Goal: Task Accomplishment & Management: Complete application form

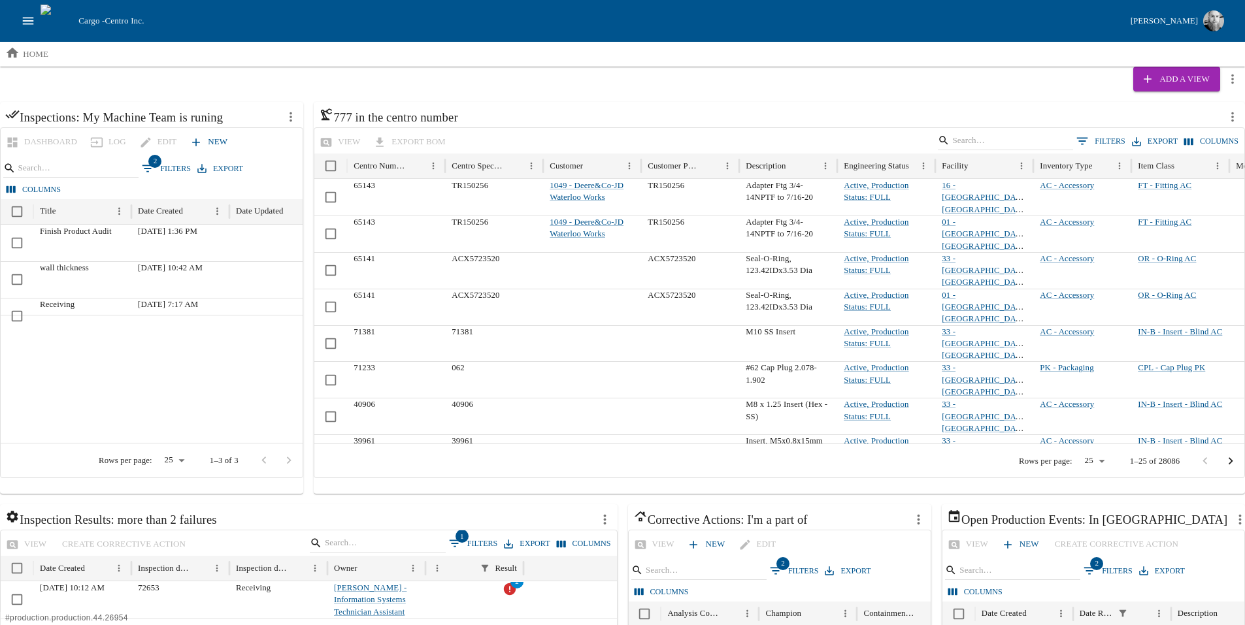
scroll to position [284, 0]
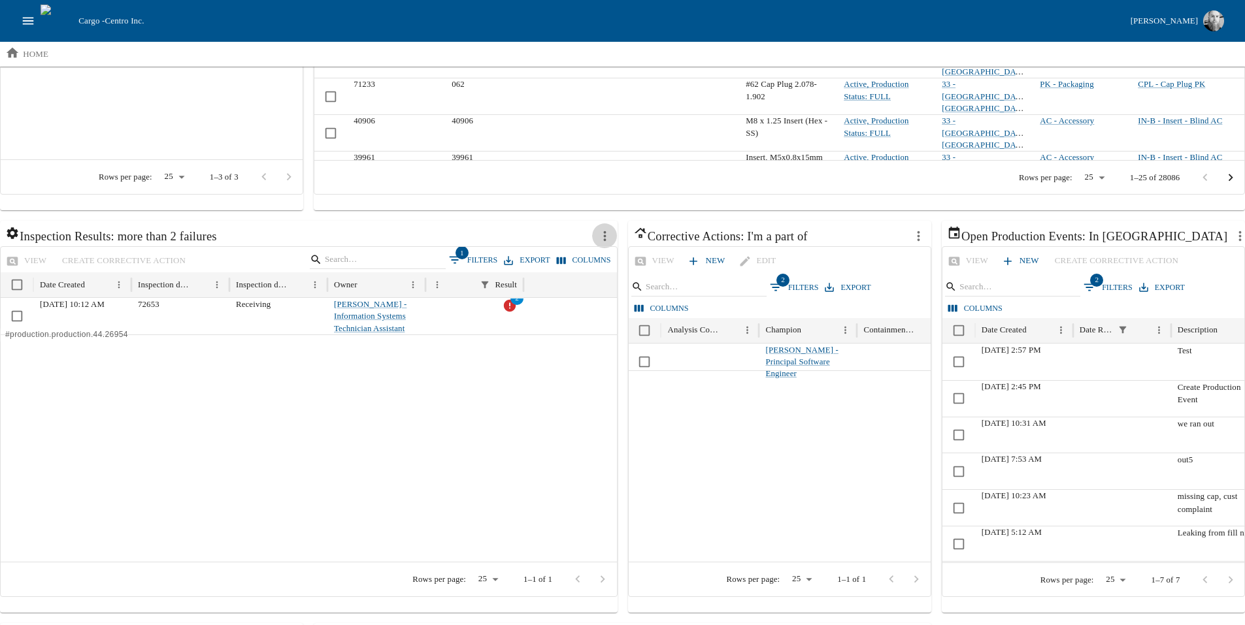
click at [597, 232] on button "more actions" at bounding box center [604, 236] width 25 height 25
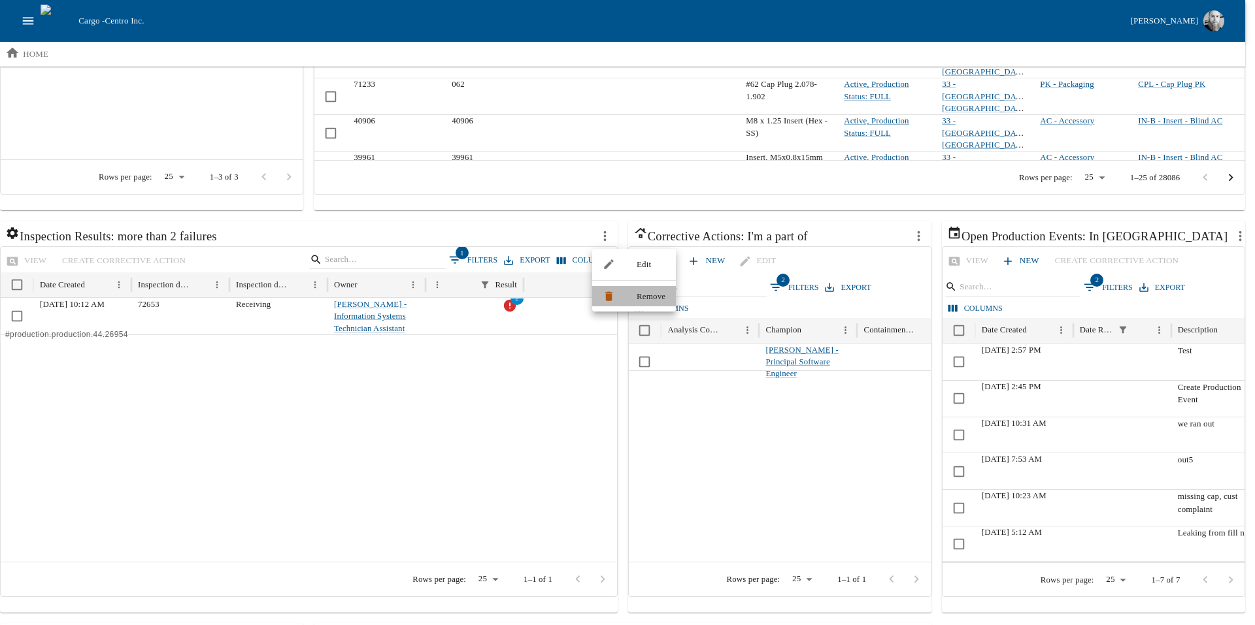
click at [654, 297] on span "Remove" at bounding box center [651, 296] width 29 height 13
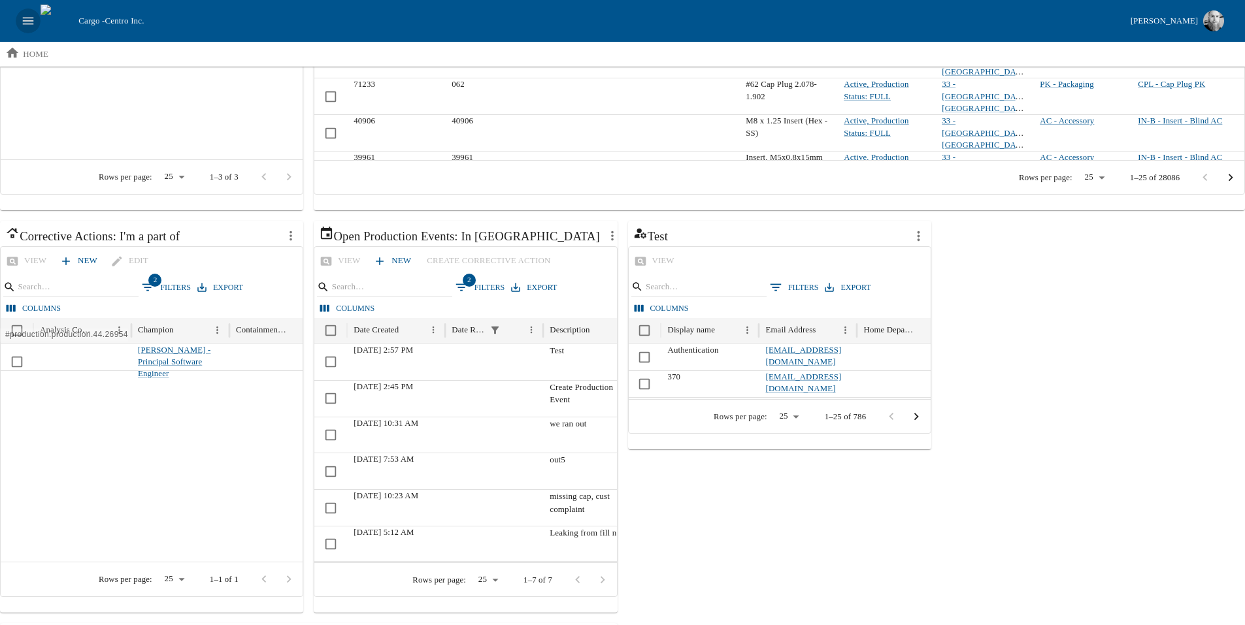
click at [28, 22] on icon "open drawer" at bounding box center [28, 21] width 14 height 14
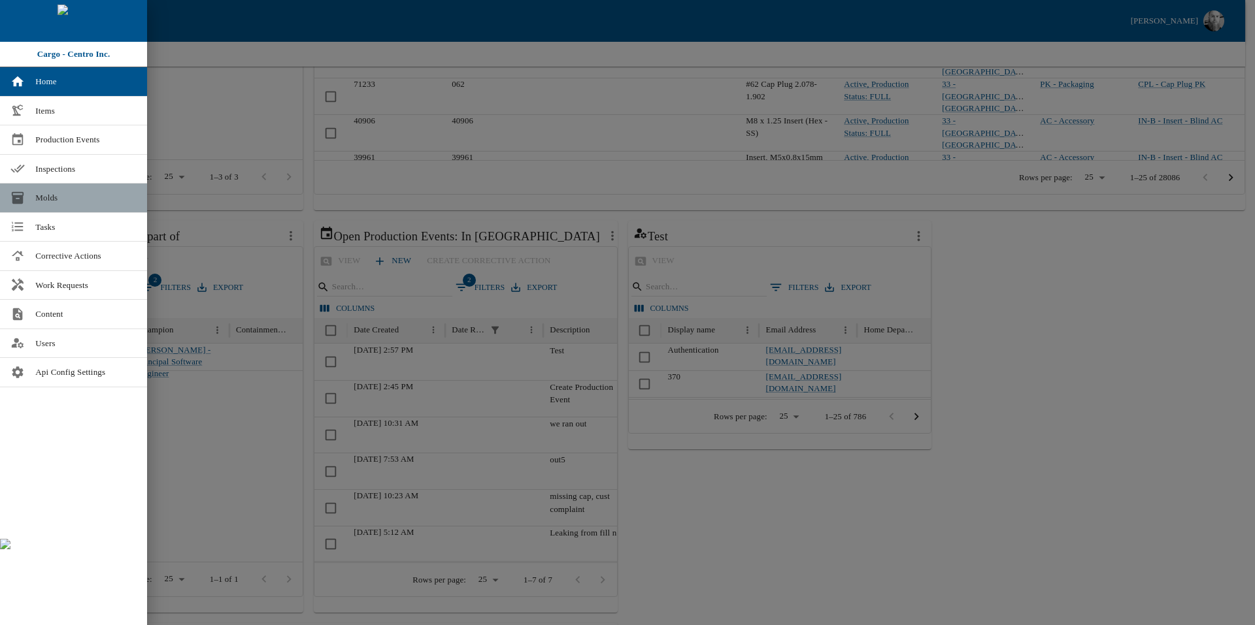
click at [93, 191] on span "Molds" at bounding box center [85, 197] width 101 height 13
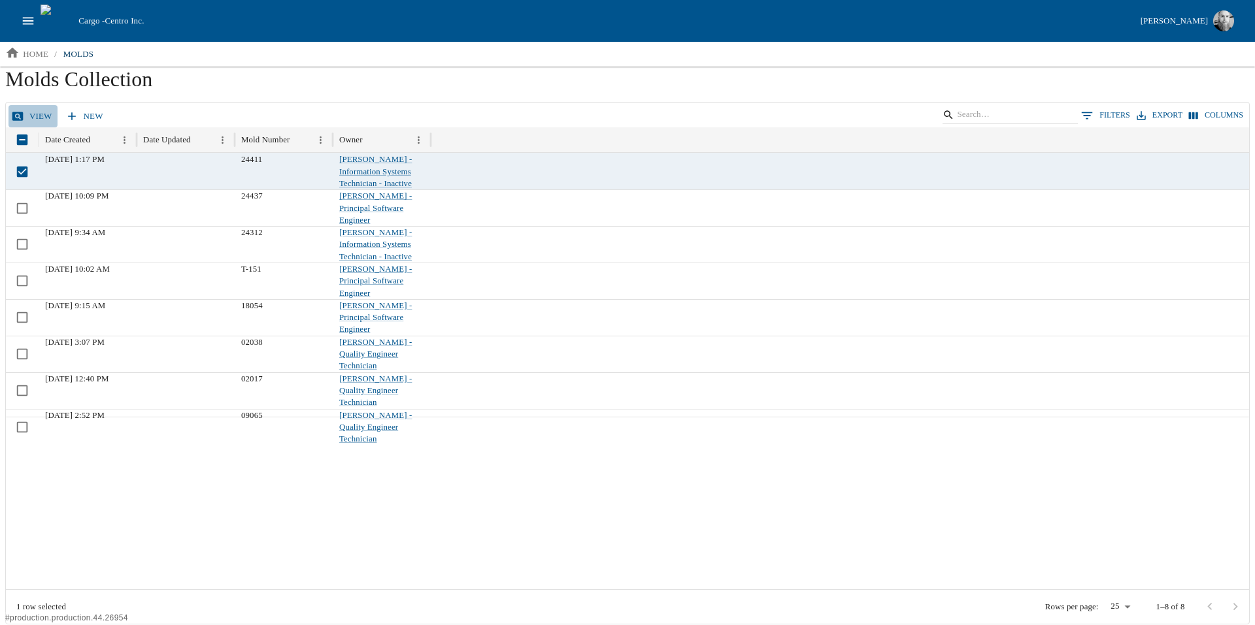
click at [37, 122] on link "view" at bounding box center [32, 116] width 49 height 23
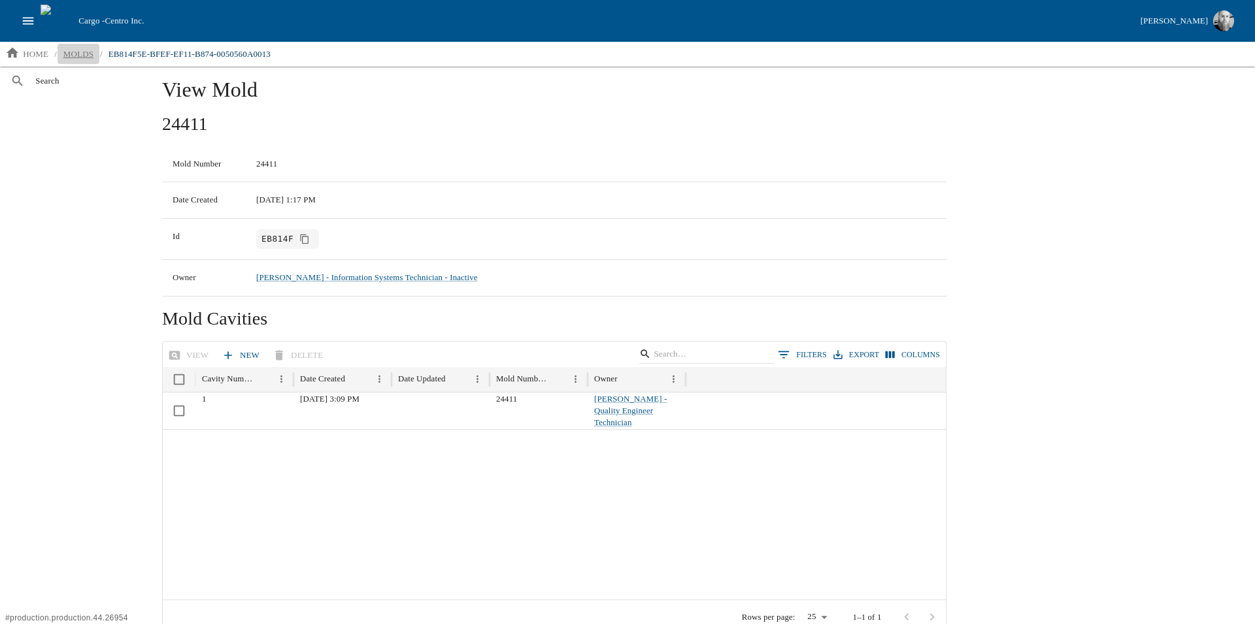
click at [73, 50] on p "molds" at bounding box center [78, 54] width 30 height 13
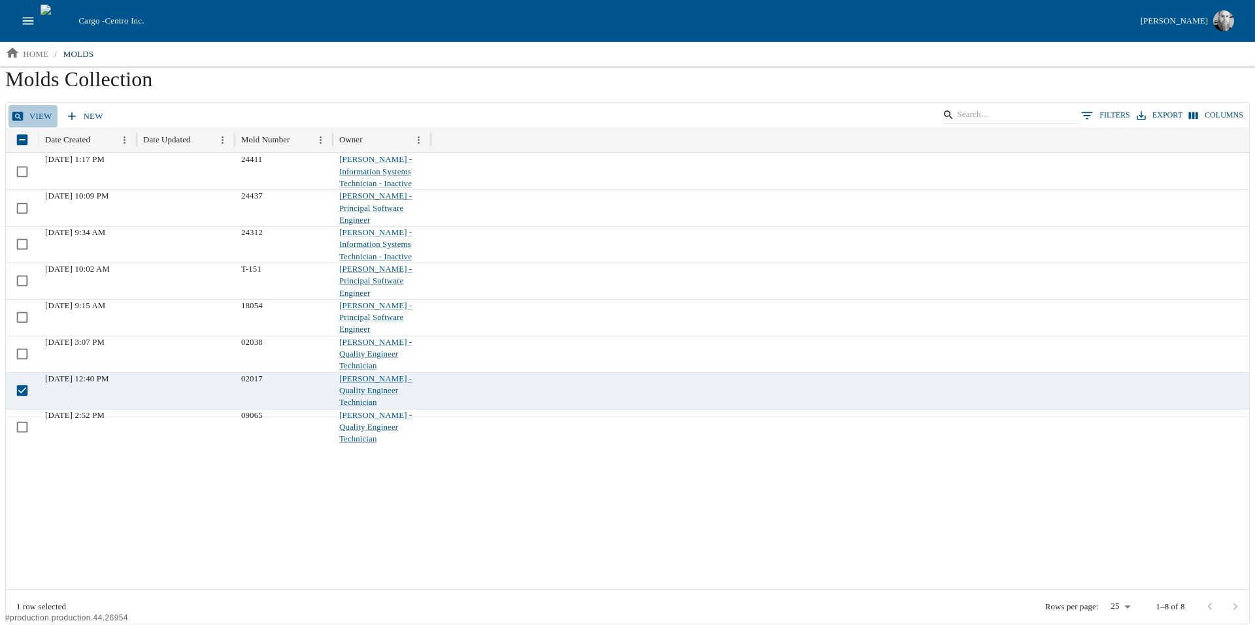
click at [34, 119] on link "view" at bounding box center [32, 116] width 49 height 23
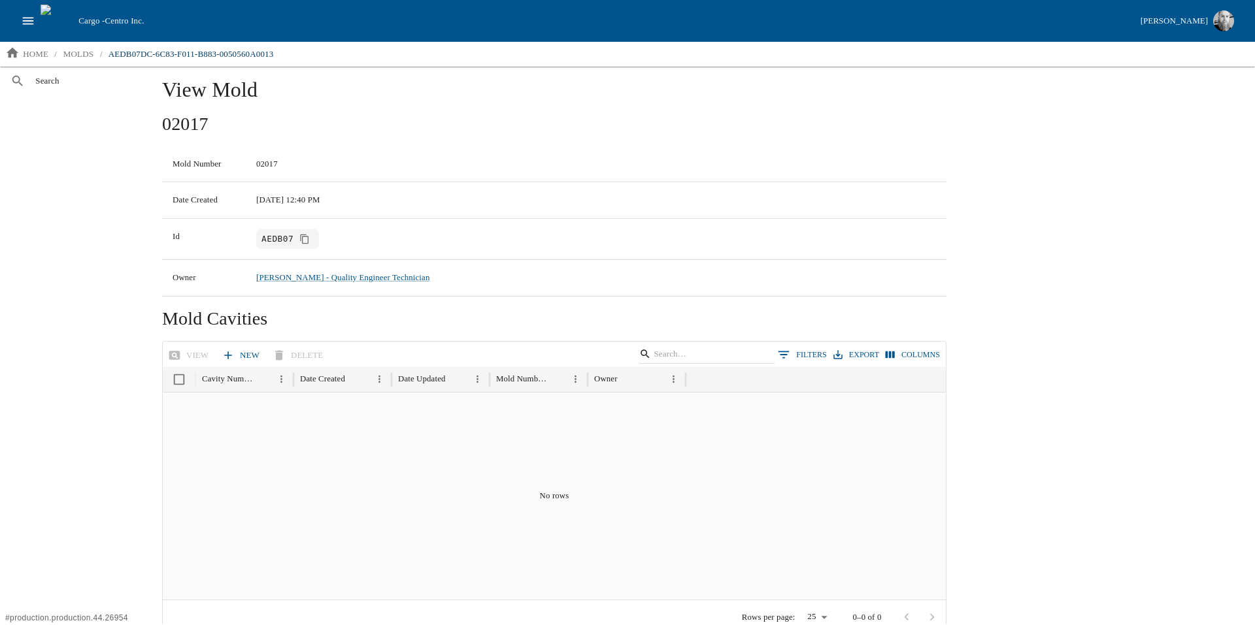
scroll to position [359, 0]
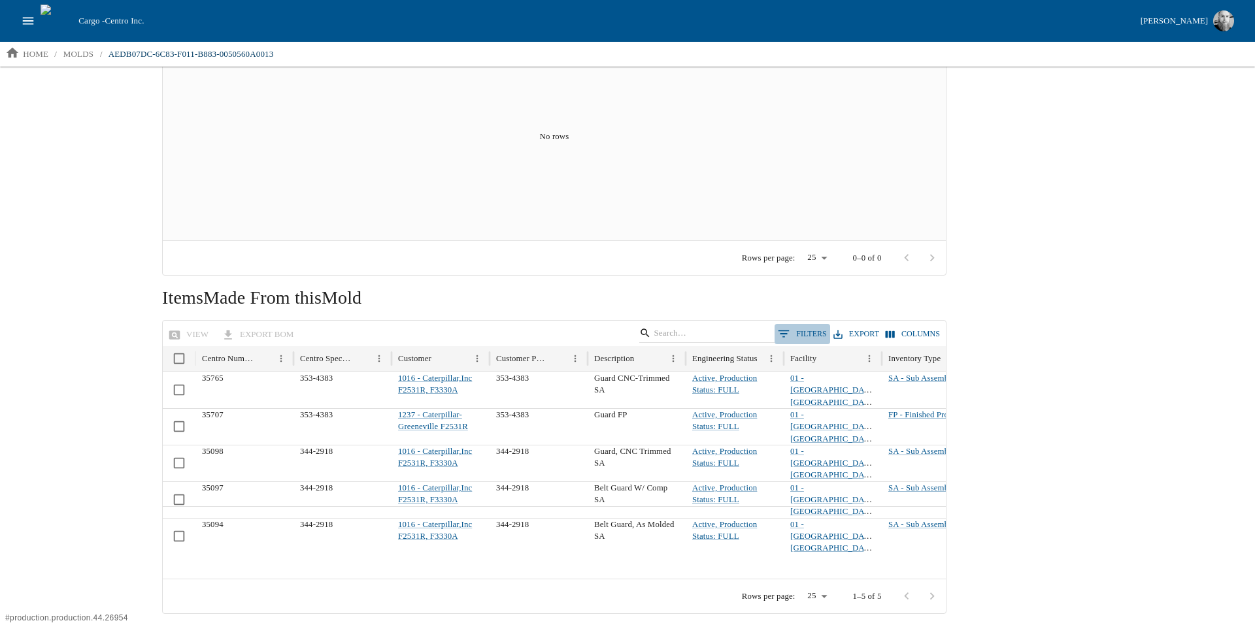
click at [804, 329] on button "0 Filters" at bounding box center [802, 334] width 56 height 20
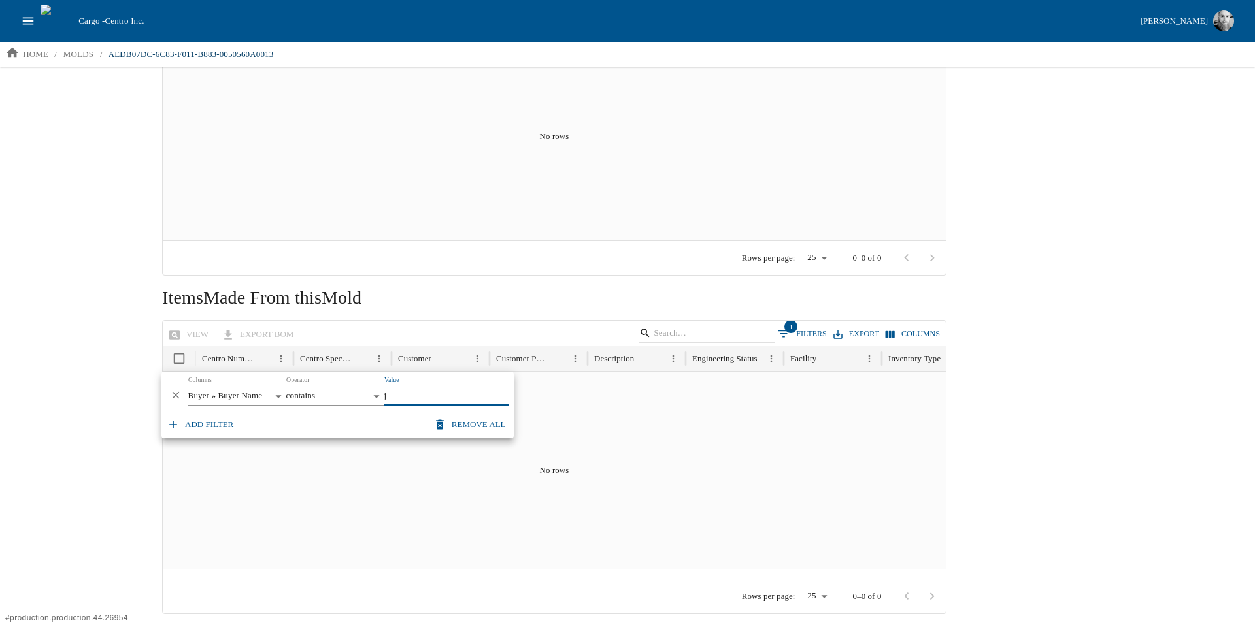
type input "j"
click at [1138, 314] on div "View Mold 02017 Mold Number 02017 Date Created [DATE] 12:40 PM Id AEDB07 Owner …" at bounding box center [701, 166] width 1098 height 918
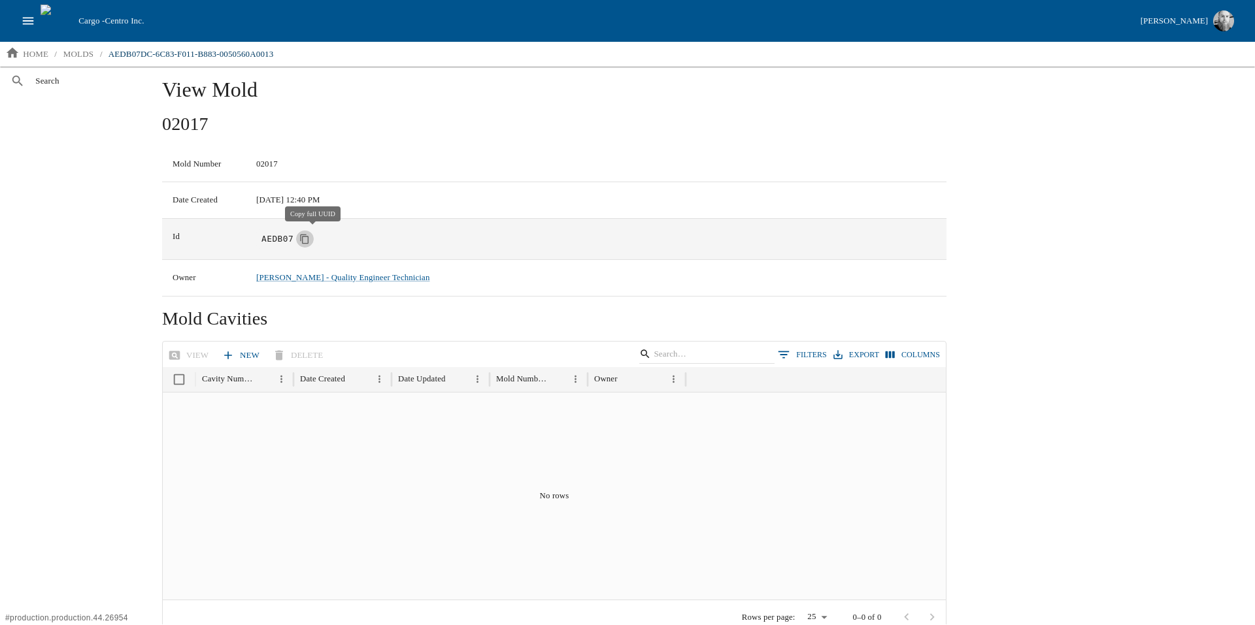
click at [310, 241] on icon "Copy full UUID" at bounding box center [304, 239] width 11 height 11
click at [78, 58] on p "molds" at bounding box center [78, 54] width 30 height 13
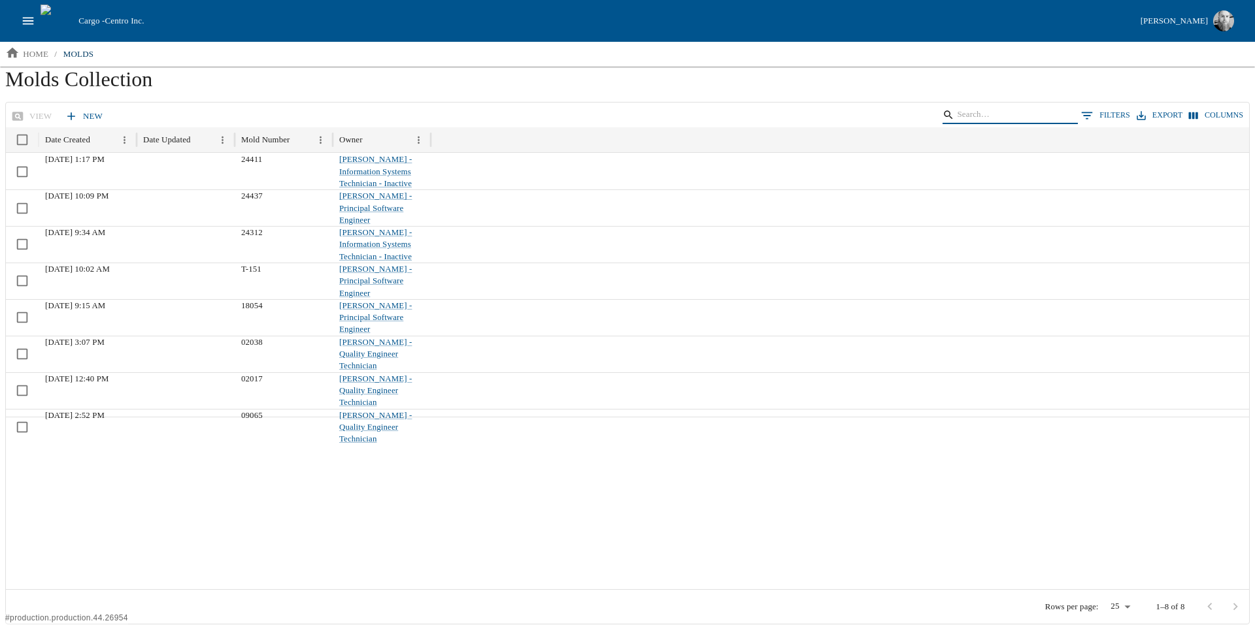
click at [1035, 108] on input "Search" at bounding box center [1008, 115] width 102 height 18
paste input "AEDB07DC-6C83-F011-B883-0050560A0013"
type input "AEDB07DC-6C83-F011-B883-0050560A0013"
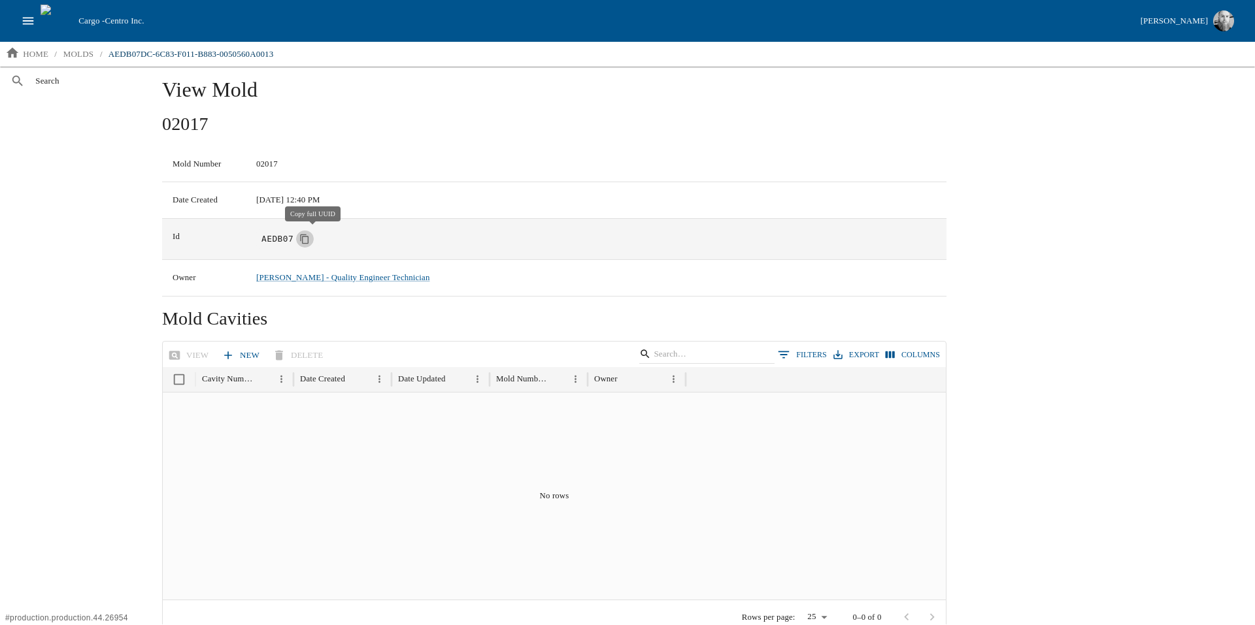
click at [311, 246] on button "Copy full UUID" at bounding box center [305, 240] width 18 height 18
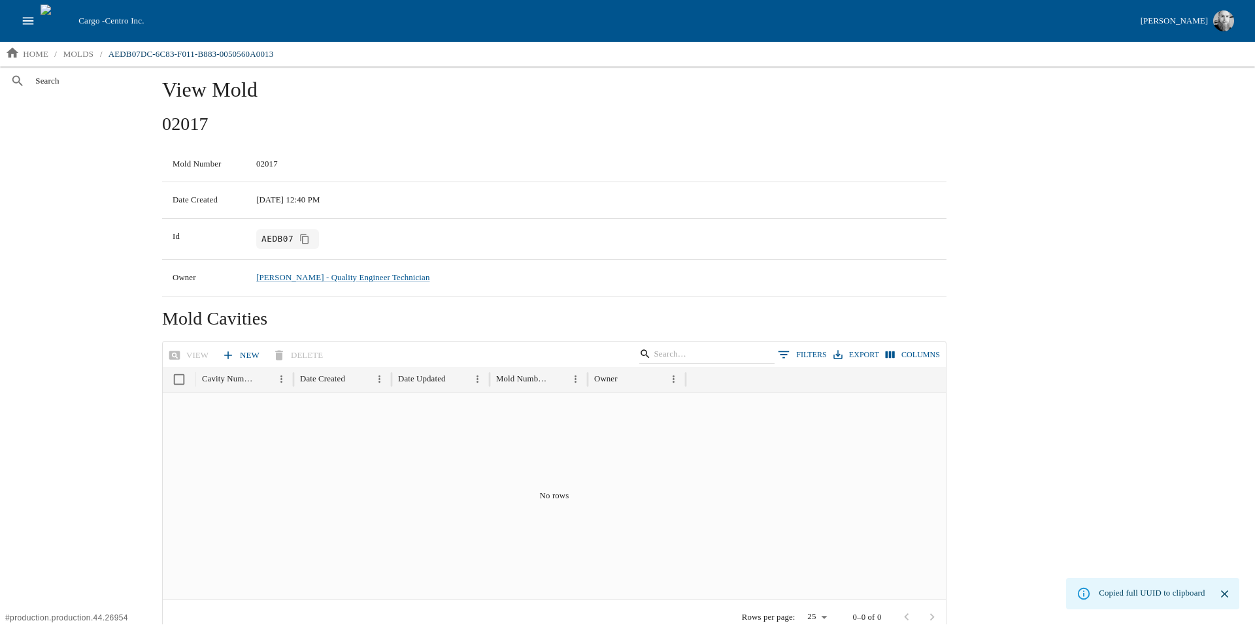
click at [1124, 597] on div "Copied full UUID to clipboard" at bounding box center [1152, 594] width 106 height 24
click at [79, 59] on p "molds" at bounding box center [78, 54] width 30 height 13
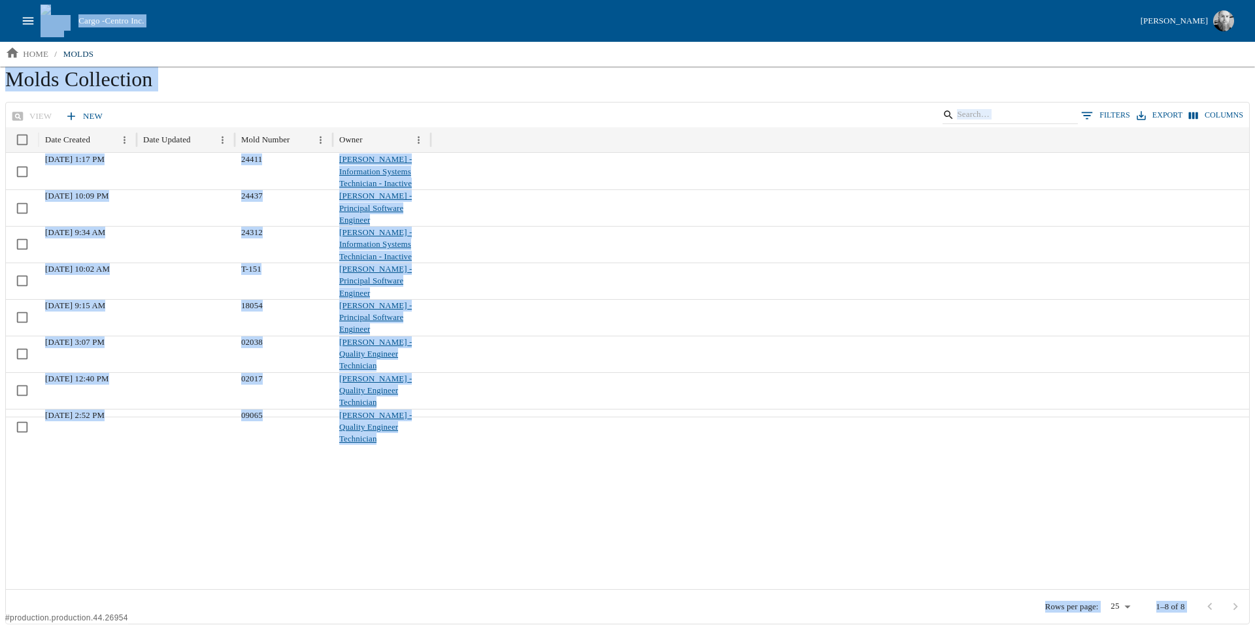
click at [399, 506] on div at bounding box center [627, 503] width 1243 height 173
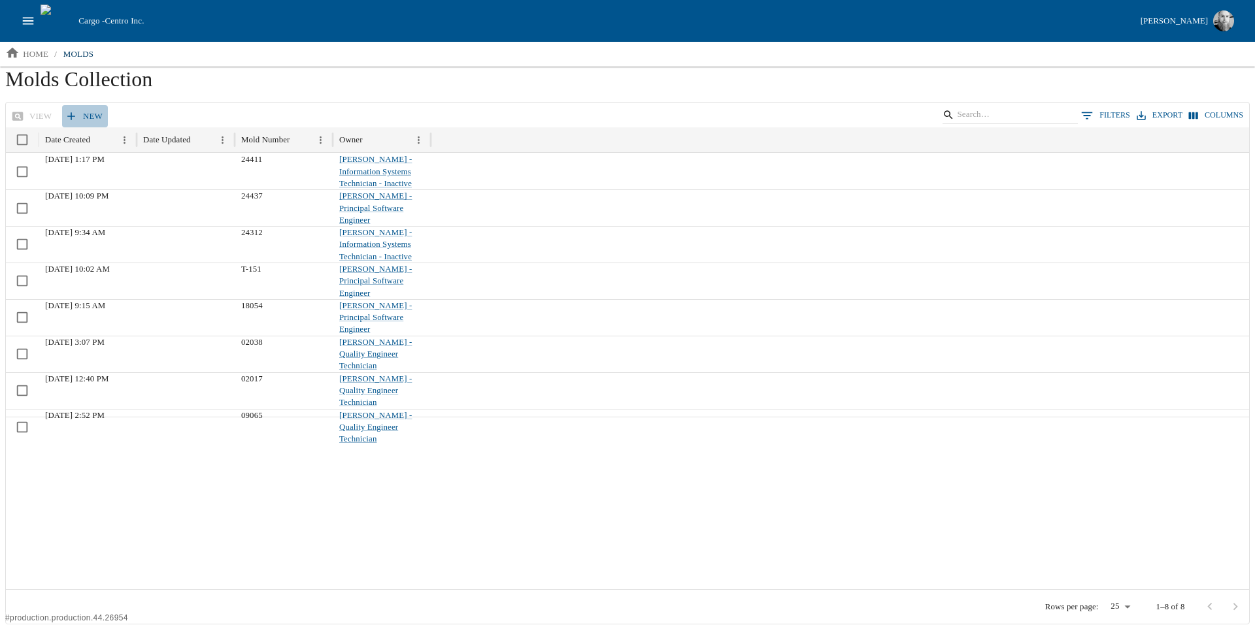
click at [90, 116] on link "New" at bounding box center [85, 116] width 46 height 23
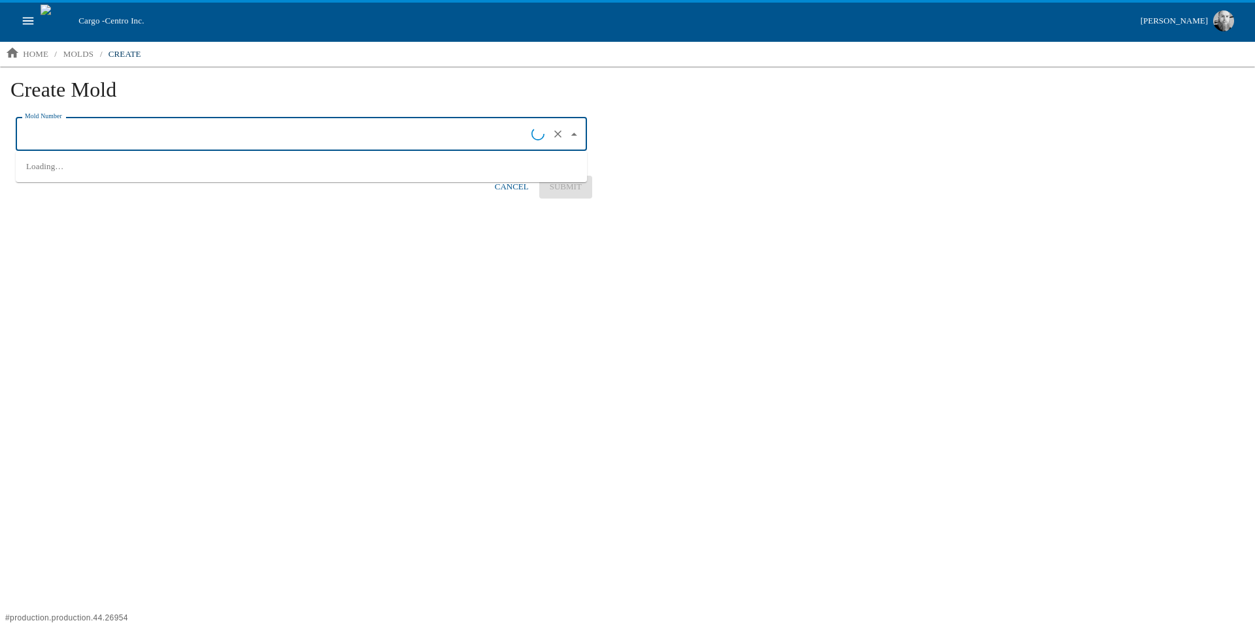
click at [210, 143] on input "Mold Number" at bounding box center [277, 135] width 510 height 22
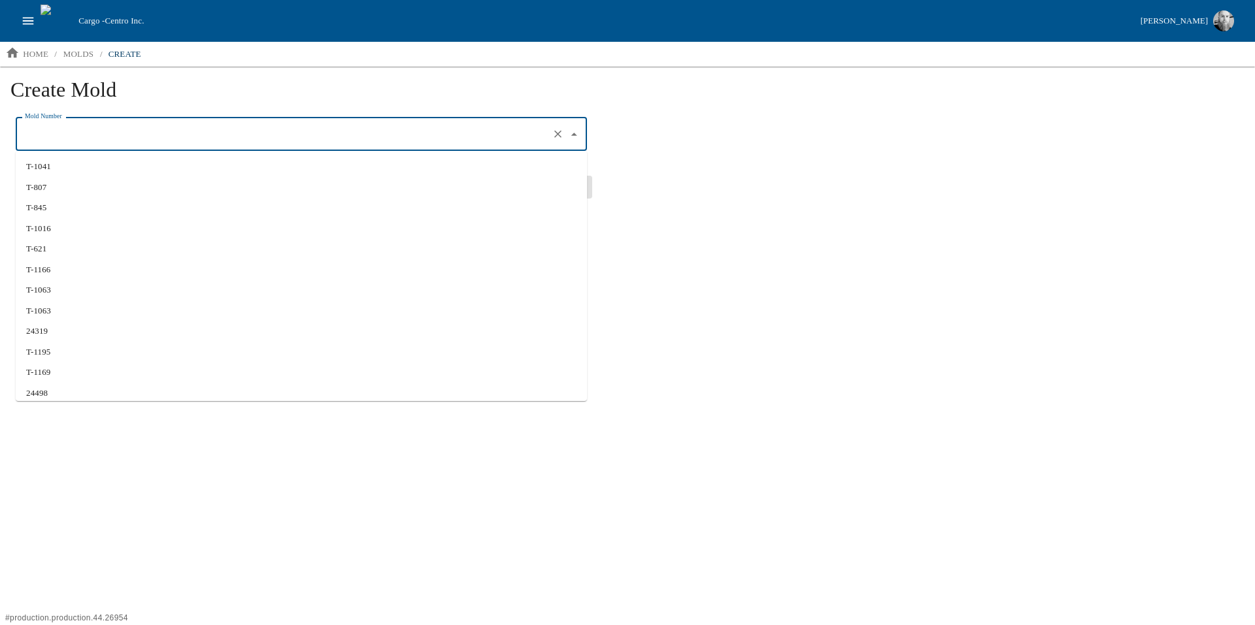
click at [131, 319] on li "T-1063" at bounding box center [301, 311] width 571 height 21
type input "T-1063"
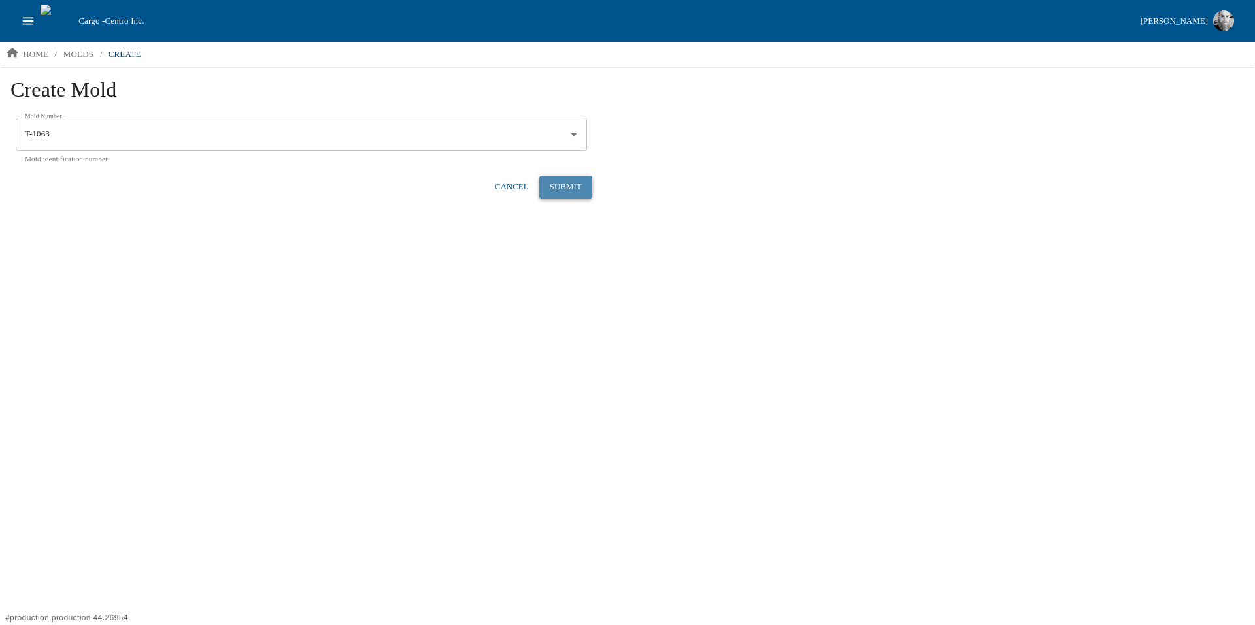
click at [574, 193] on button "Submit" at bounding box center [565, 187] width 53 height 23
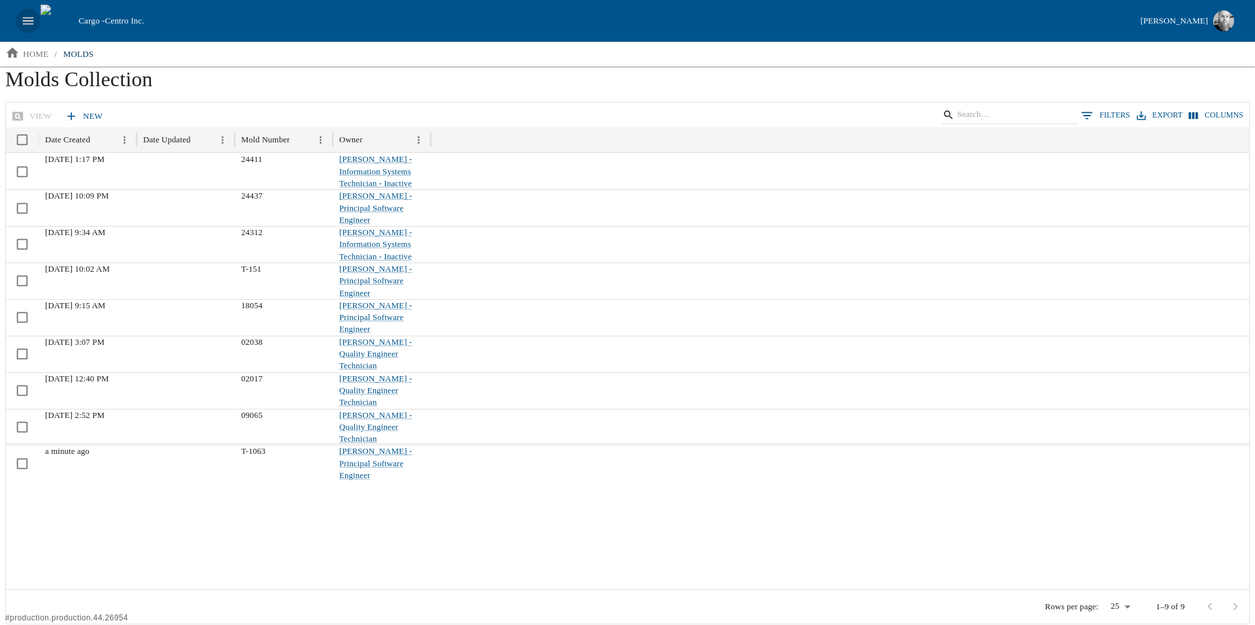
click at [26, 21] on icon "open drawer" at bounding box center [28, 20] width 11 height 7
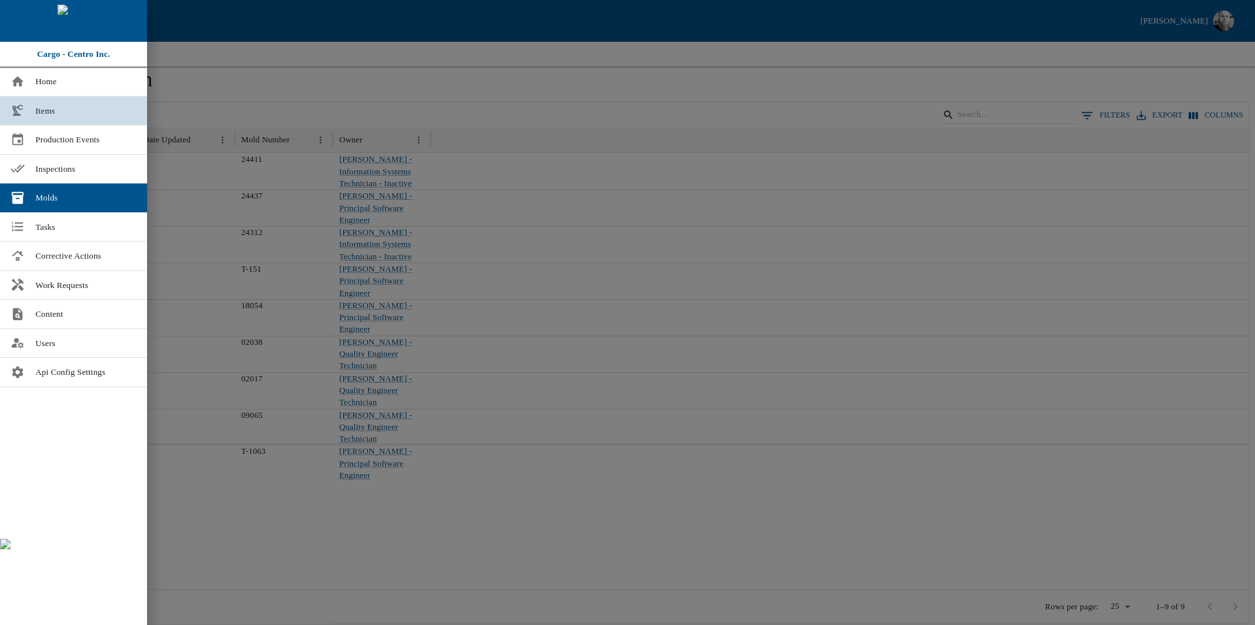
click at [64, 100] on link "Items" at bounding box center [73, 111] width 147 height 29
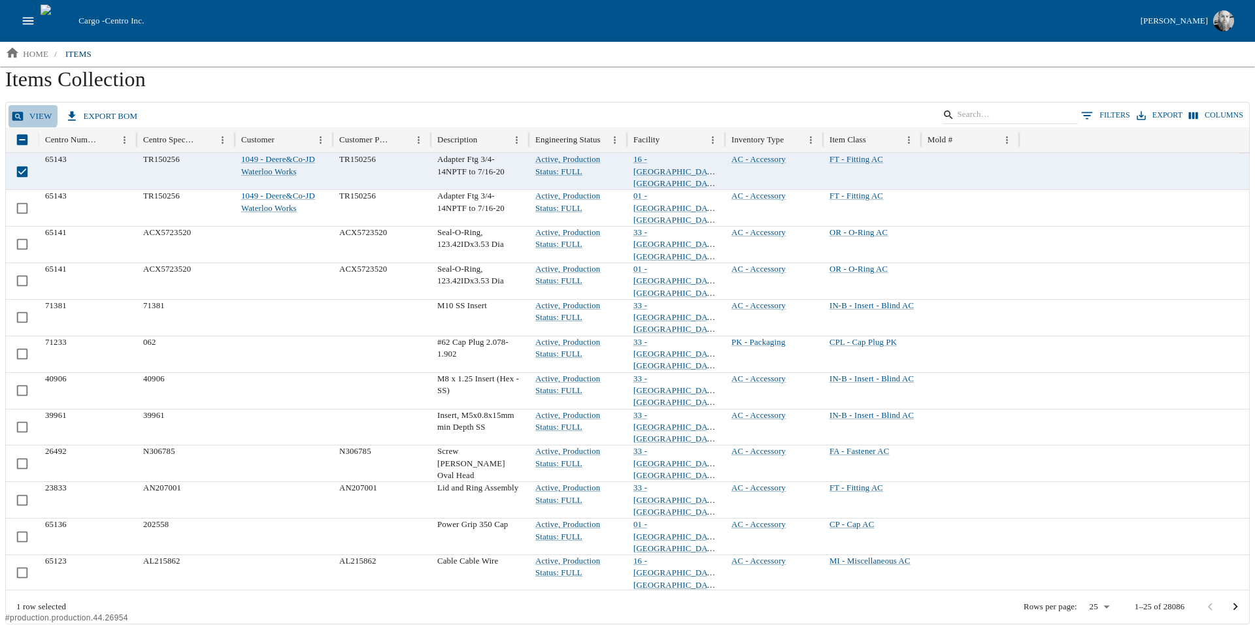
click at [29, 114] on link "view" at bounding box center [32, 116] width 49 height 23
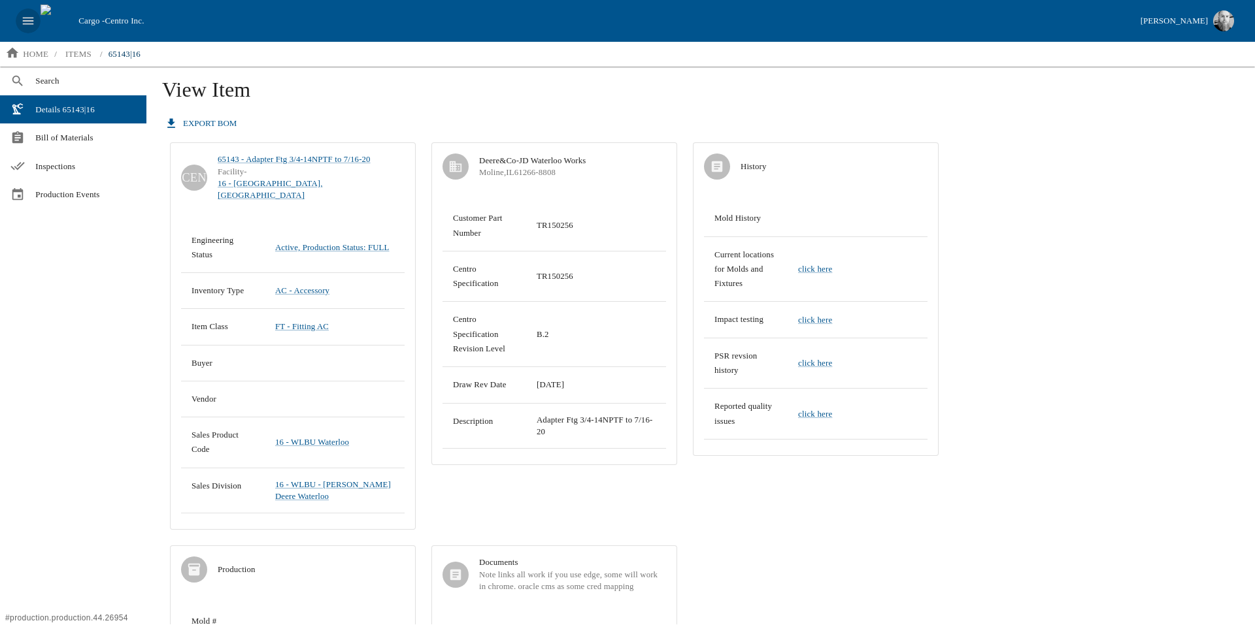
click at [33, 25] on icon "open drawer" at bounding box center [28, 21] width 14 height 14
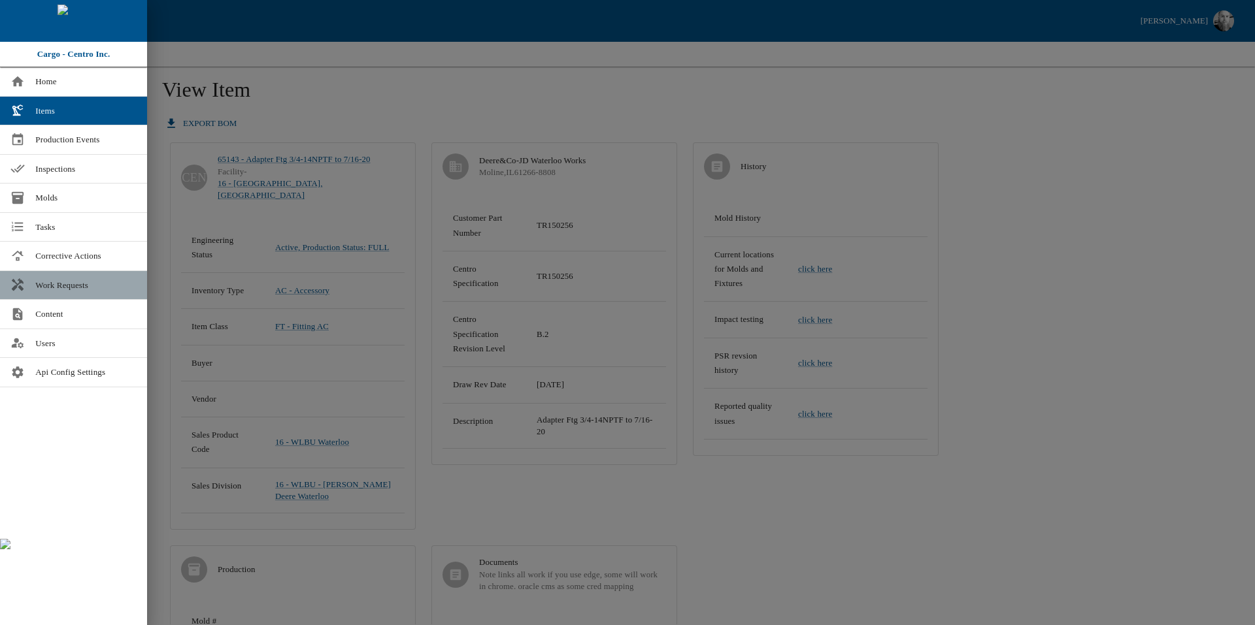
click at [83, 280] on span "Work Requests" at bounding box center [85, 285] width 101 height 13
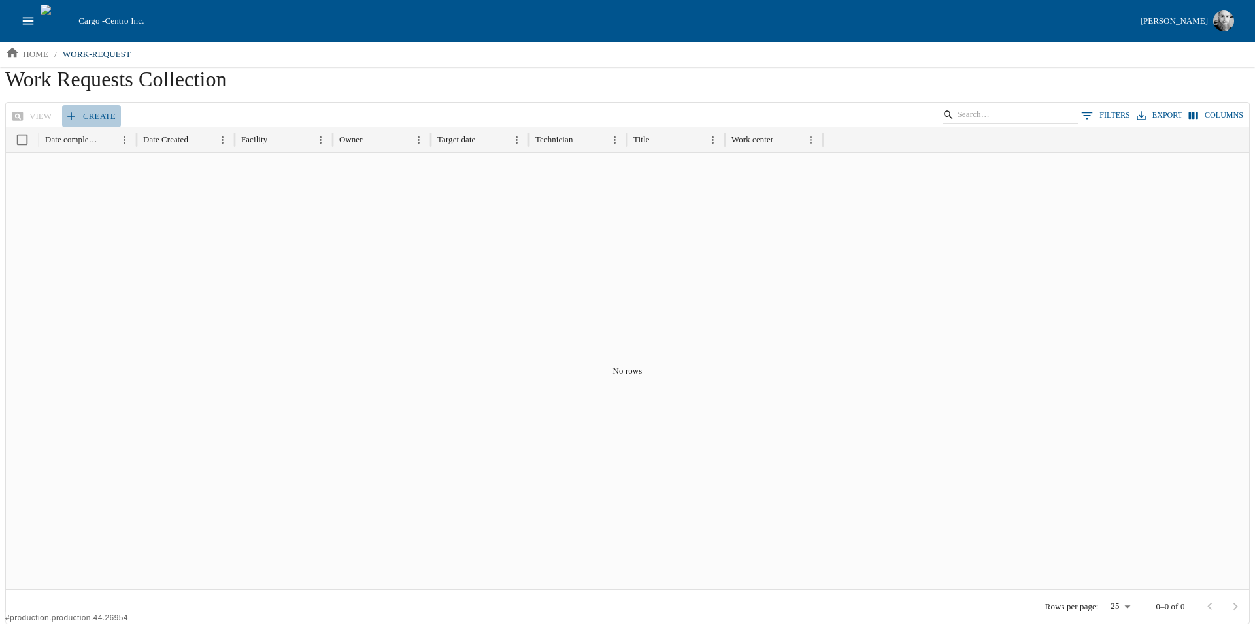
click at [80, 113] on link "Create" at bounding box center [91, 116] width 59 height 23
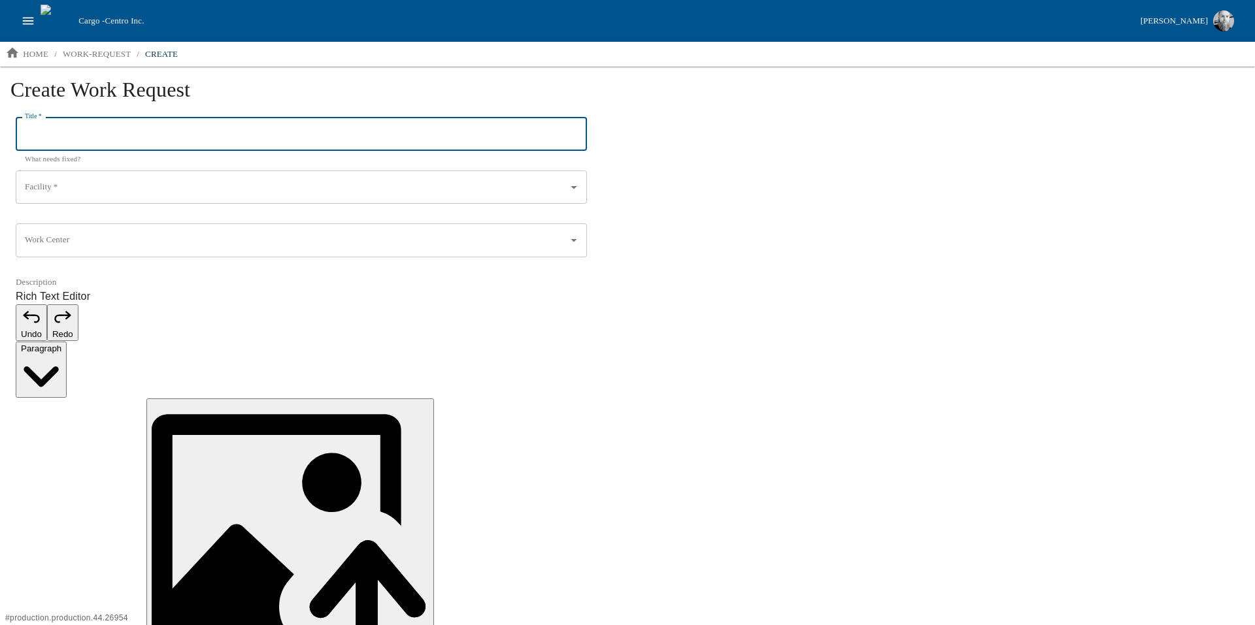
click at [95, 133] on input "Title   *" at bounding box center [301, 135] width 571 height 34
type input "we can improve X"
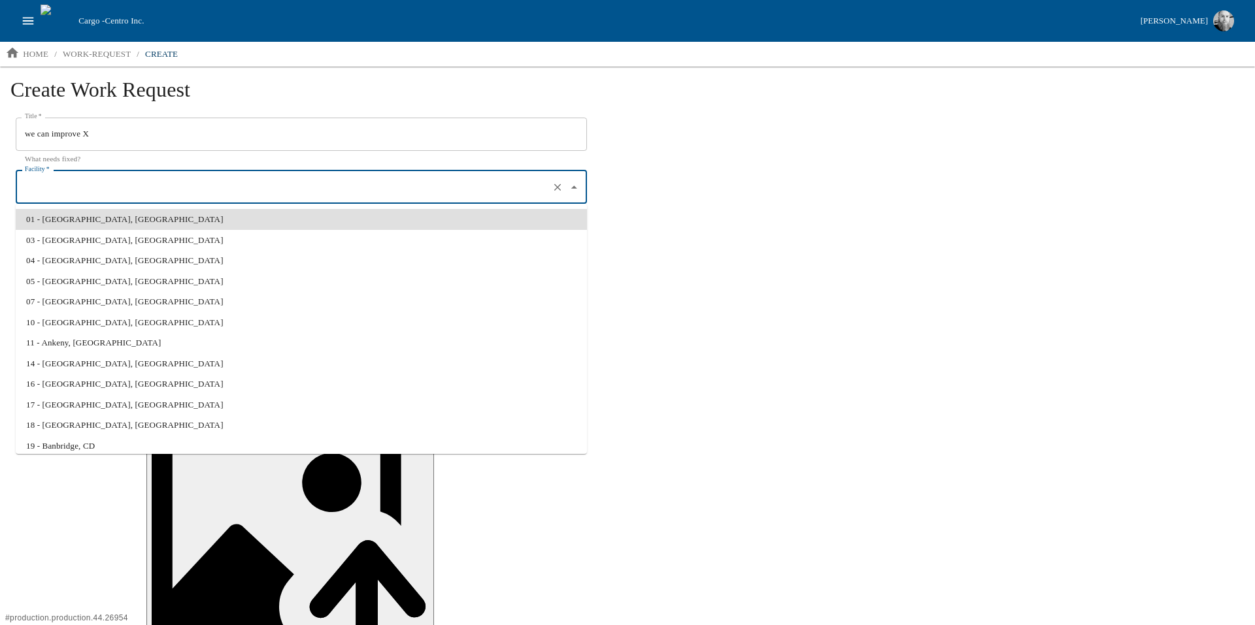
type input "01 - [GEOGRAPHIC_DATA], [GEOGRAPHIC_DATA]"
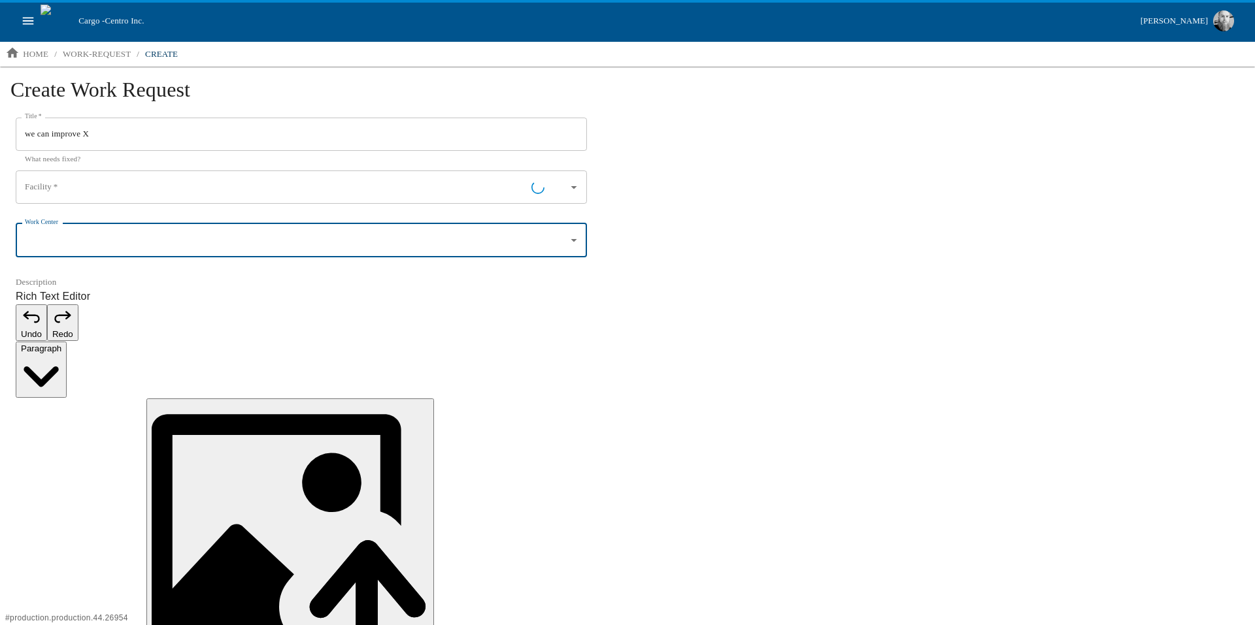
type input "01 - [GEOGRAPHIC_DATA], [GEOGRAPHIC_DATA]"
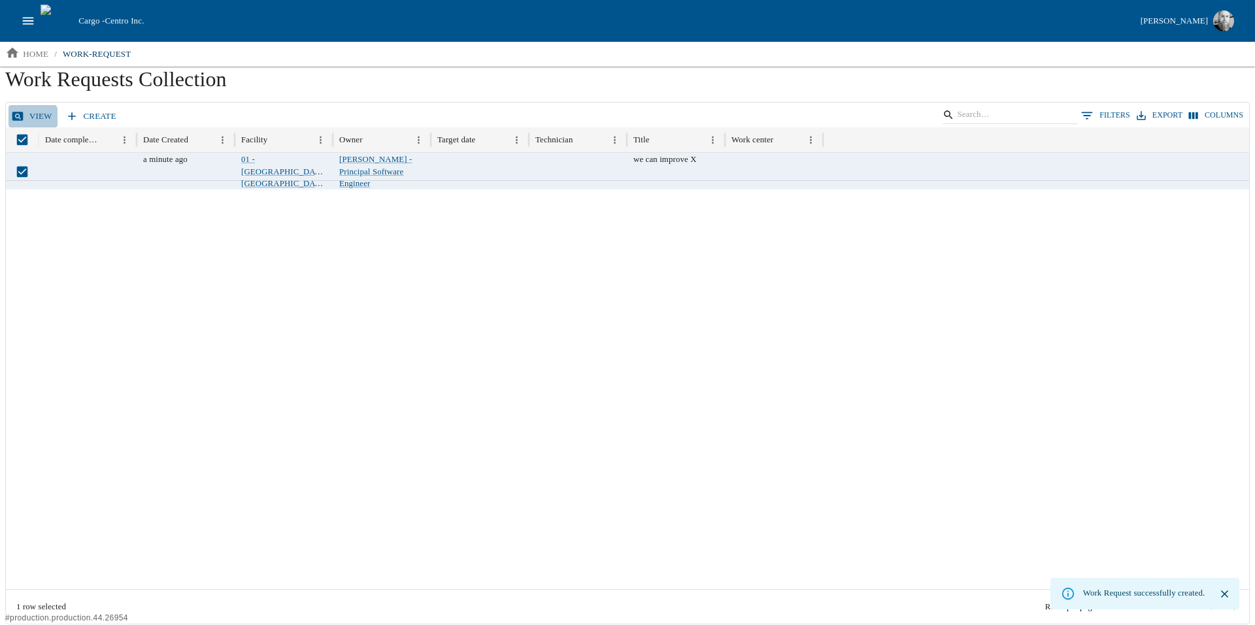
click at [31, 120] on link "View" at bounding box center [32, 116] width 49 height 23
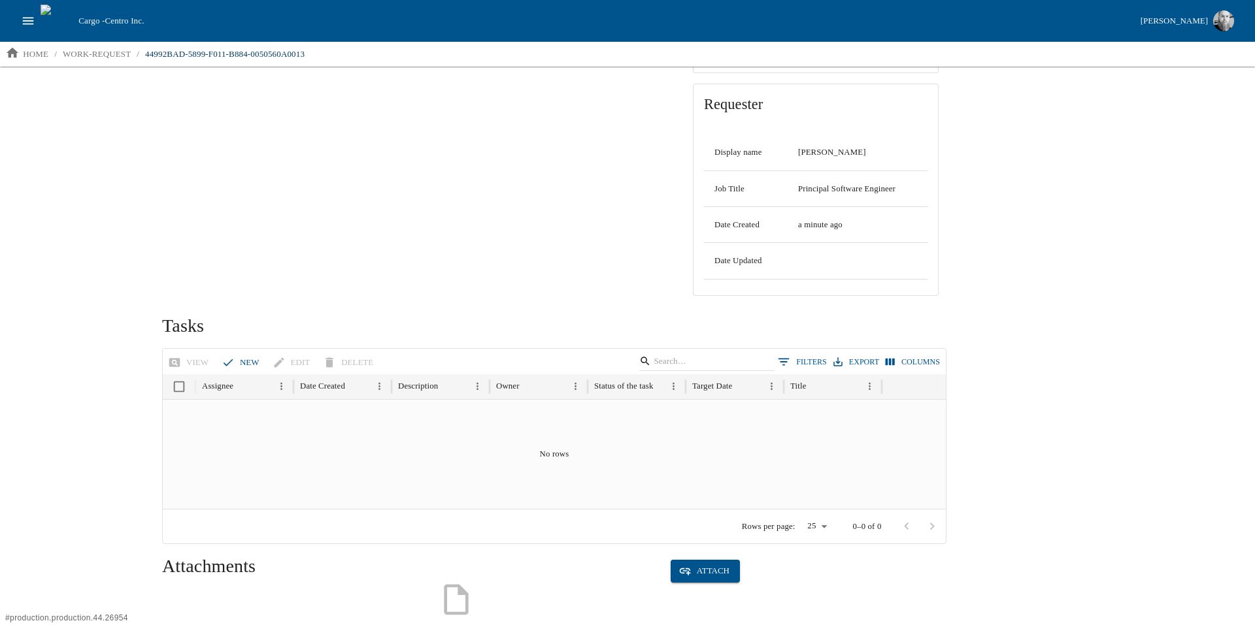
scroll to position [280, 0]
click at [231, 356] on icon "button" at bounding box center [228, 362] width 13 height 13
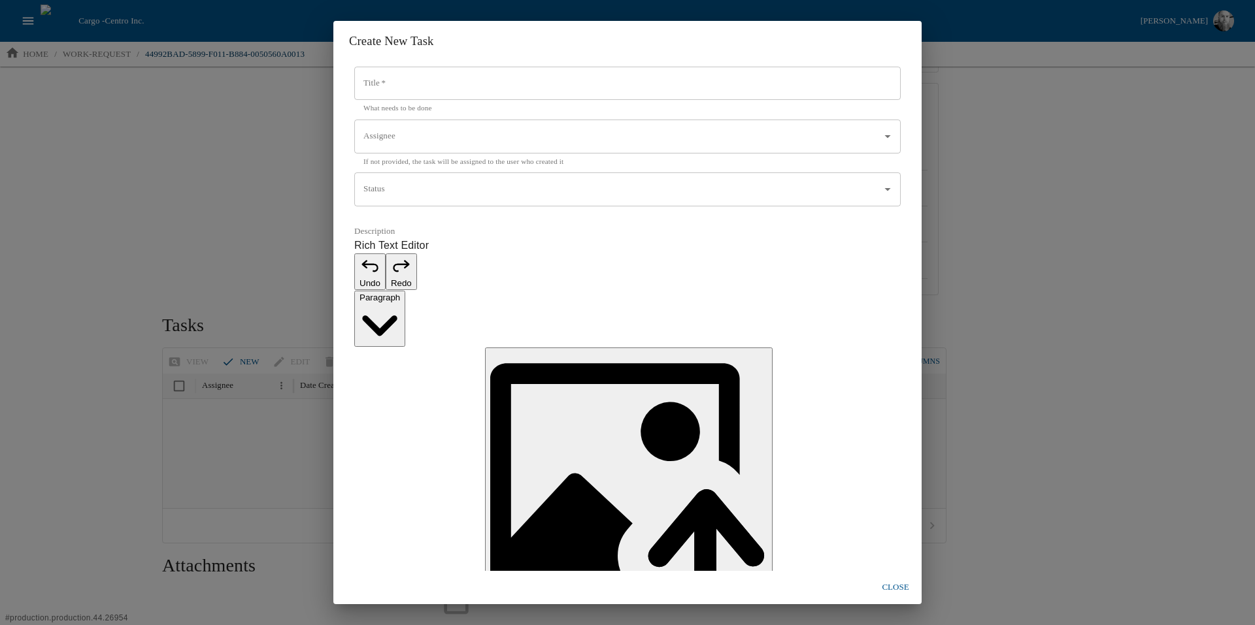
click at [305, 133] on div "Create New Task Title   * Title   * What needs to be done Assignee Assignee If …" at bounding box center [627, 312] width 1255 height 625
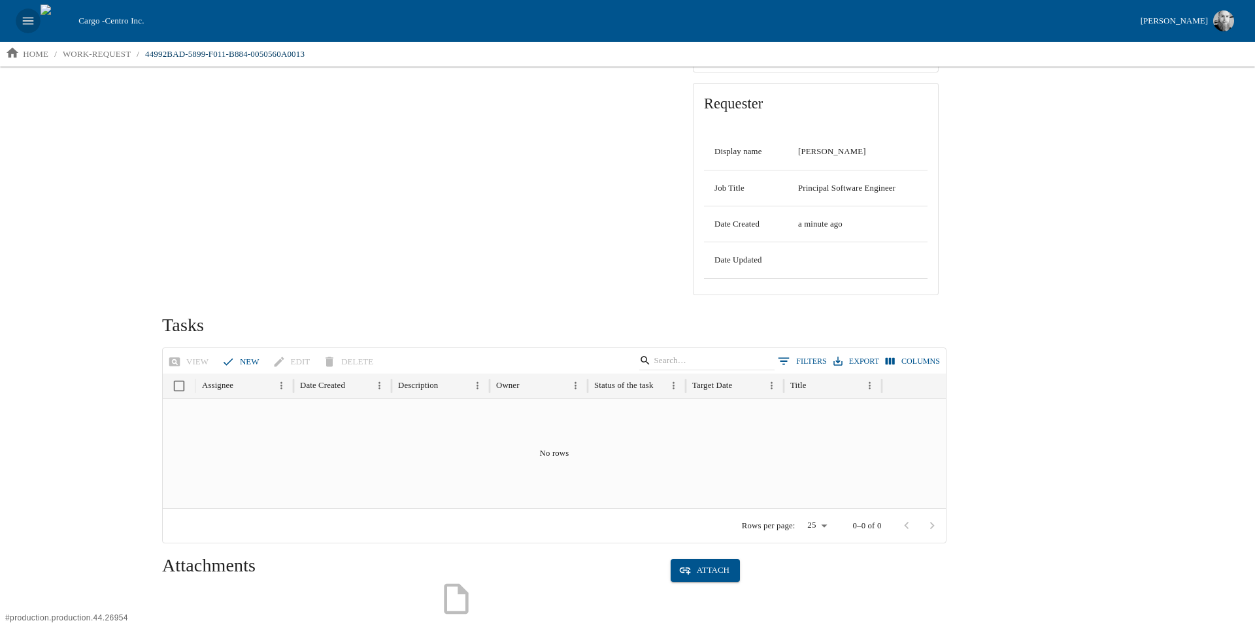
click at [29, 24] on icon "open drawer" at bounding box center [28, 20] width 11 height 7
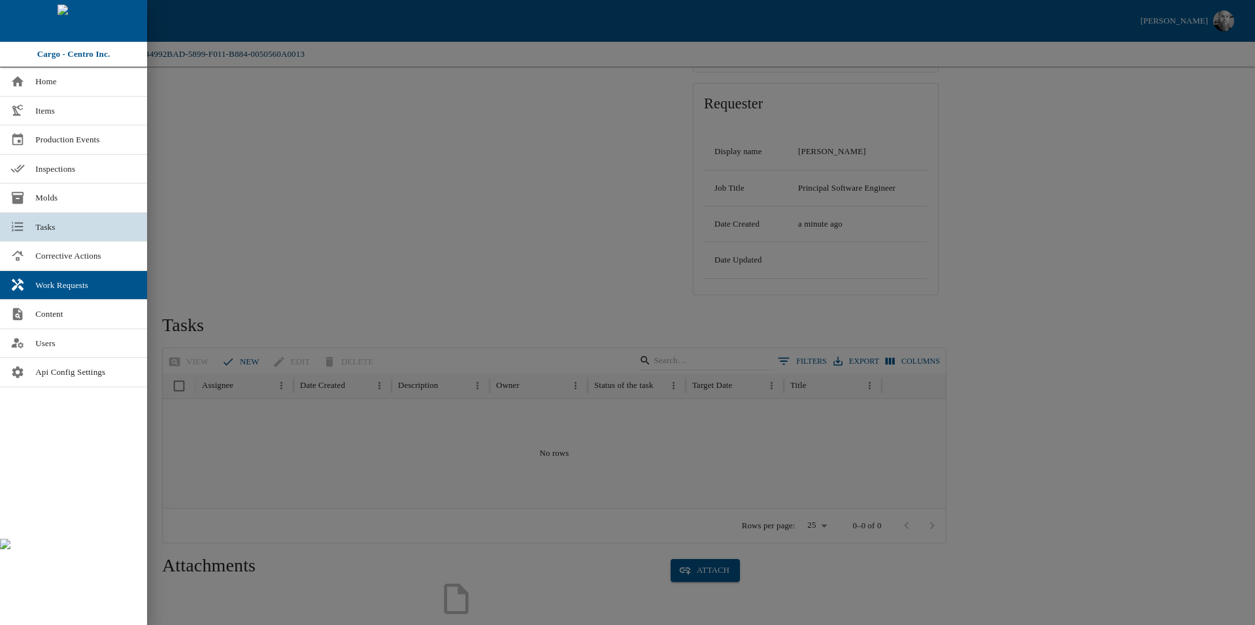
click at [82, 225] on span "Tasks" at bounding box center [85, 227] width 101 height 13
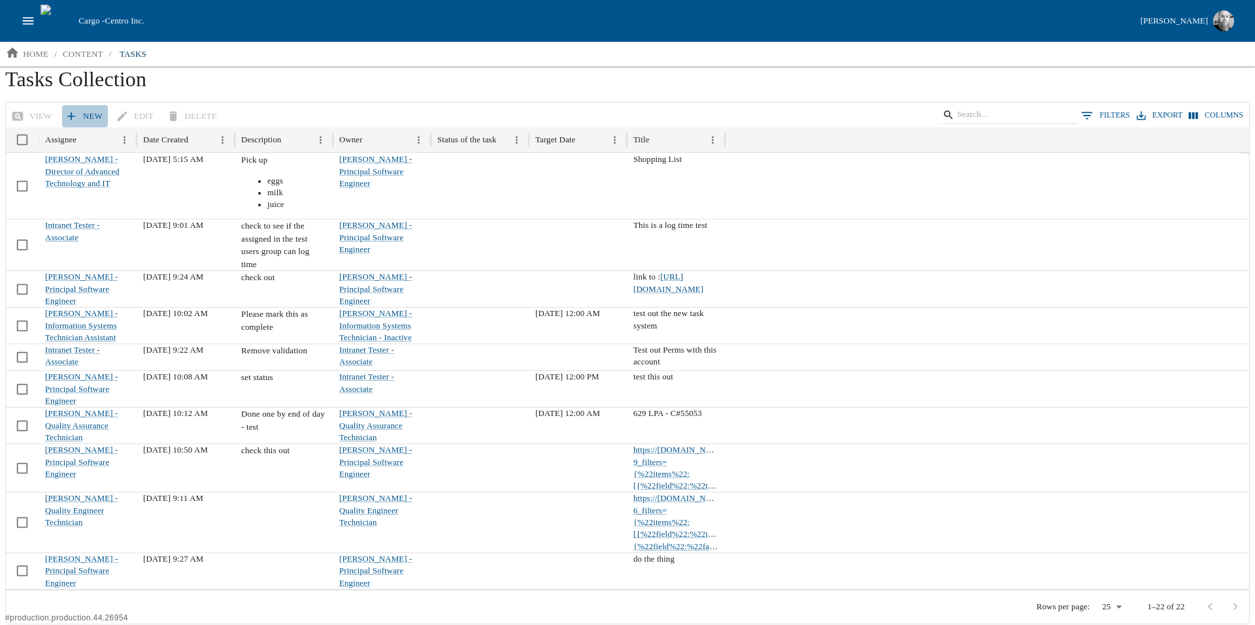
click at [76, 116] on link "New" at bounding box center [85, 116] width 46 height 23
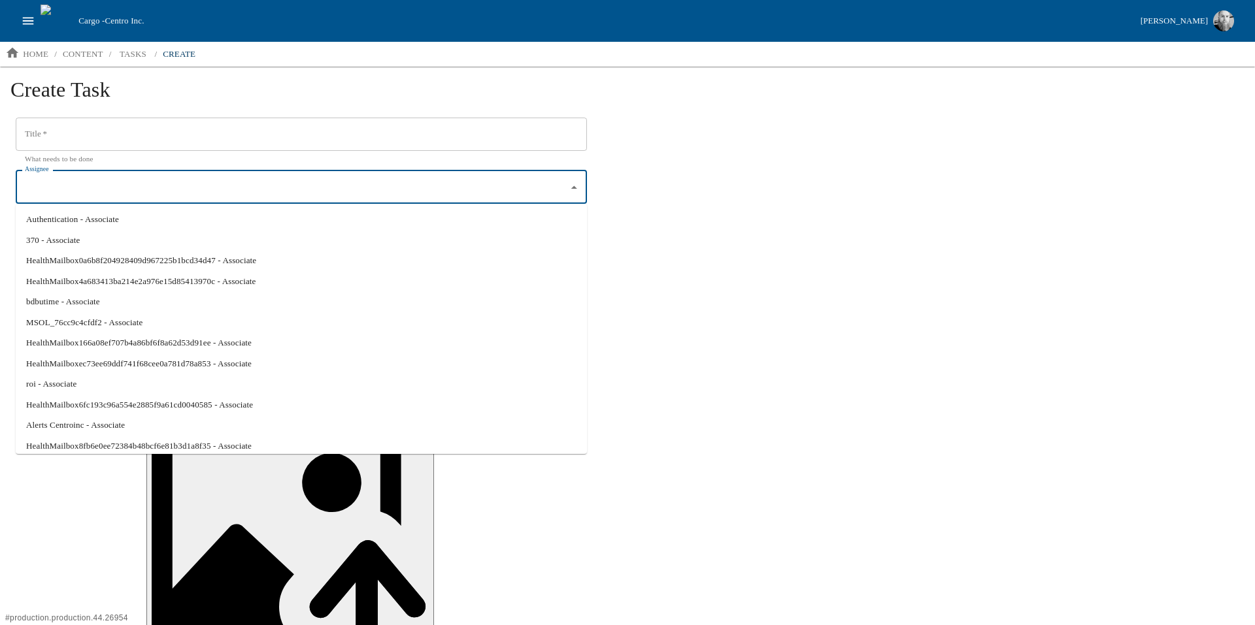
click at [96, 193] on input "Assignee" at bounding box center [292, 187] width 540 height 22
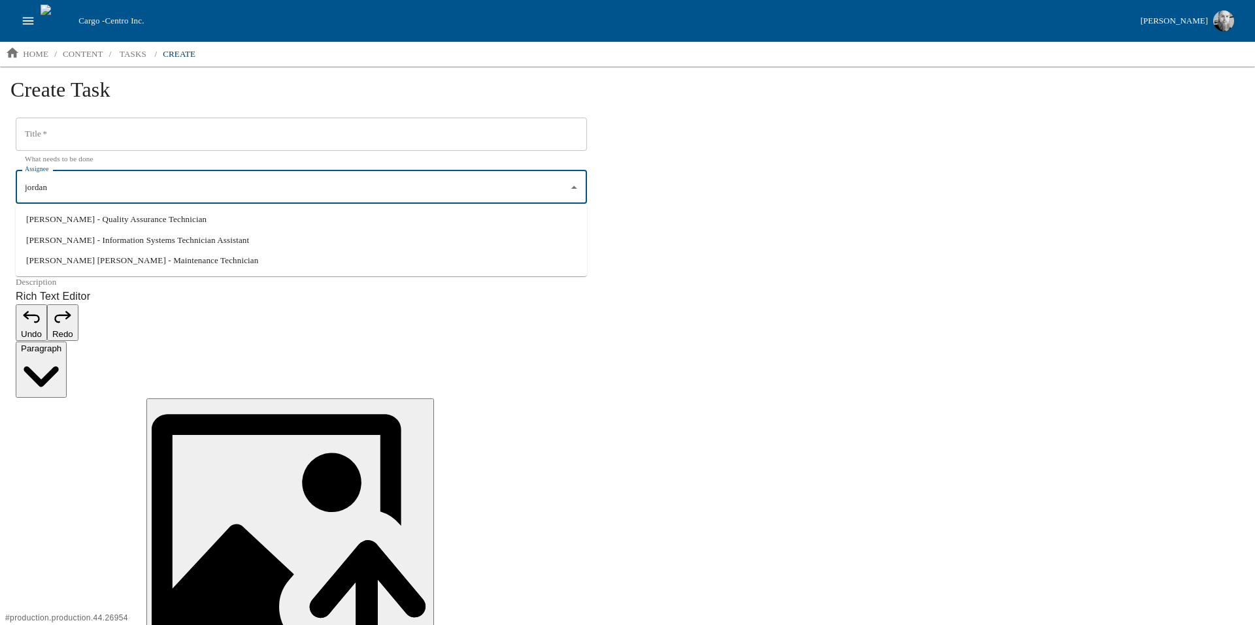
click at [170, 242] on li "[PERSON_NAME] - Information Systems Technician Assistant" at bounding box center [301, 240] width 571 height 21
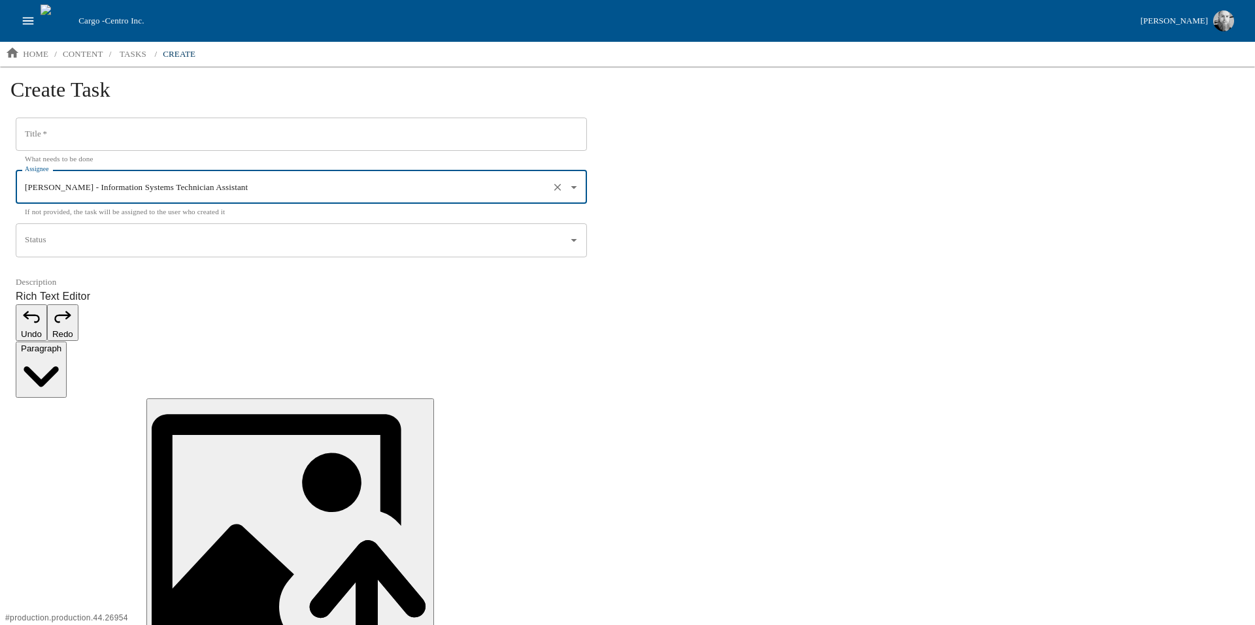
type input "[PERSON_NAME] - Information Systems Technician Assistant"
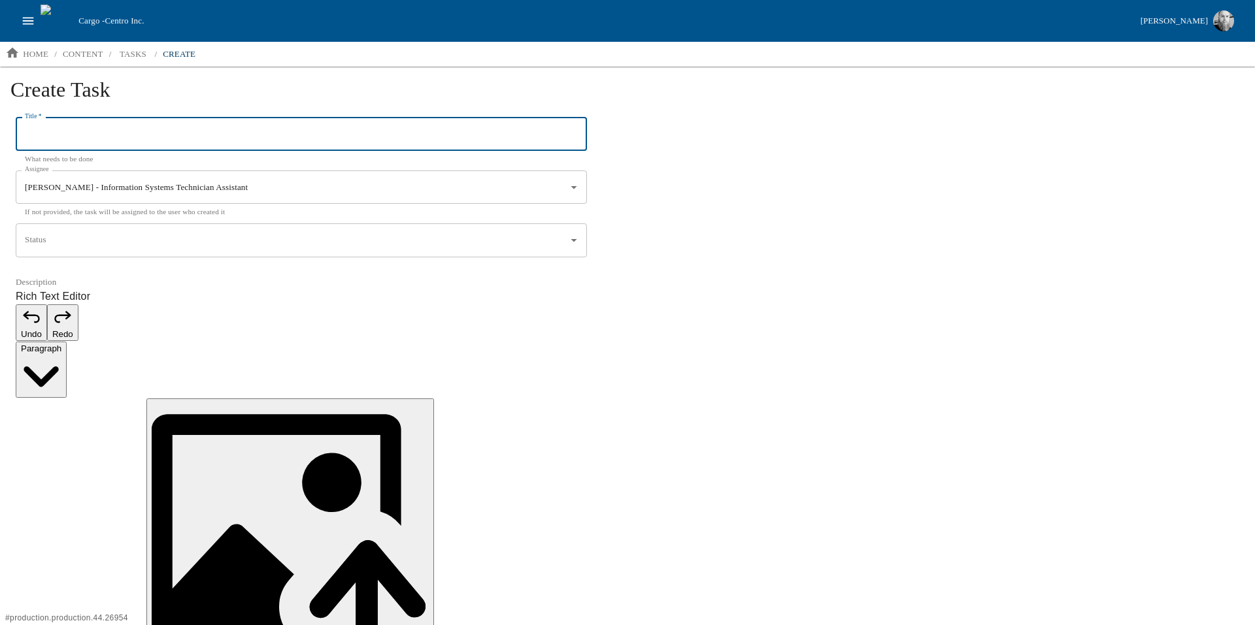
click at [142, 138] on input "Title   *" at bounding box center [301, 135] width 571 height 34
type input "do stuff"
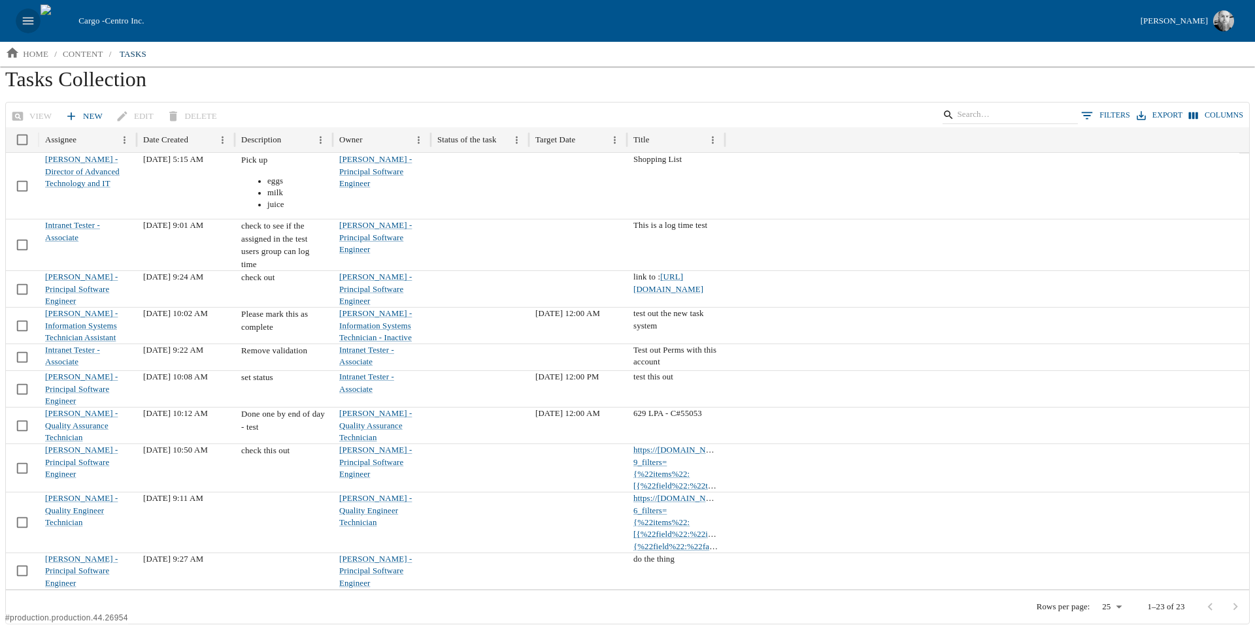
click at [25, 11] on button "open drawer" at bounding box center [28, 20] width 25 height 25
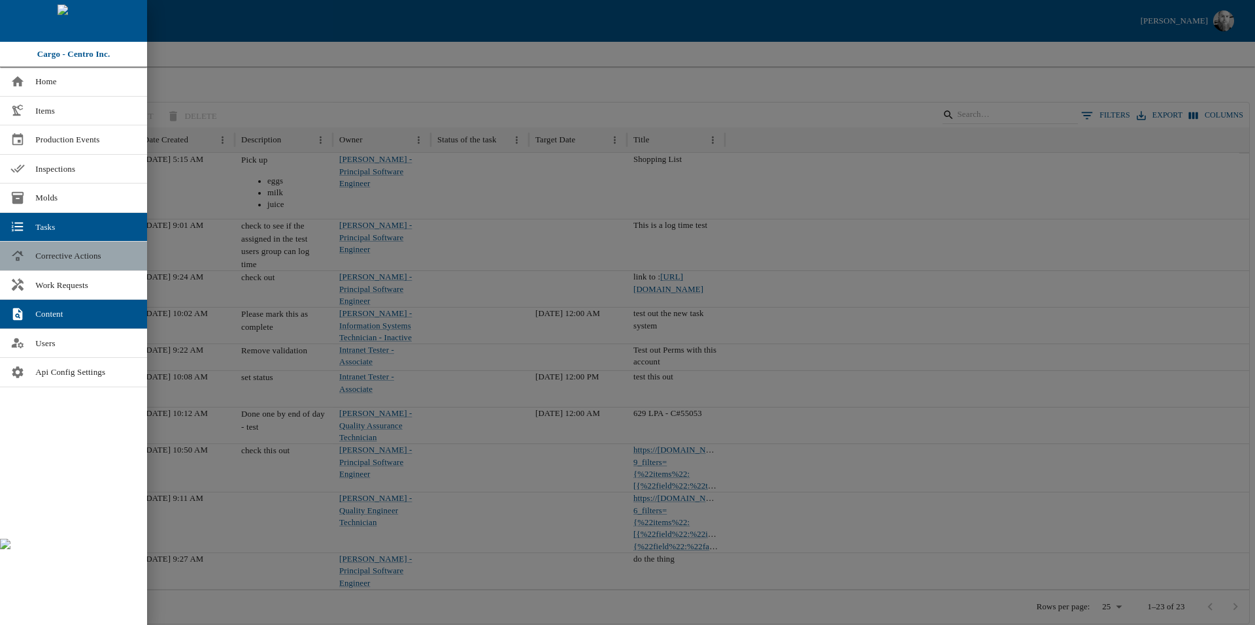
click at [82, 259] on span "Corrective Actions" at bounding box center [85, 256] width 101 height 13
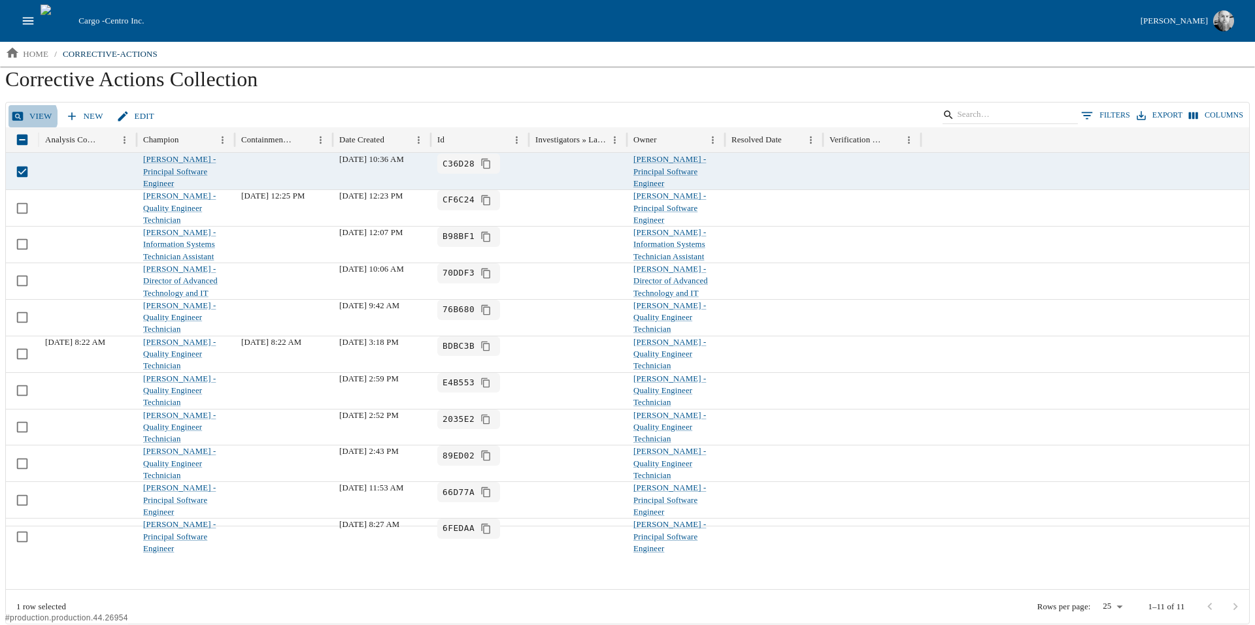
click at [27, 118] on link "View" at bounding box center [32, 116] width 49 height 23
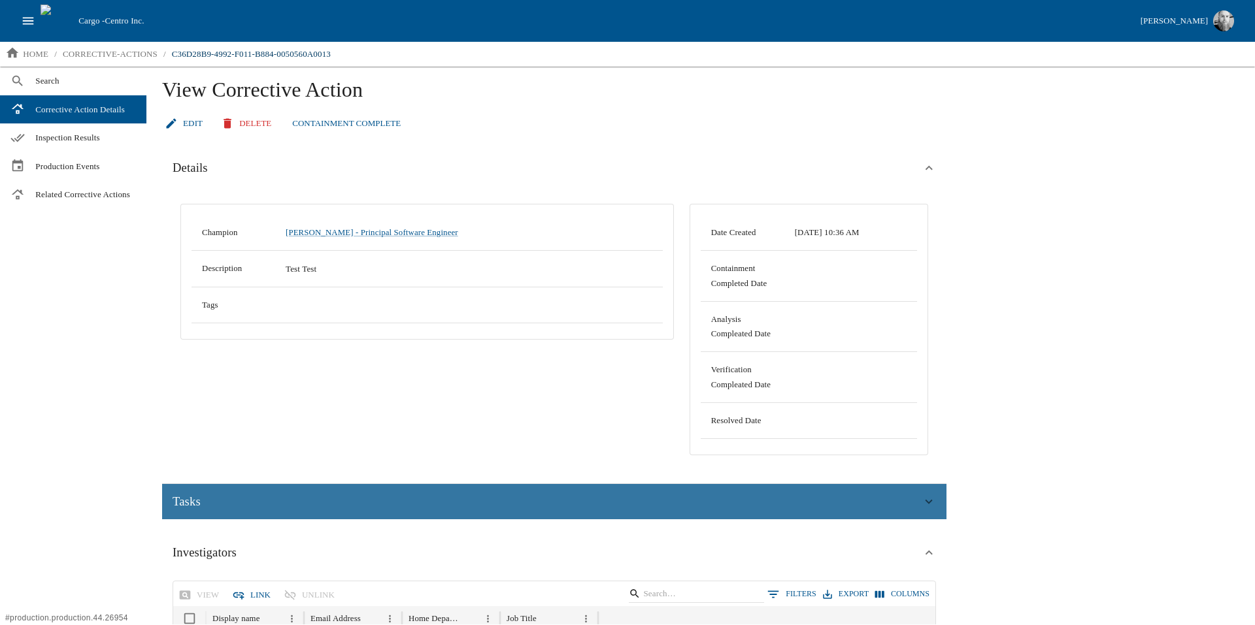
click at [323, 496] on div "Tasks" at bounding box center [547, 502] width 749 height 20
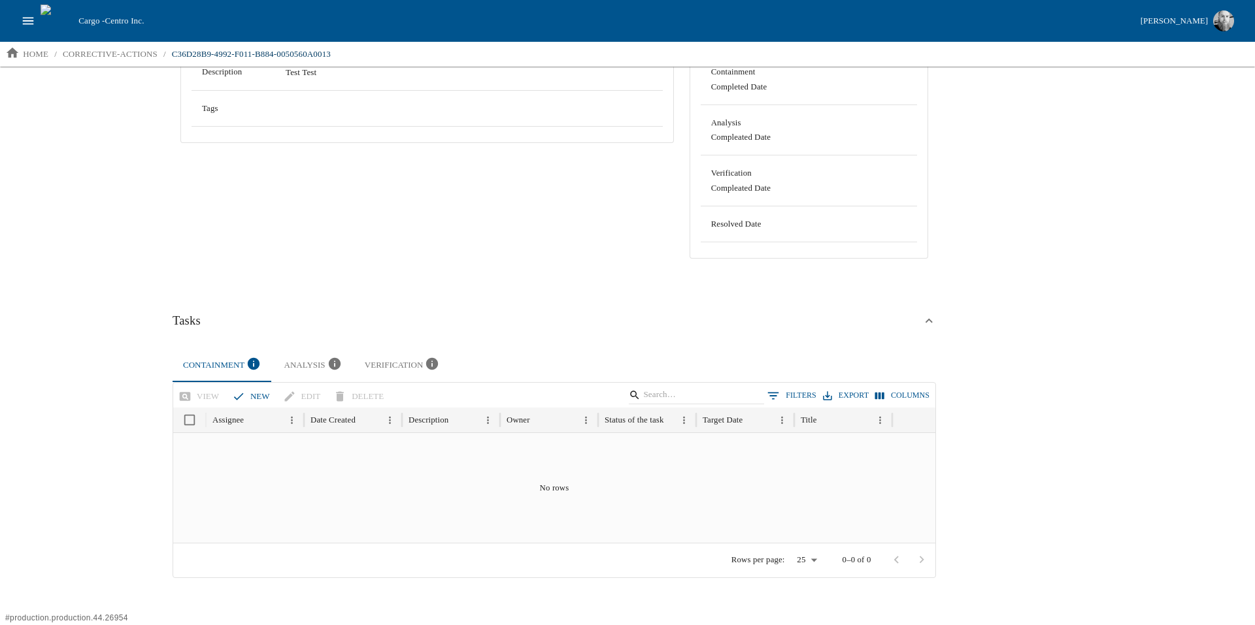
scroll to position [198, 0]
click at [254, 395] on button "new" at bounding box center [252, 395] width 46 height 23
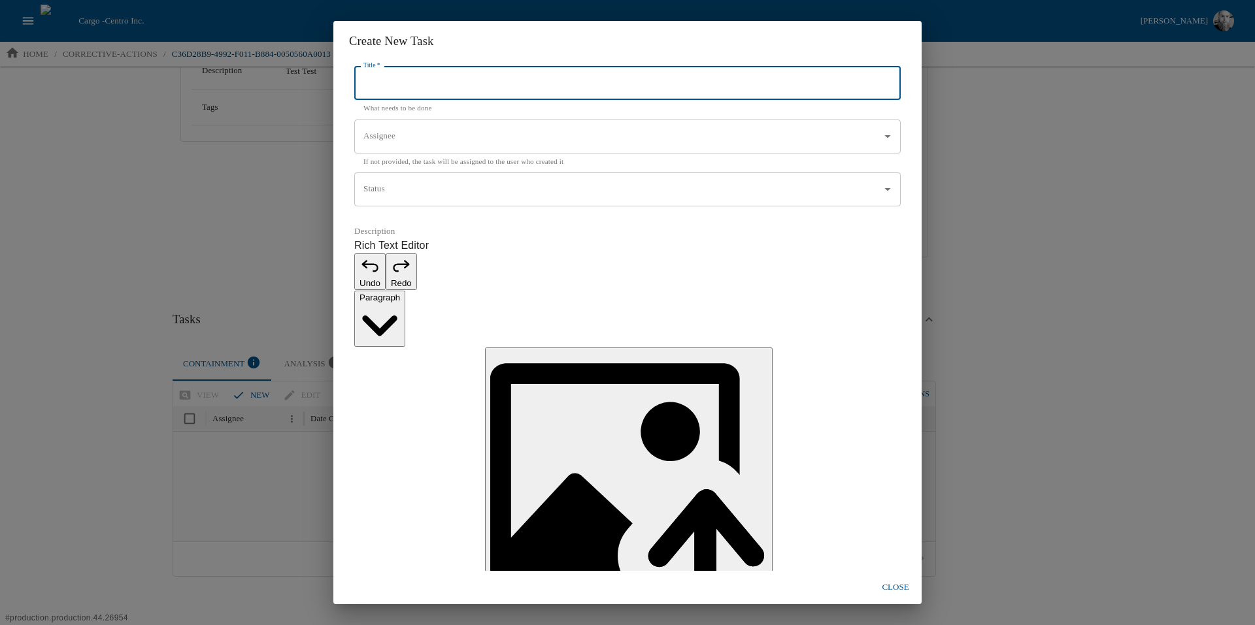
click at [426, 101] on input "Title   *" at bounding box center [627, 84] width 546 height 34
type input "1"
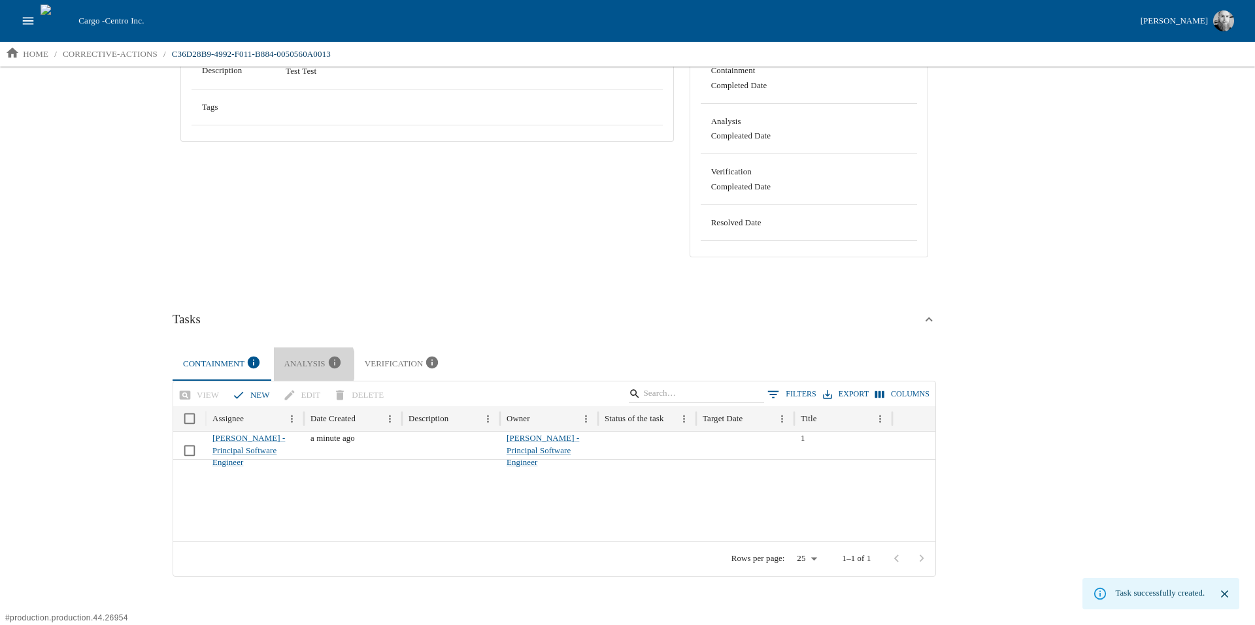
click at [307, 365] on div "Analysis" at bounding box center [313, 365] width 59 height 18
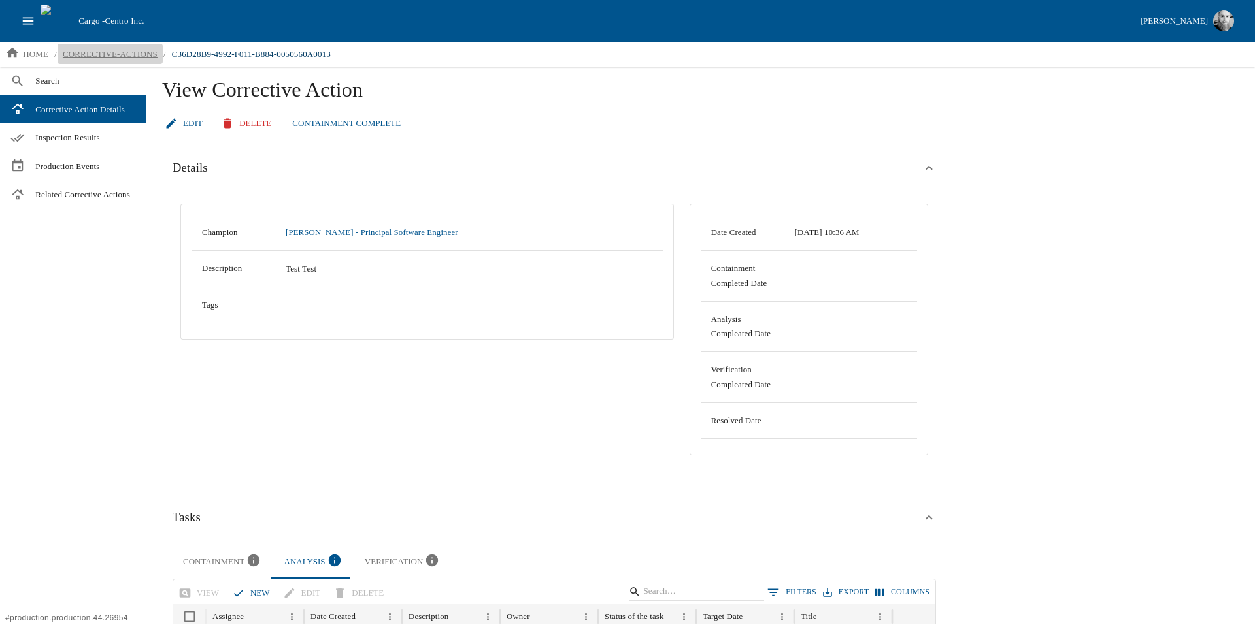
click at [133, 56] on p "corrective-actions" at bounding box center [110, 54] width 95 height 13
click at [105, 150] on link "Inspection Results" at bounding box center [73, 138] width 146 height 29
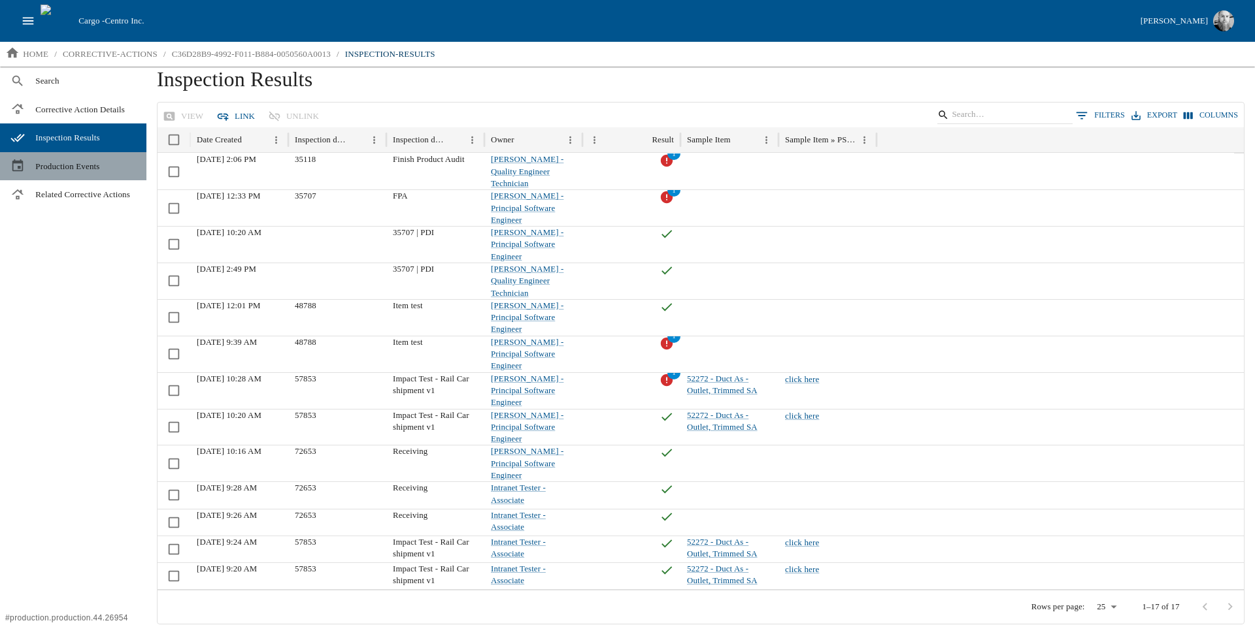
click at [54, 161] on span "Production Events" at bounding box center [85, 166] width 101 height 13
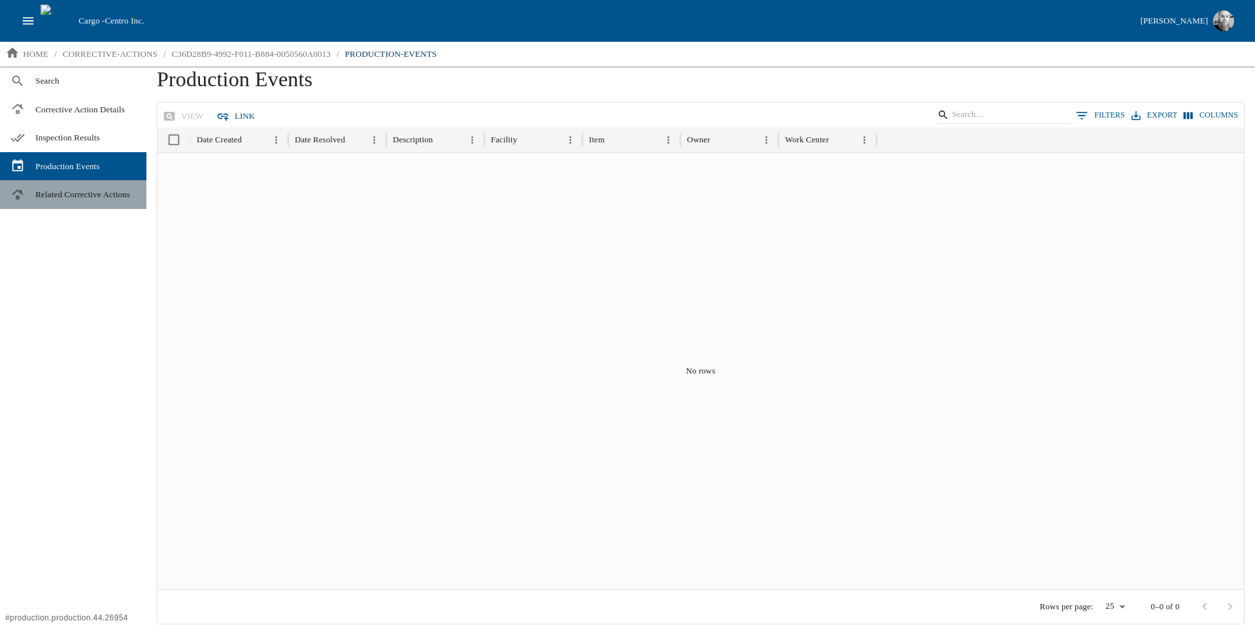
click at [78, 201] on span "Related Corrective Actions" at bounding box center [85, 194] width 101 height 13
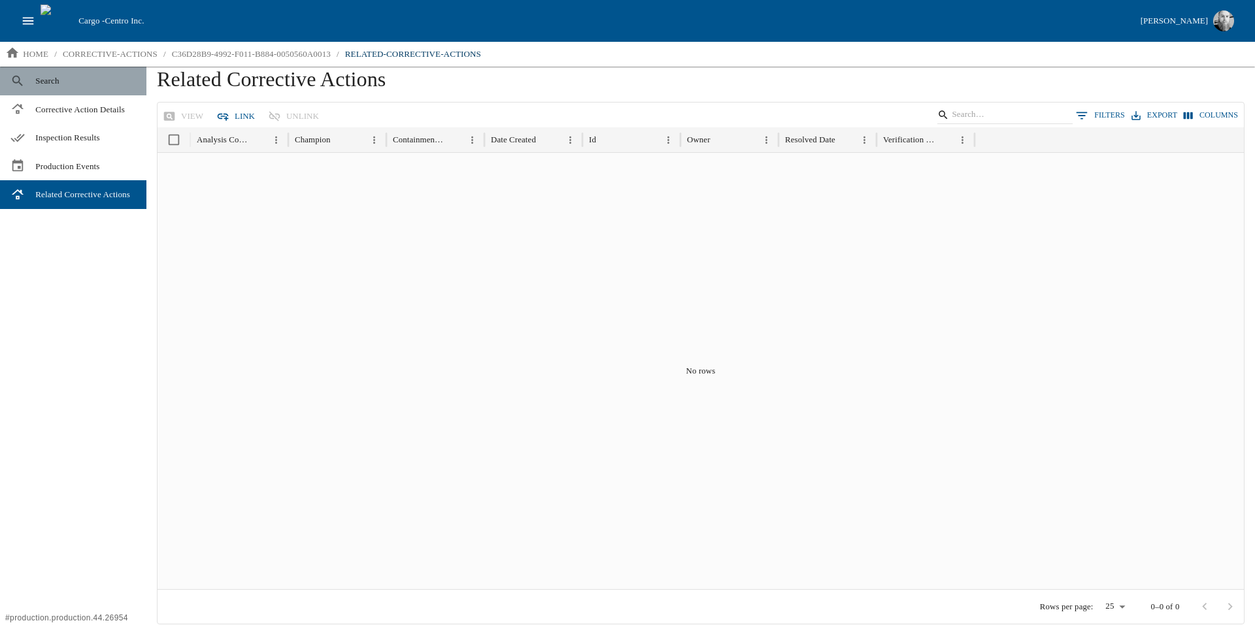
click at [51, 78] on span "Search" at bounding box center [85, 81] width 101 height 13
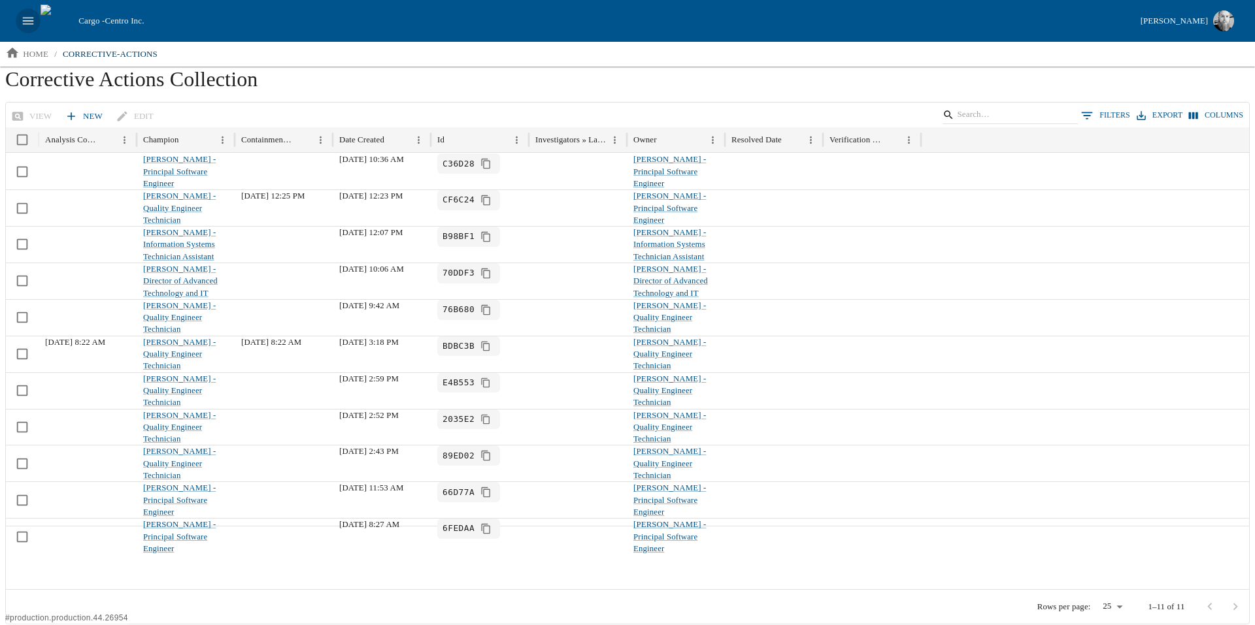
click at [23, 26] on icon "open drawer" at bounding box center [28, 21] width 14 height 14
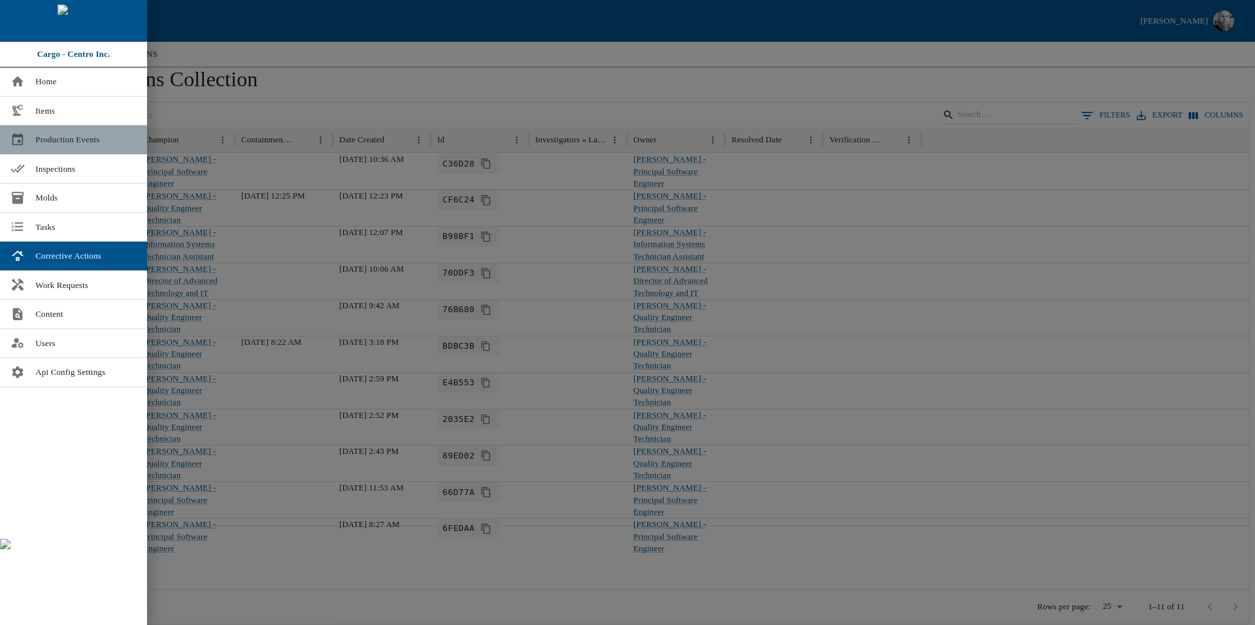
click at [116, 135] on span "Production Events" at bounding box center [85, 139] width 101 height 13
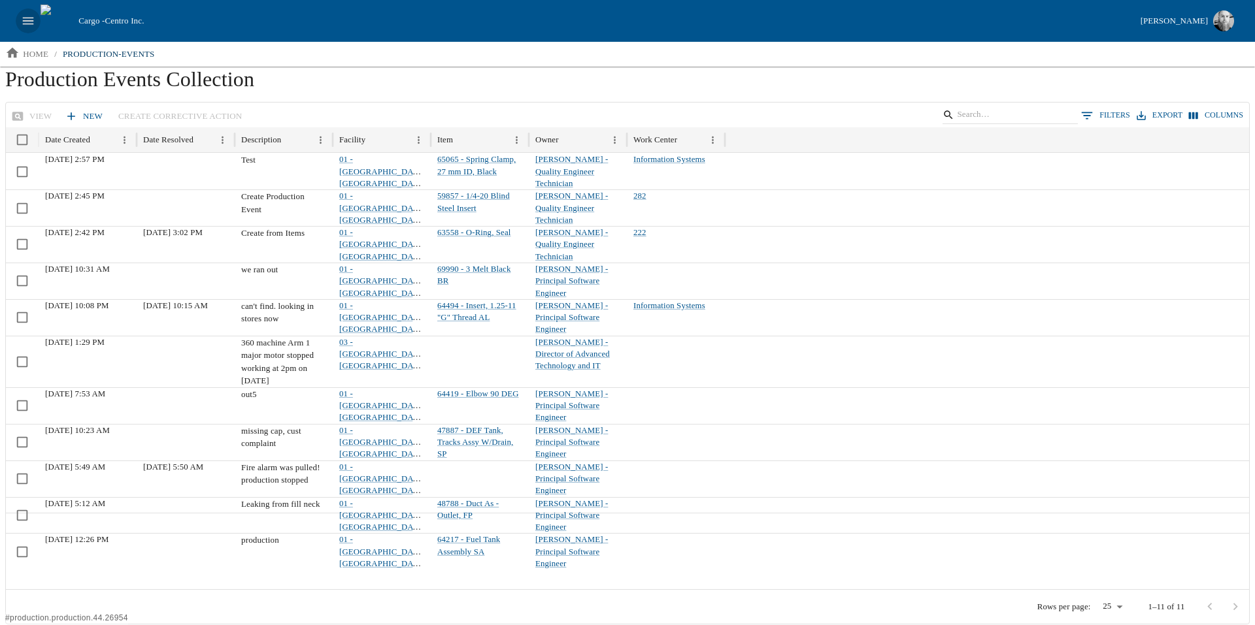
click at [29, 17] on icon "open drawer" at bounding box center [28, 21] width 14 height 14
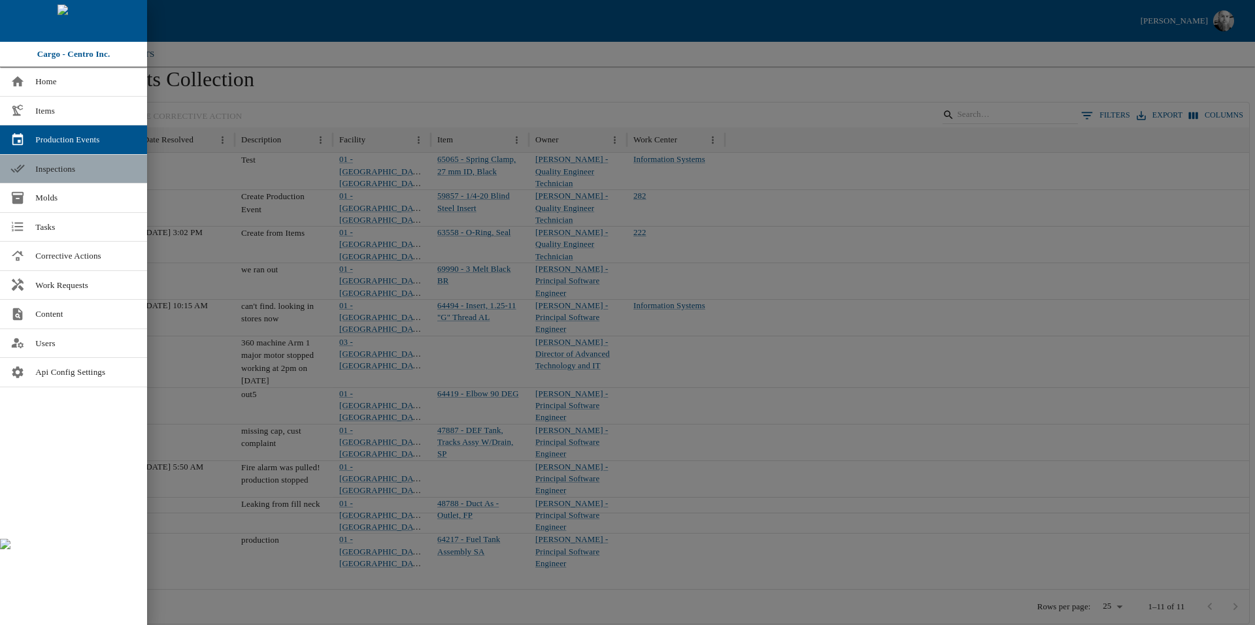
click at [73, 171] on span "Inspections" at bounding box center [85, 169] width 101 height 13
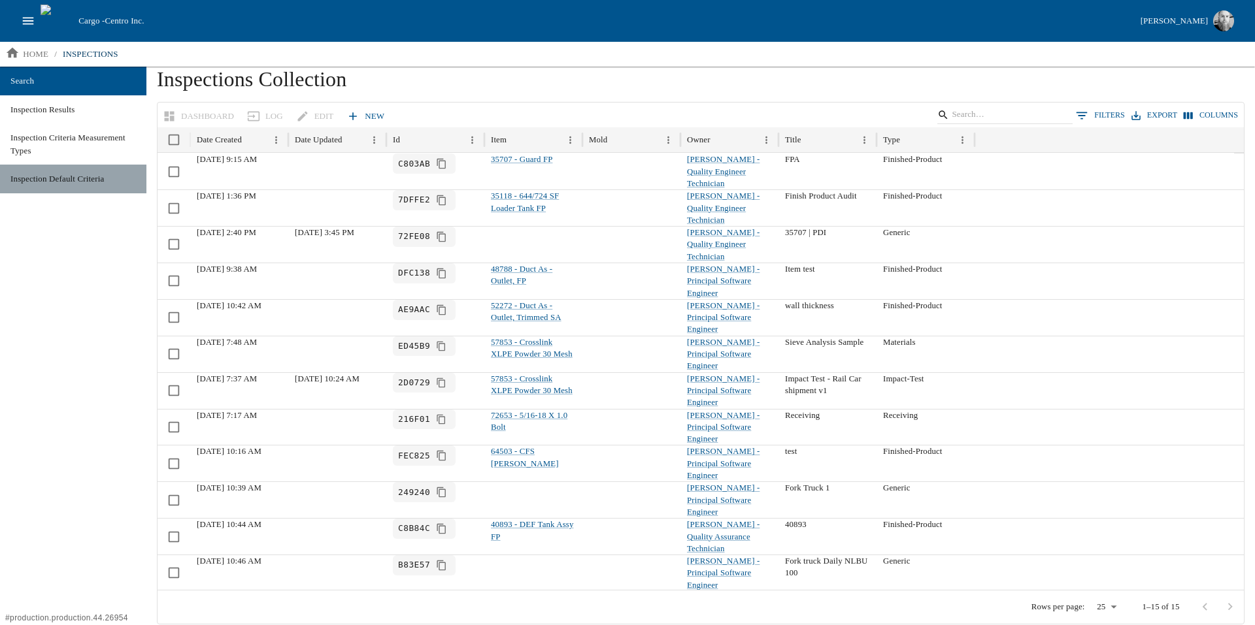
click at [53, 178] on span "Inspection Default Criteria" at bounding box center [72, 179] width 125 height 13
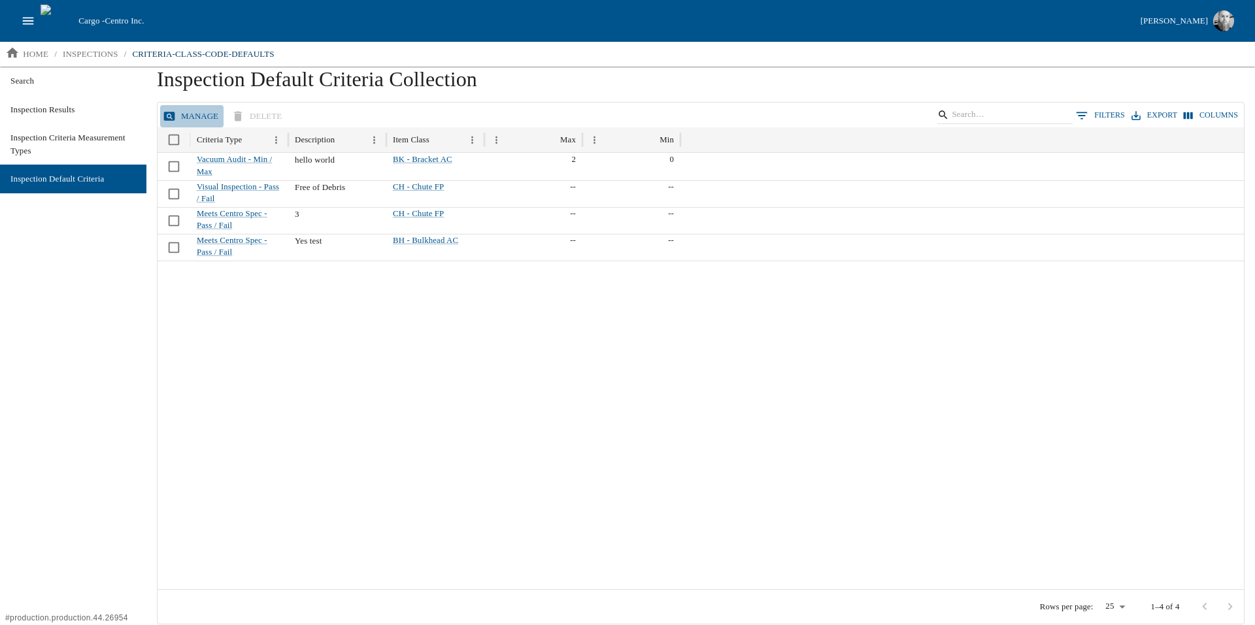
click at [209, 113] on button "Manage" at bounding box center [191, 116] width 63 height 23
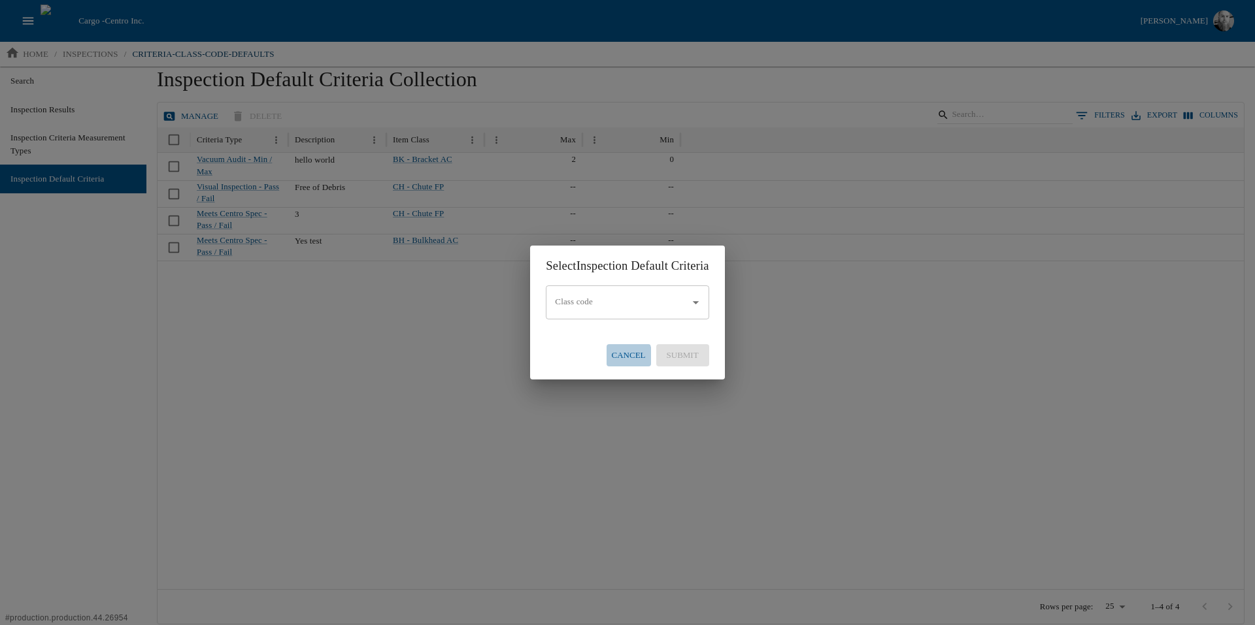
click at [623, 357] on button "Cancel" at bounding box center [628, 355] width 44 height 23
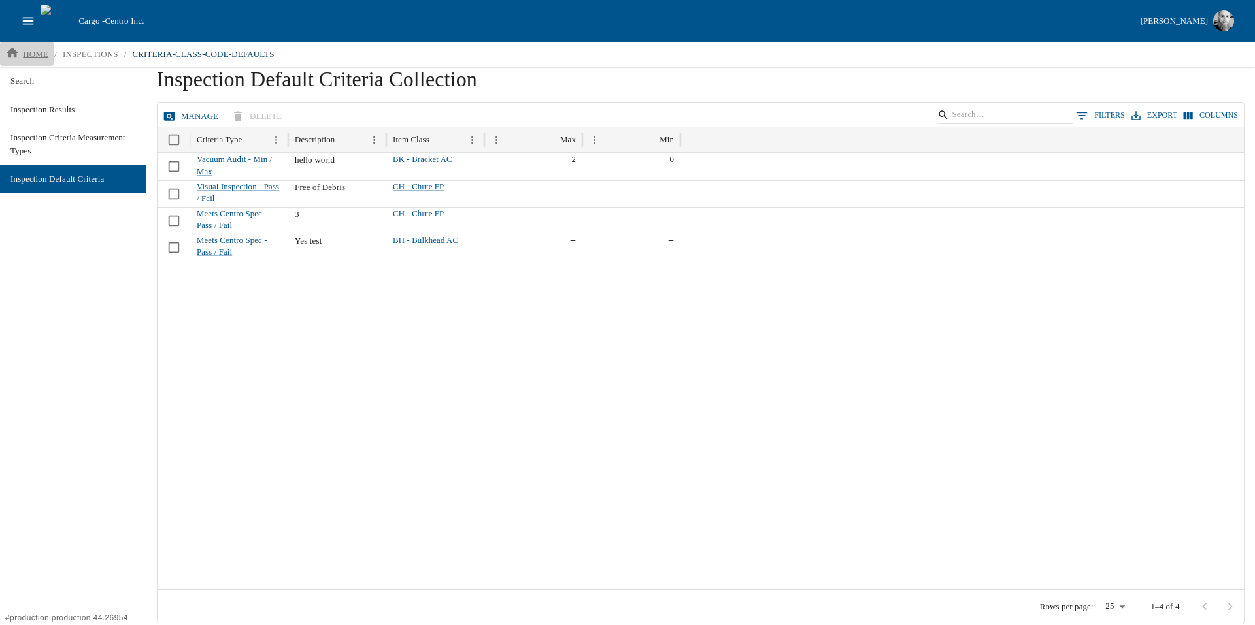
click at [28, 58] on p "home" at bounding box center [35, 54] width 25 height 13
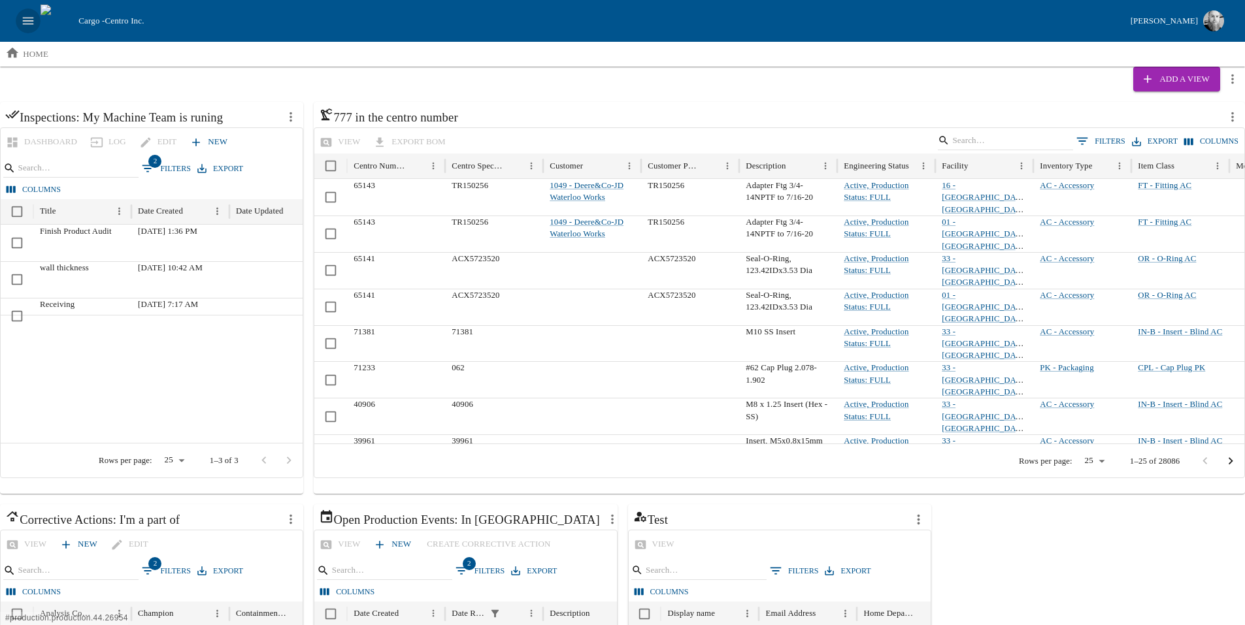
click at [29, 24] on icon "open drawer" at bounding box center [28, 20] width 11 height 7
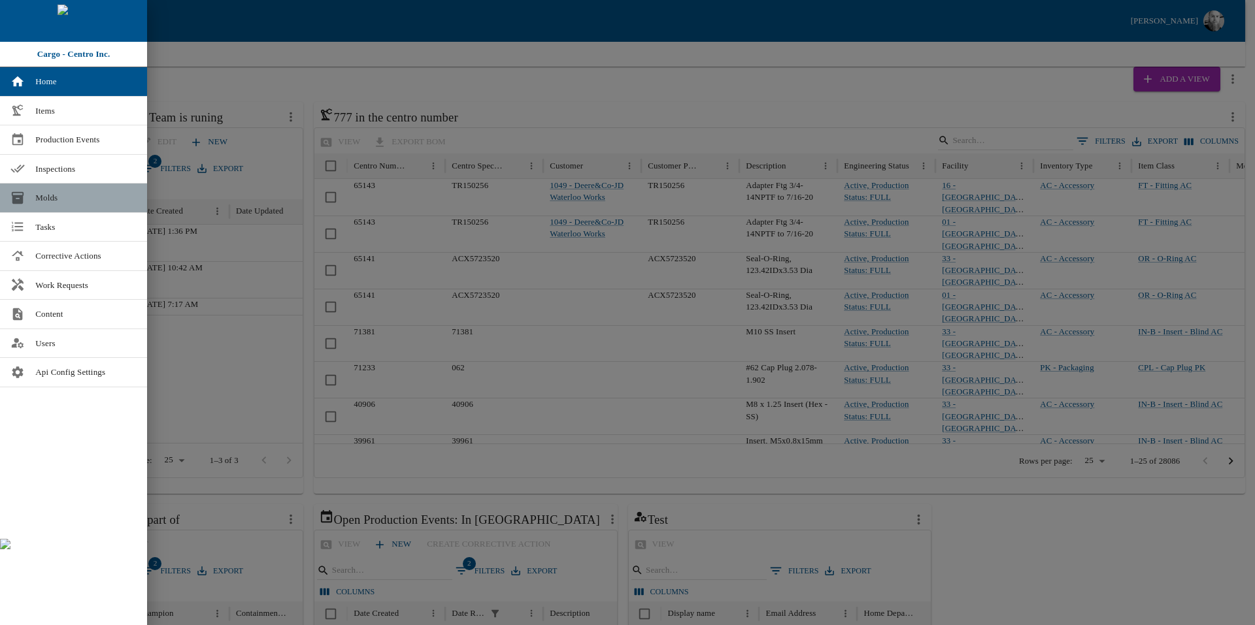
click at [53, 200] on span "Molds" at bounding box center [85, 197] width 101 height 13
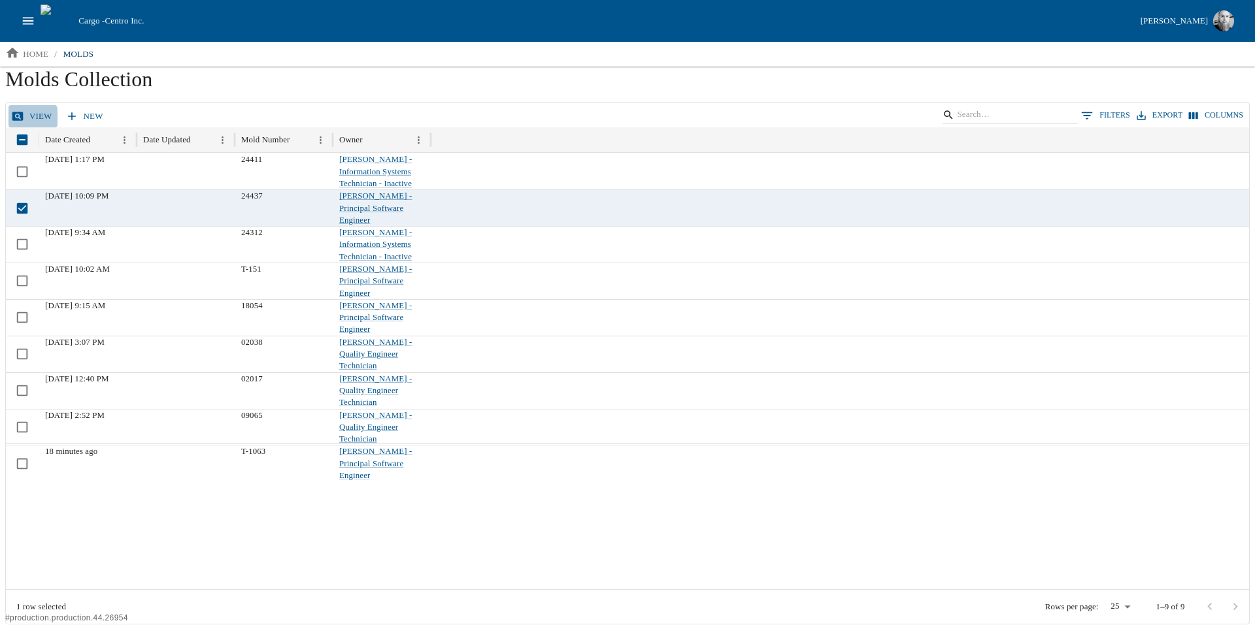
click at [30, 118] on link "view" at bounding box center [32, 116] width 49 height 23
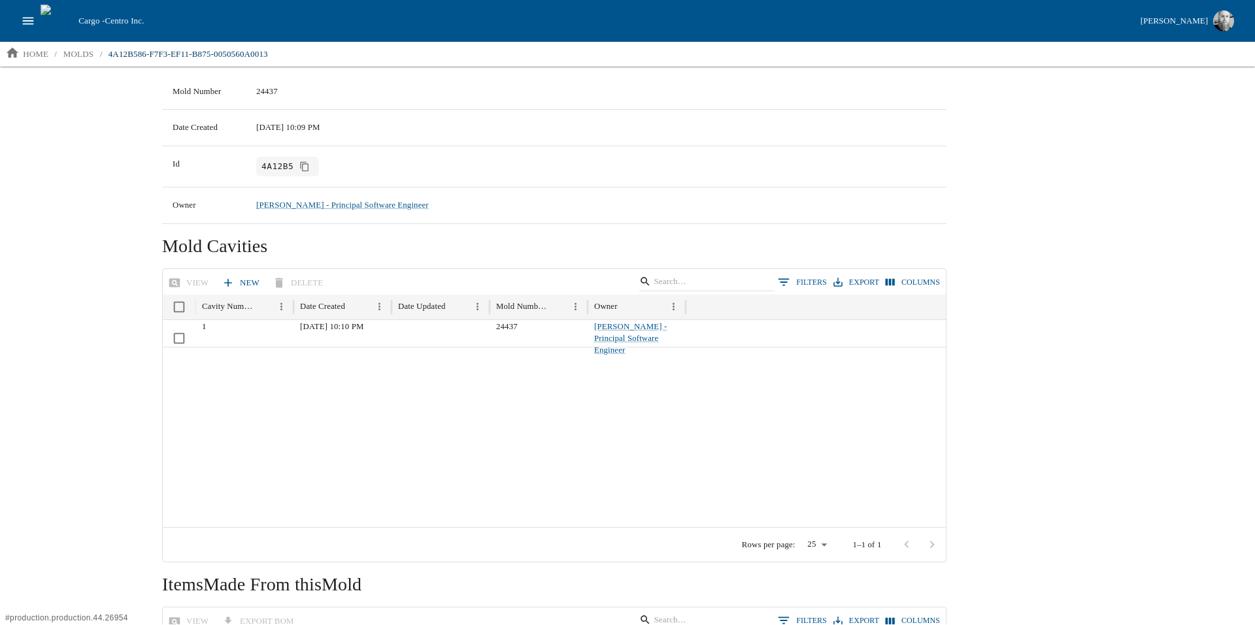
scroll to position [74, 0]
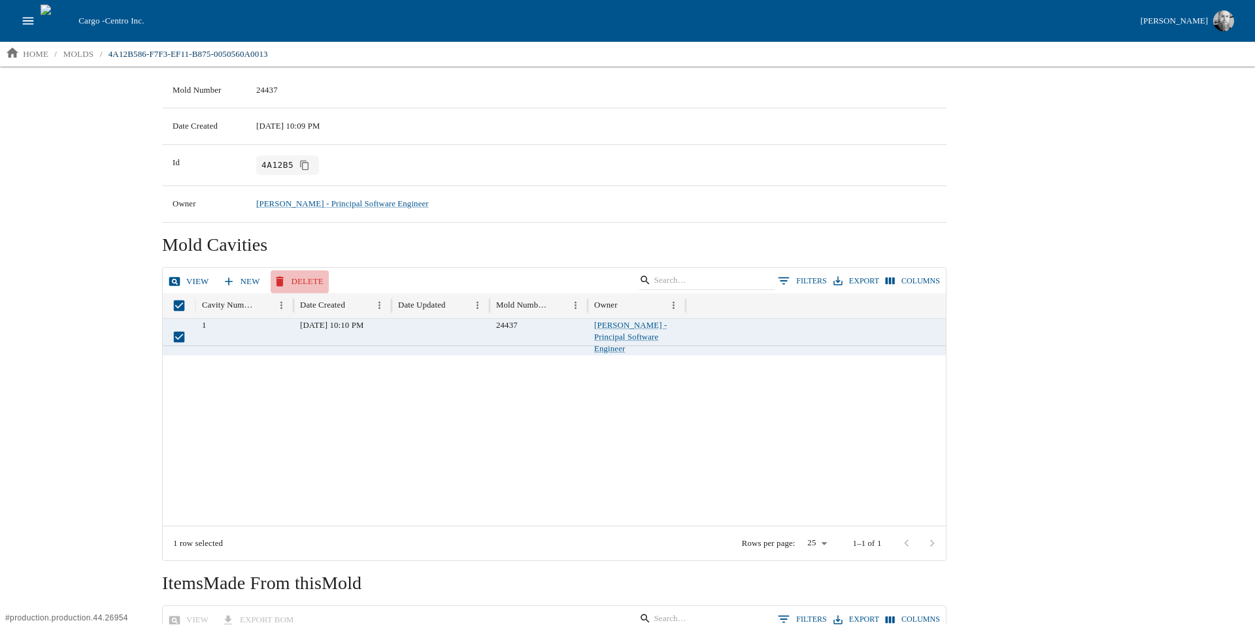
click at [292, 275] on button "Delete" at bounding box center [300, 282] width 58 height 23
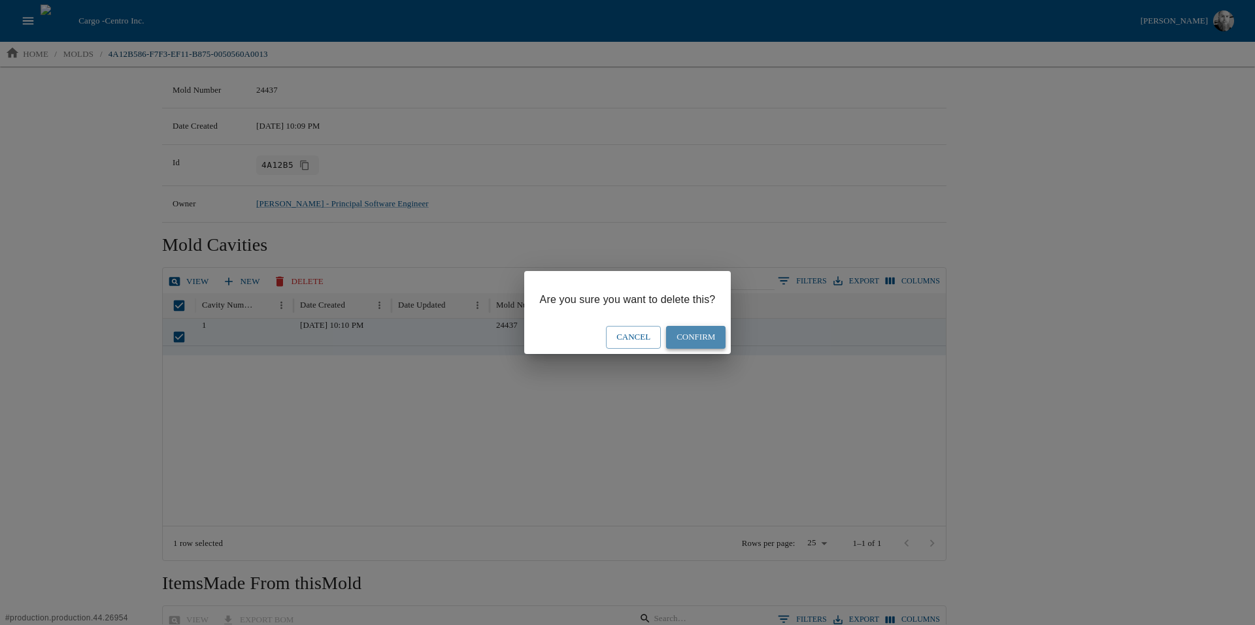
click at [699, 341] on button "Confirm" at bounding box center [695, 337] width 59 height 23
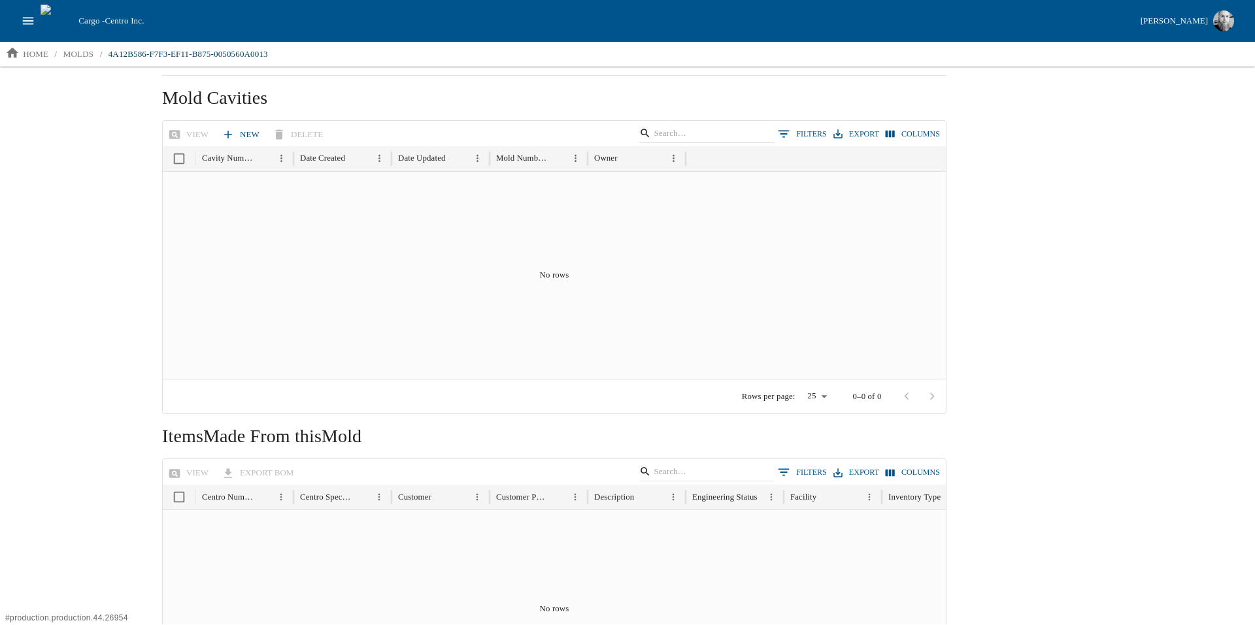
scroll to position [0, 0]
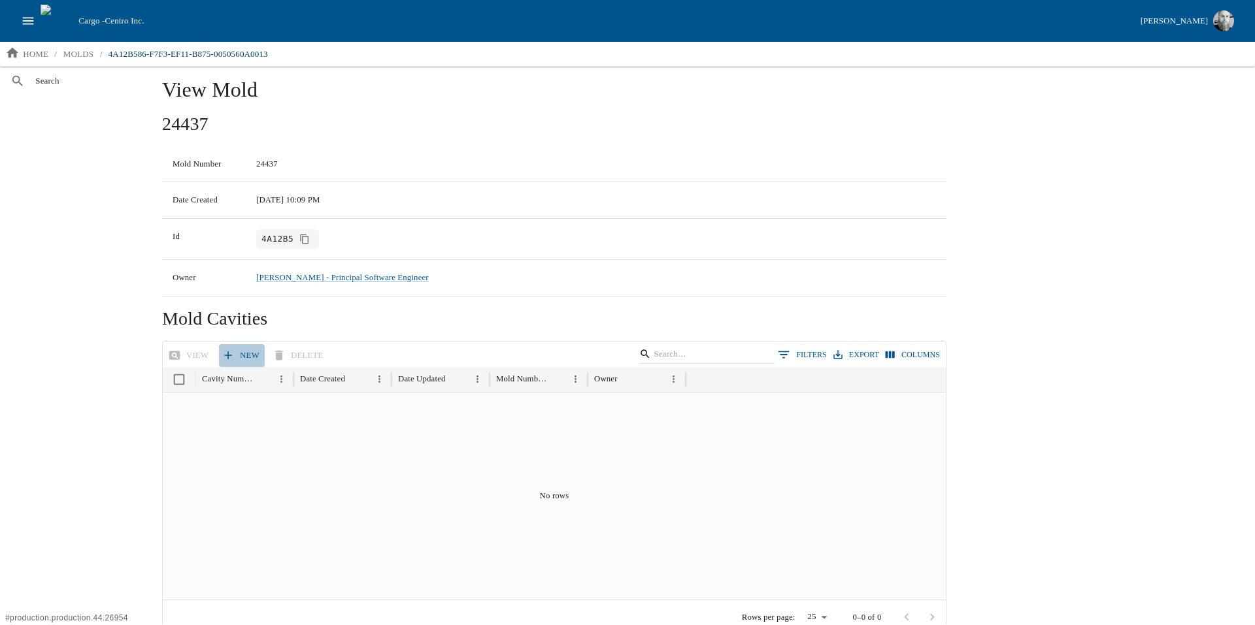
click at [233, 350] on link "New" at bounding box center [242, 355] width 46 height 23
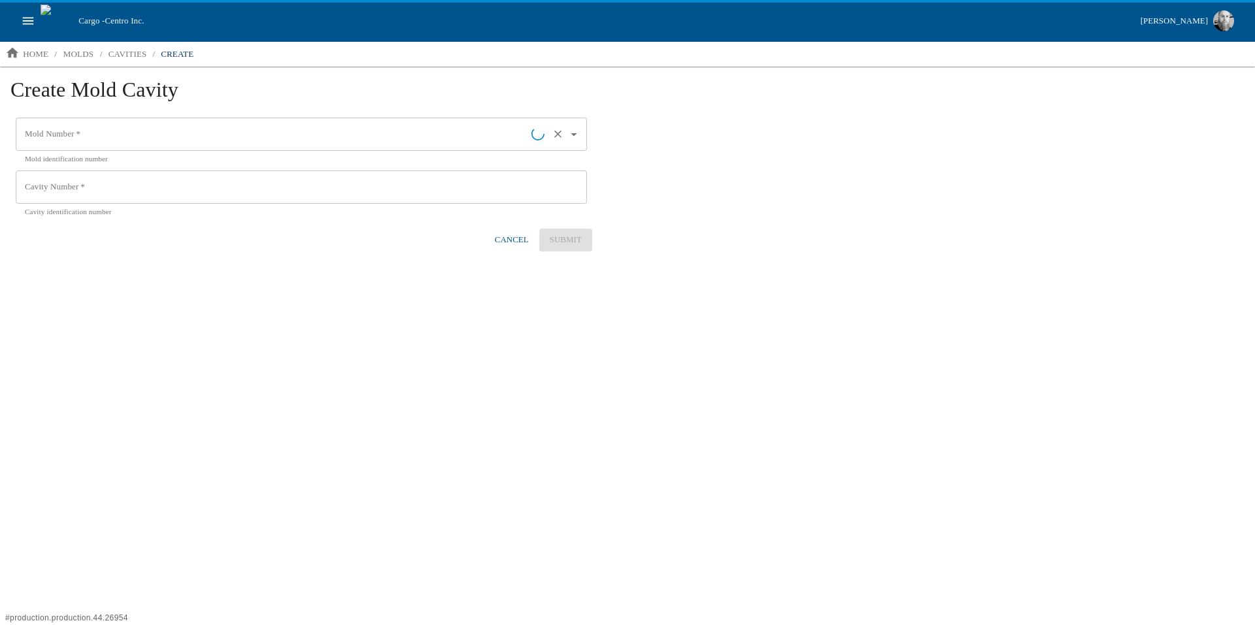
type input "24437"
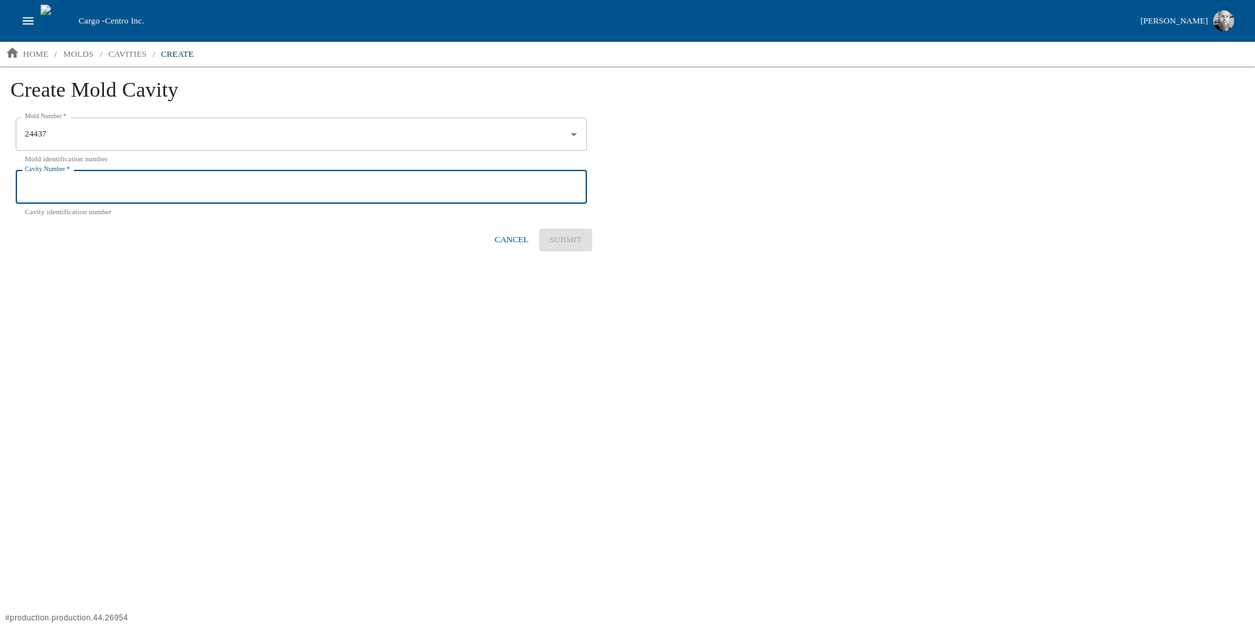
click at [225, 178] on input "Cavity Number   *" at bounding box center [301, 188] width 571 height 34
type input "2"
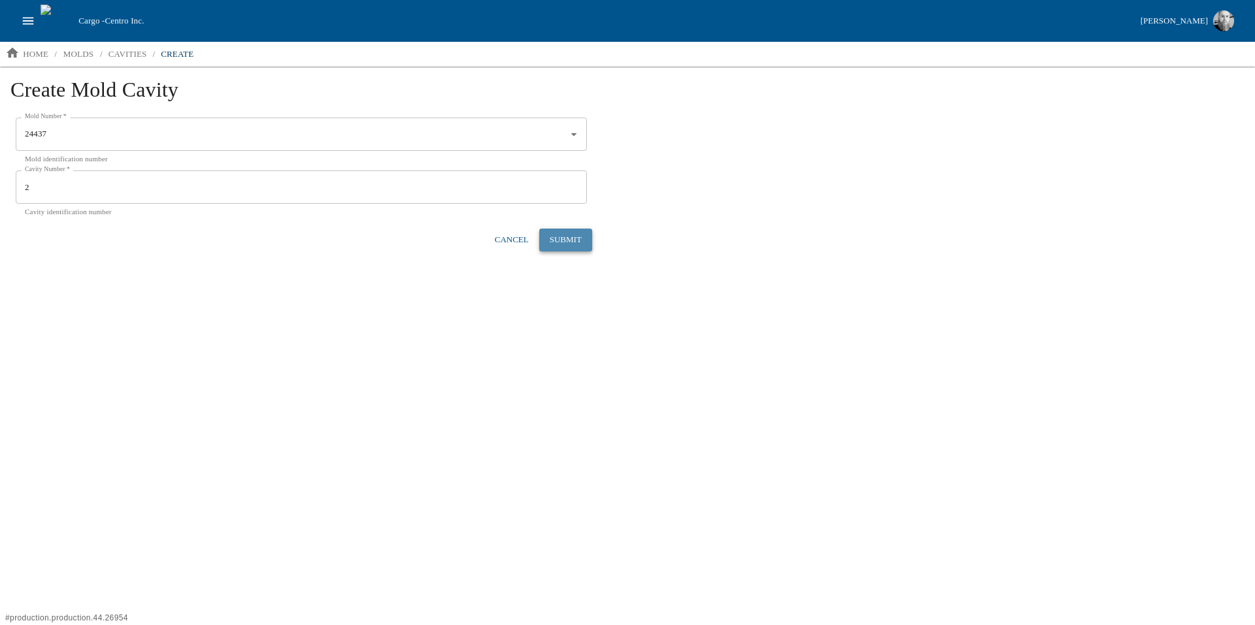
click at [580, 238] on button "Submit" at bounding box center [565, 240] width 53 height 23
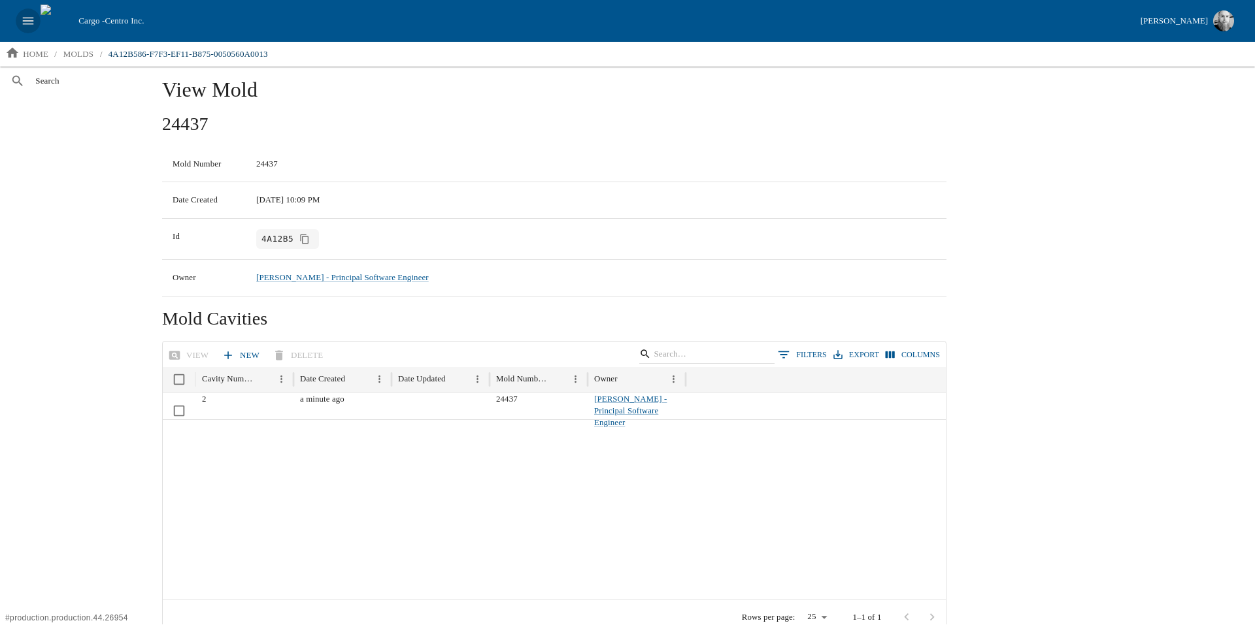
click at [25, 17] on icon "open drawer" at bounding box center [28, 21] width 14 height 14
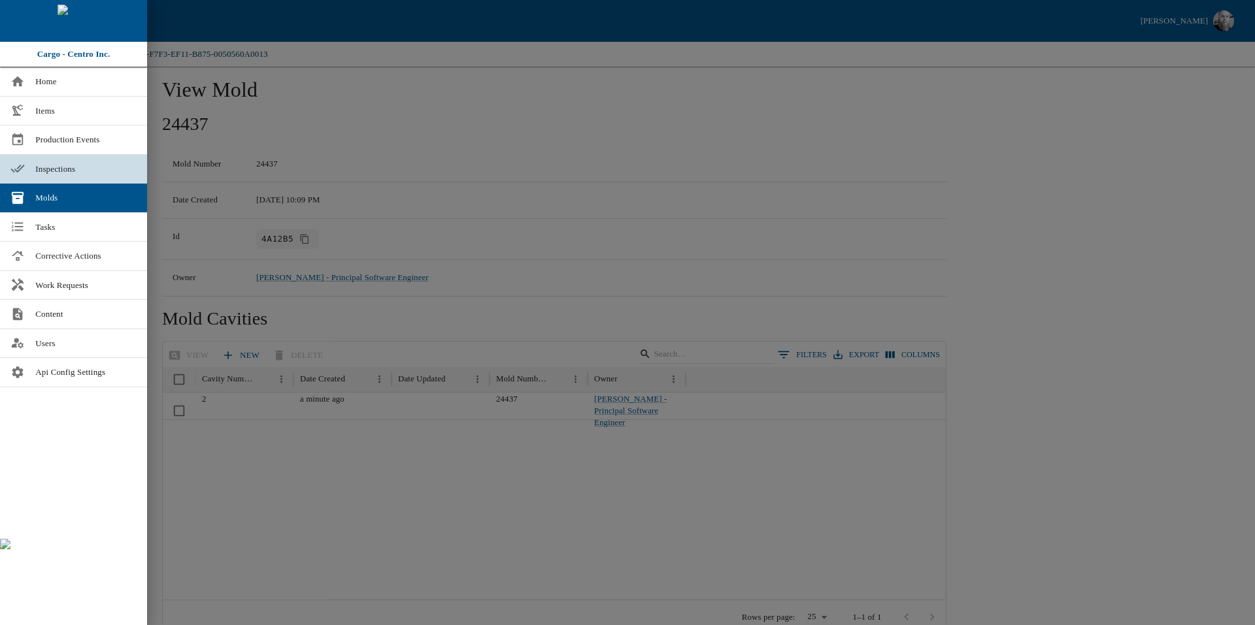
click at [42, 163] on span "Inspections" at bounding box center [85, 169] width 101 height 13
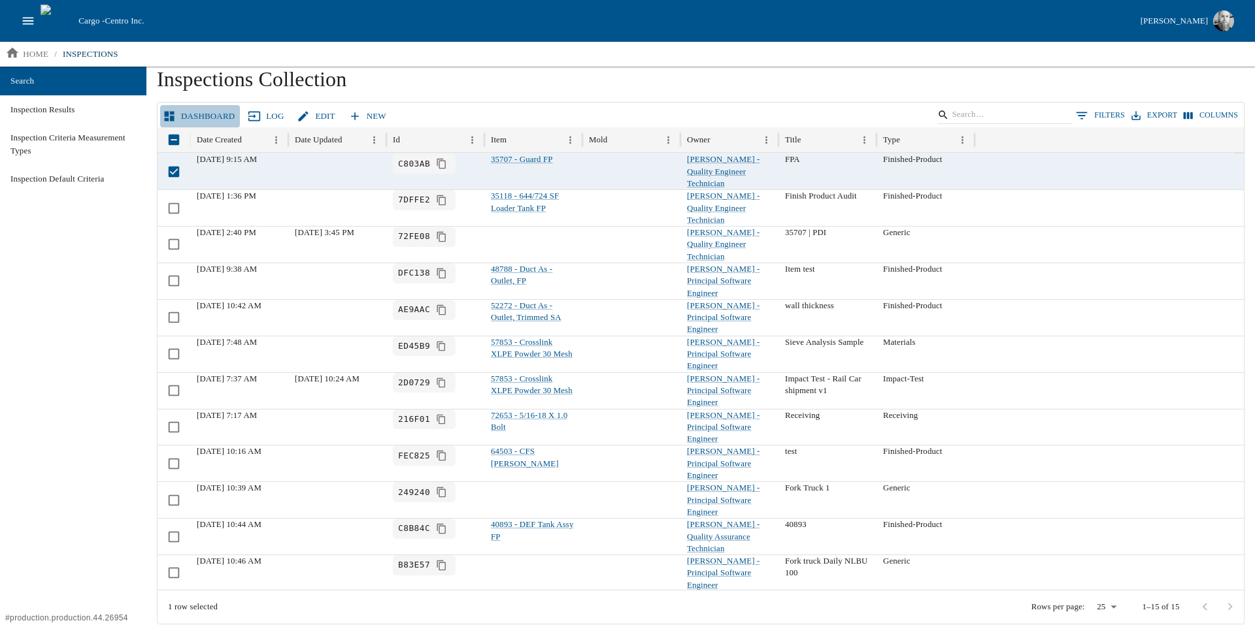
click at [202, 112] on link "Dashboard" at bounding box center [200, 116] width 80 height 23
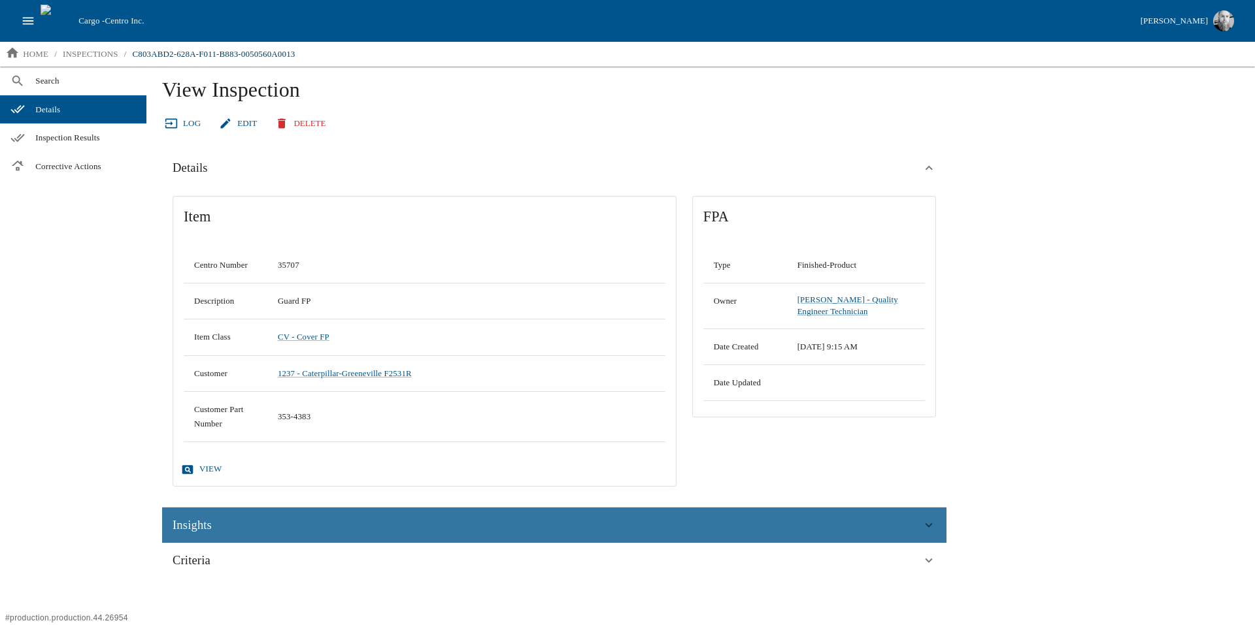
click at [239, 525] on div "Insights" at bounding box center [547, 526] width 749 height 20
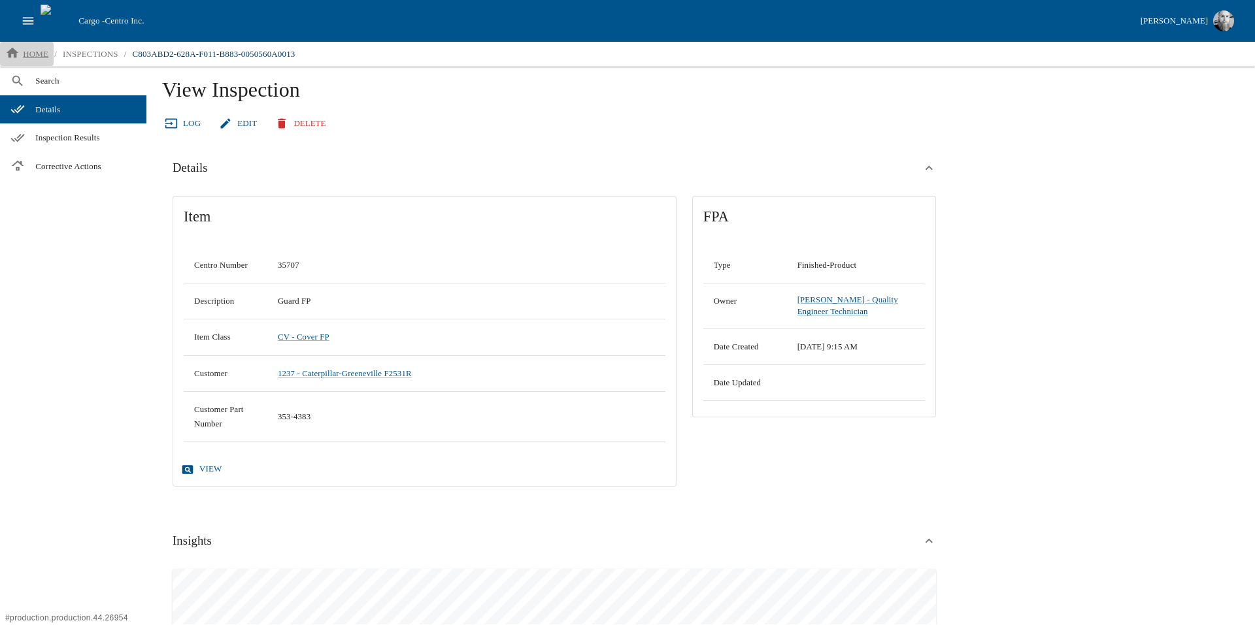
click at [39, 59] on p "home" at bounding box center [35, 54] width 25 height 13
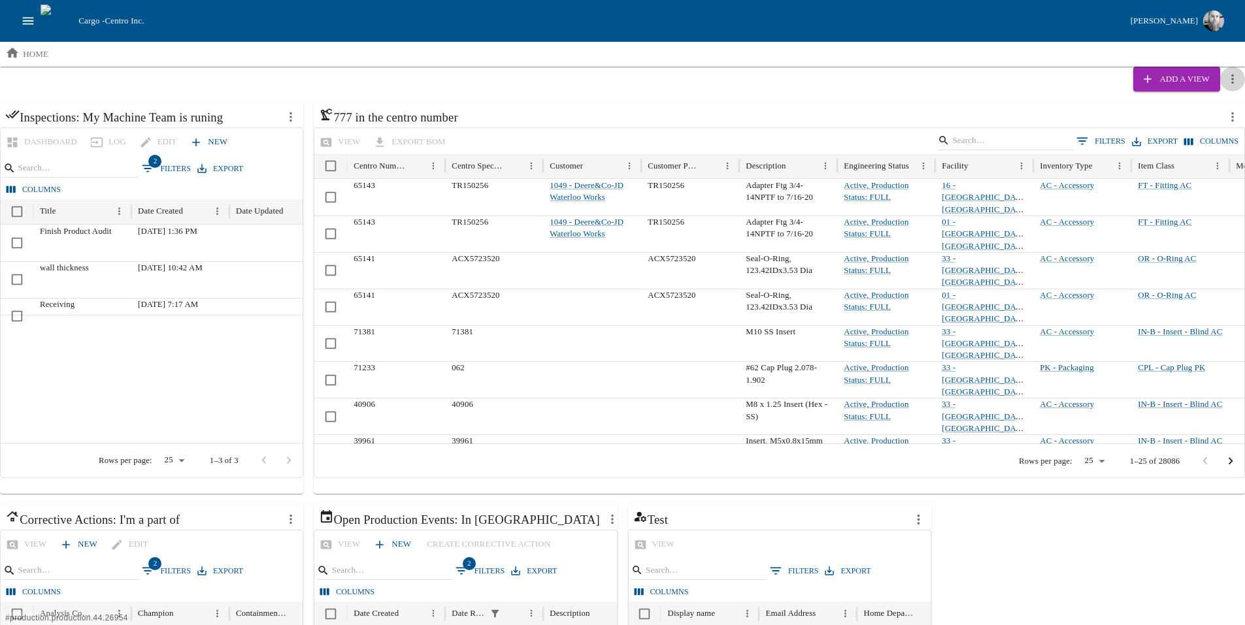
click at [1229, 81] on icon "more actions" at bounding box center [1232, 79] width 14 height 14
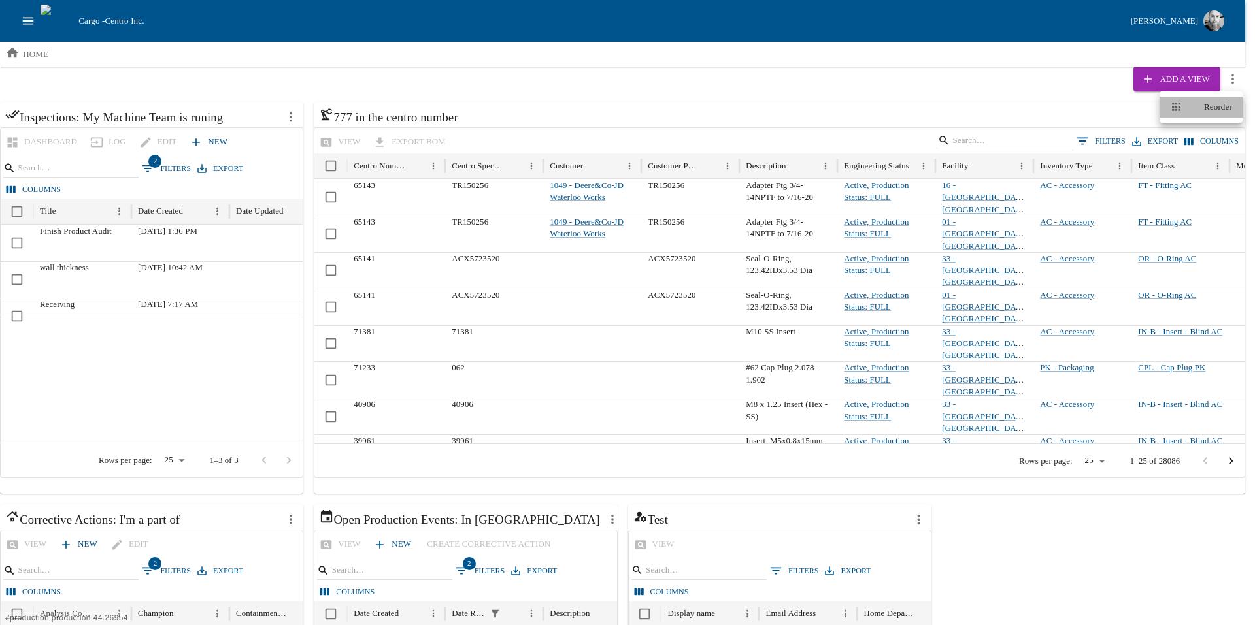
click at [1207, 107] on span "Reorder" at bounding box center [1218, 107] width 28 height 13
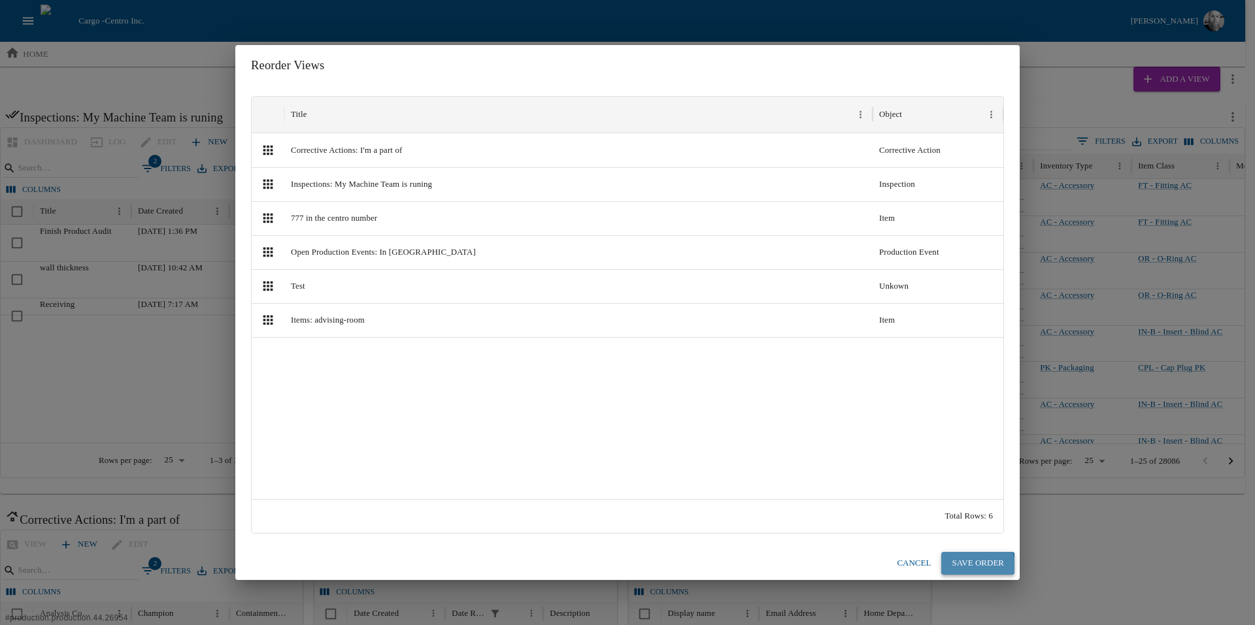
click at [973, 569] on button "Save Order" at bounding box center [977, 563] width 73 height 23
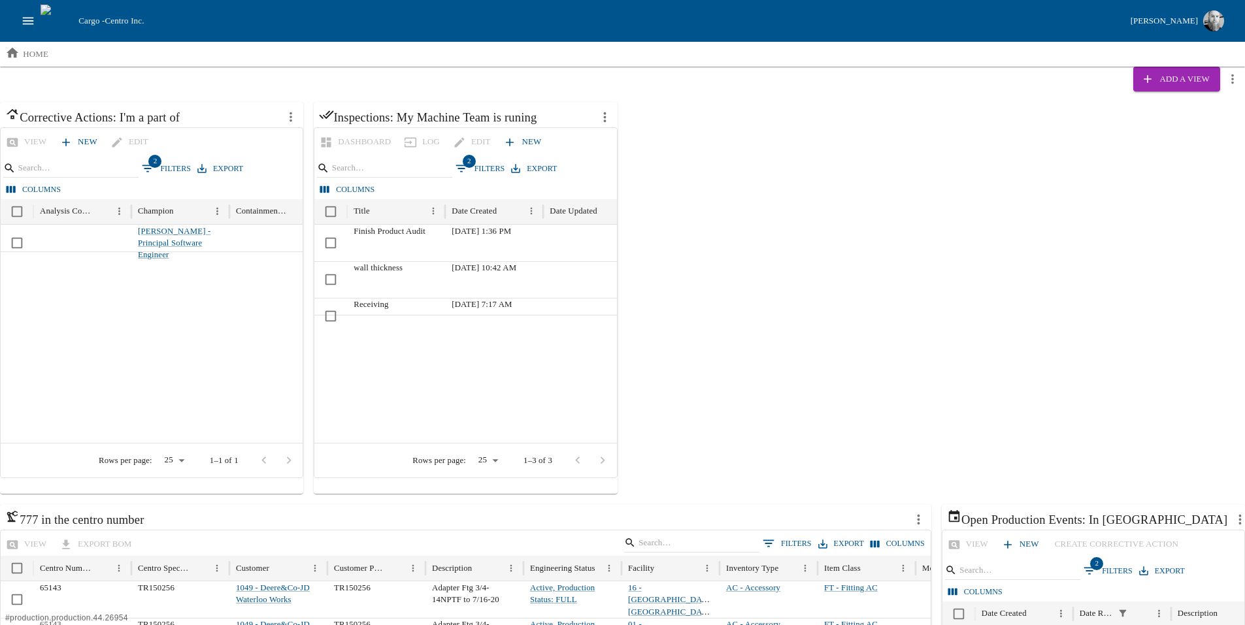
click at [294, 118] on icon "more actions" at bounding box center [291, 117] width 14 height 14
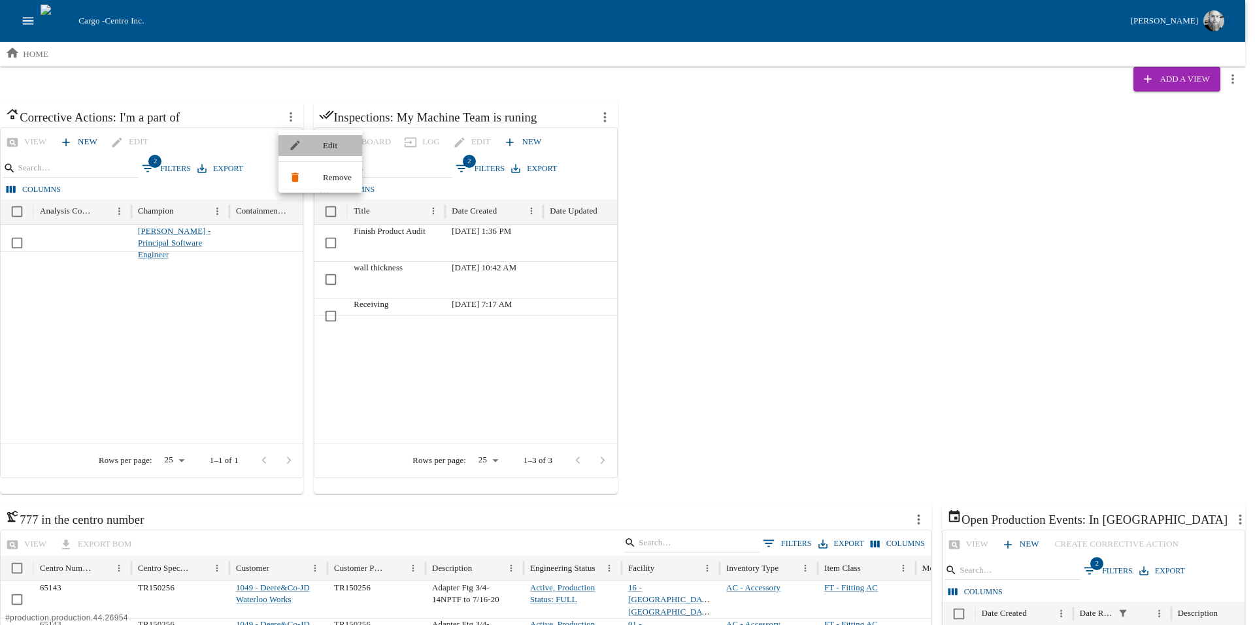
click at [331, 142] on span "Edit" at bounding box center [337, 145] width 29 height 13
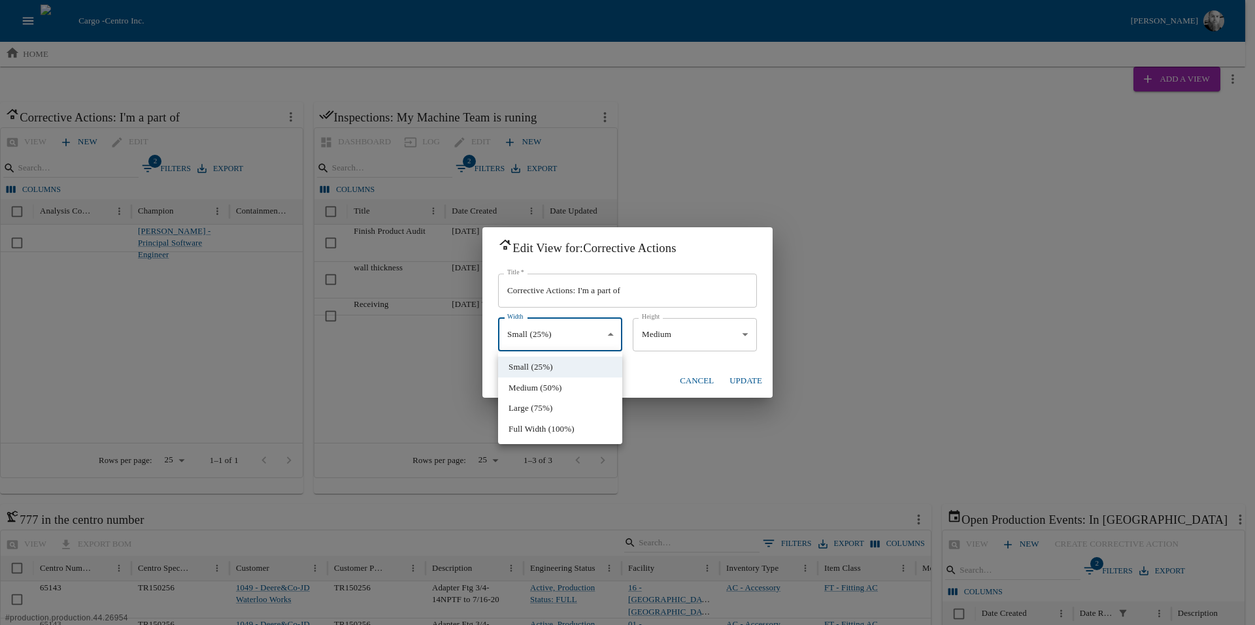
click at [548, 327] on div at bounding box center [627, 312] width 1255 height 625
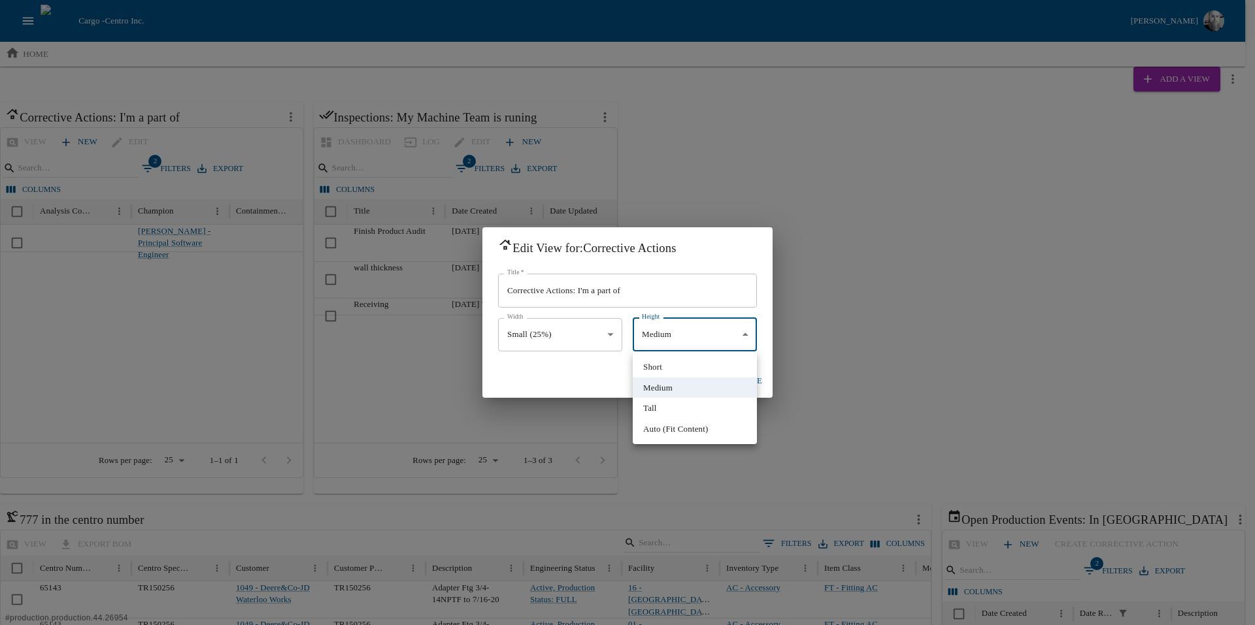
click at [663, 429] on li "Auto (Fit Content)" at bounding box center [695, 429] width 124 height 21
type input "****"
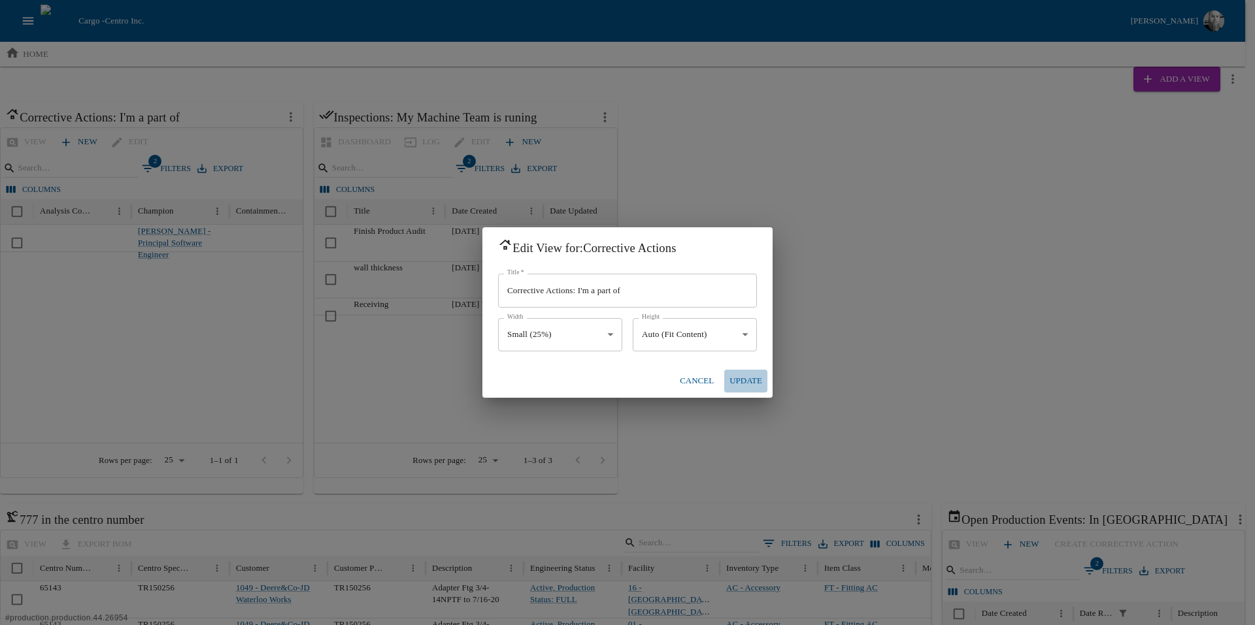
click at [748, 377] on button "Update" at bounding box center [745, 381] width 43 height 23
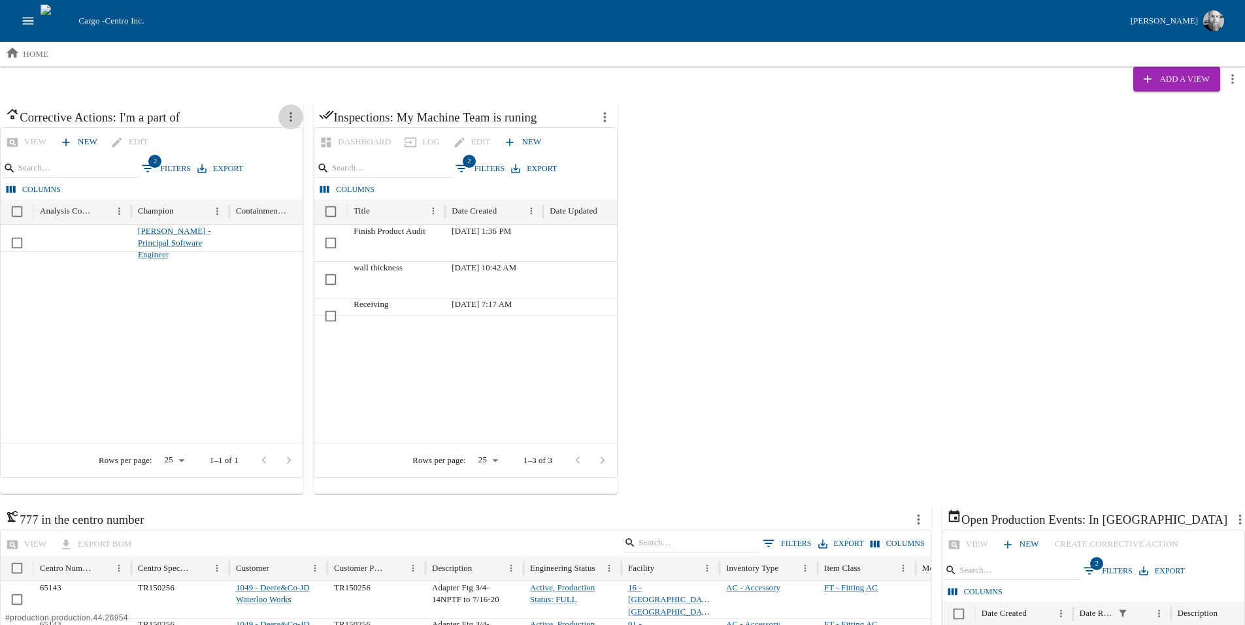
click at [288, 116] on icon "more actions" at bounding box center [291, 117] width 14 height 14
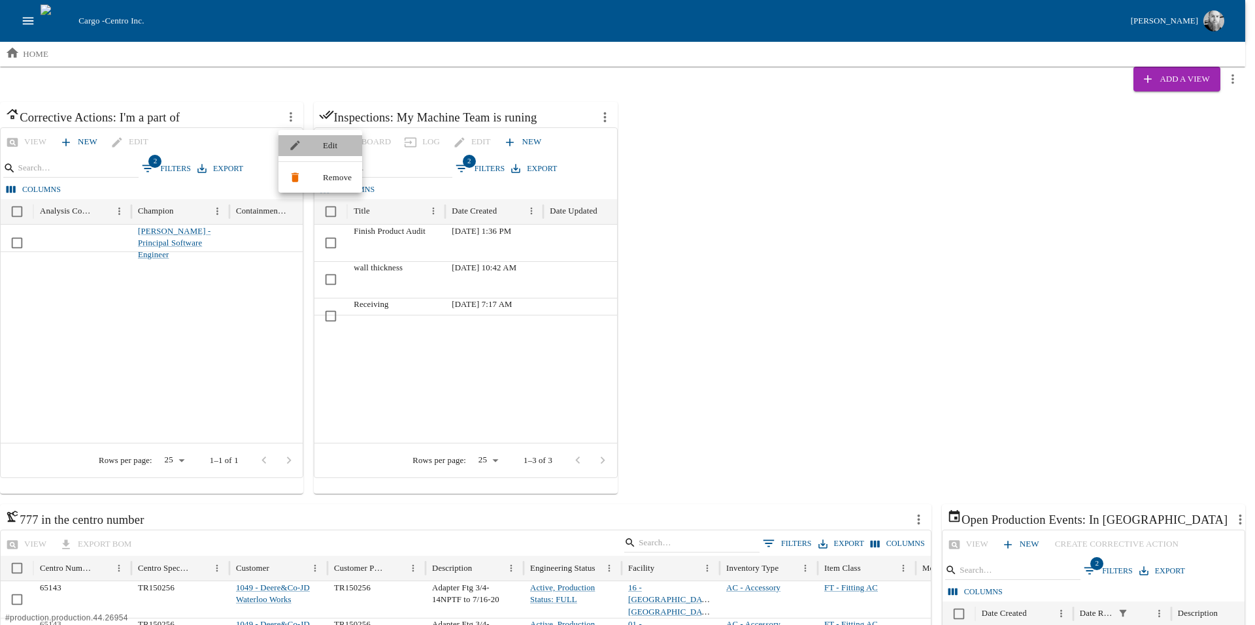
click at [324, 147] on span "Edit" at bounding box center [337, 145] width 29 height 13
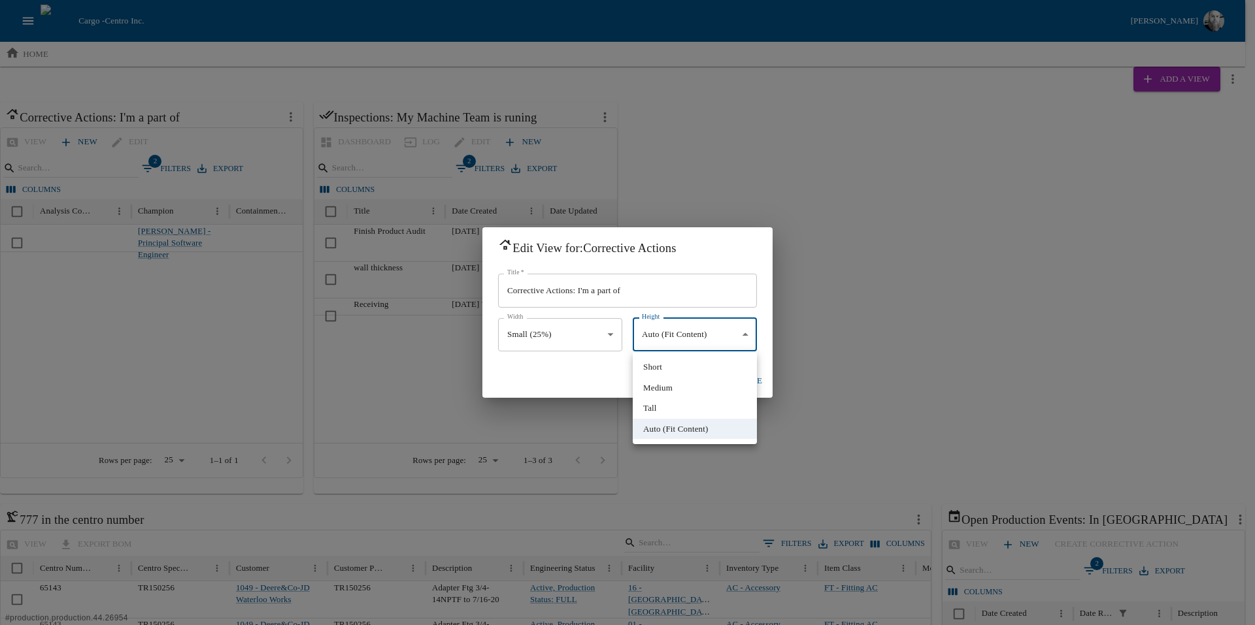
click at [662, 391] on li "Medium" at bounding box center [695, 388] width 124 height 21
click at [672, 403] on li "Tall" at bounding box center [695, 408] width 124 height 21
type input "****"
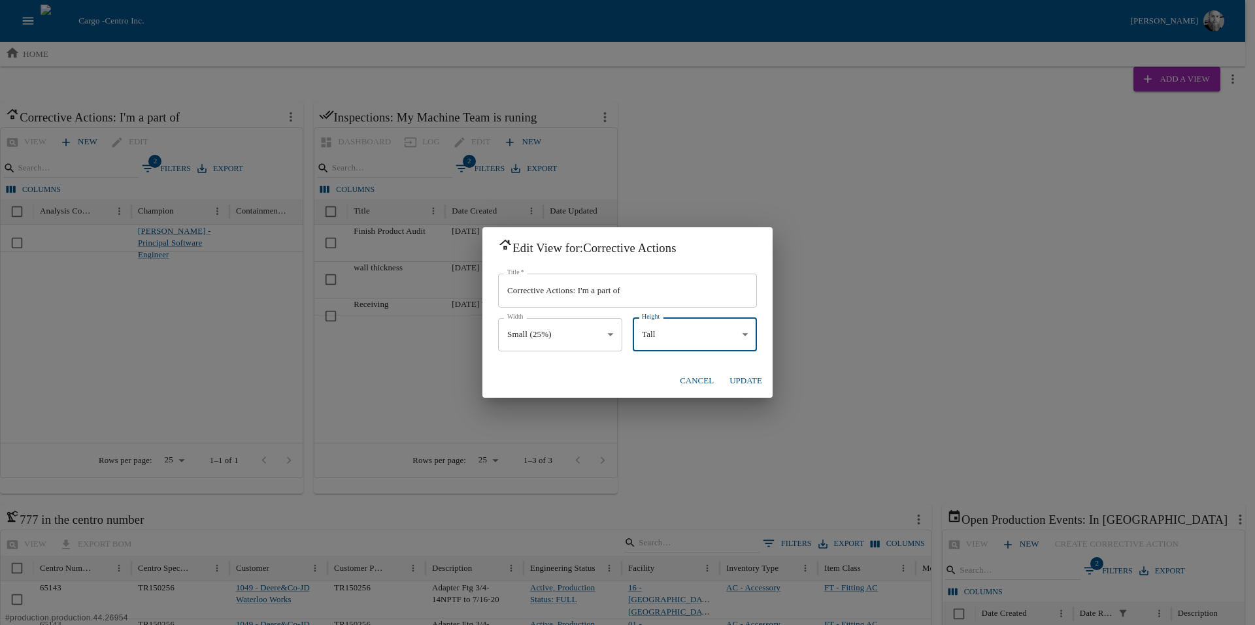
click at [748, 379] on button "Update" at bounding box center [745, 381] width 43 height 23
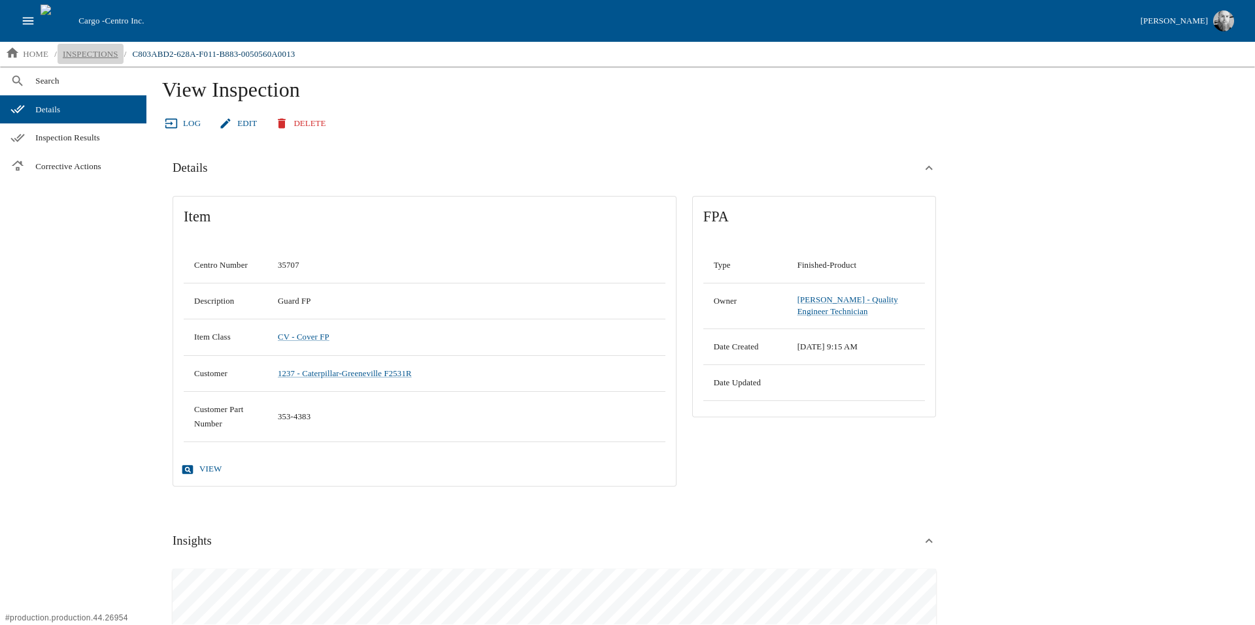
click at [69, 46] on link "inspections" at bounding box center [91, 54] width 66 height 21
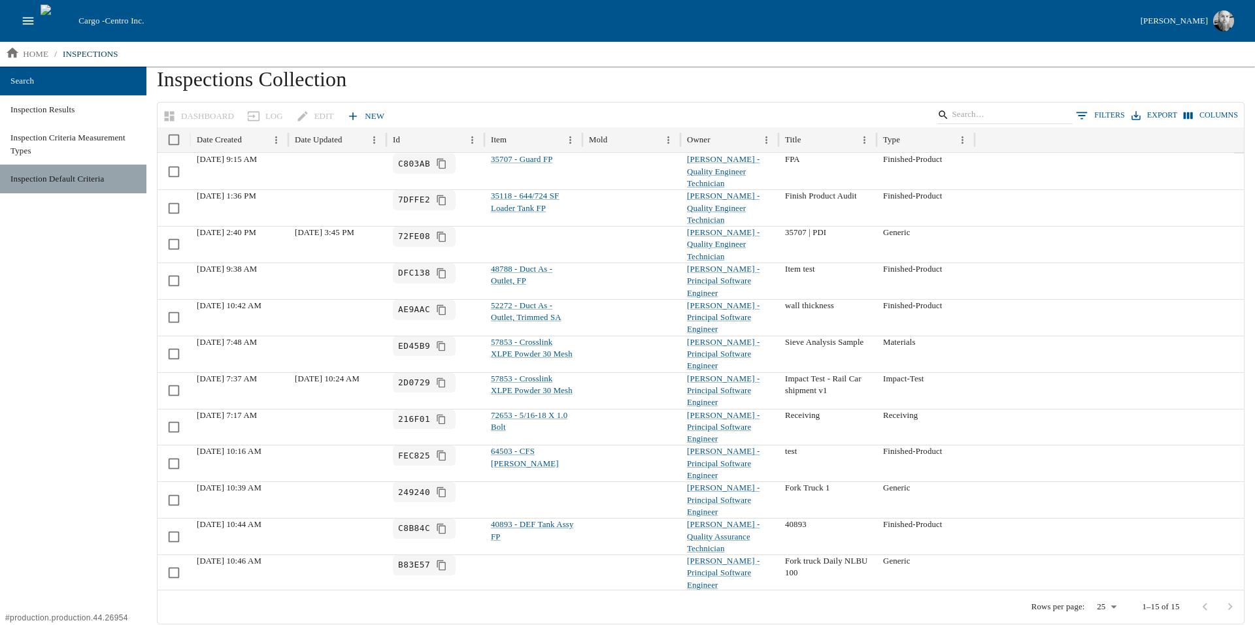
click at [66, 187] on link "Inspection Default Criteria" at bounding box center [73, 179] width 146 height 29
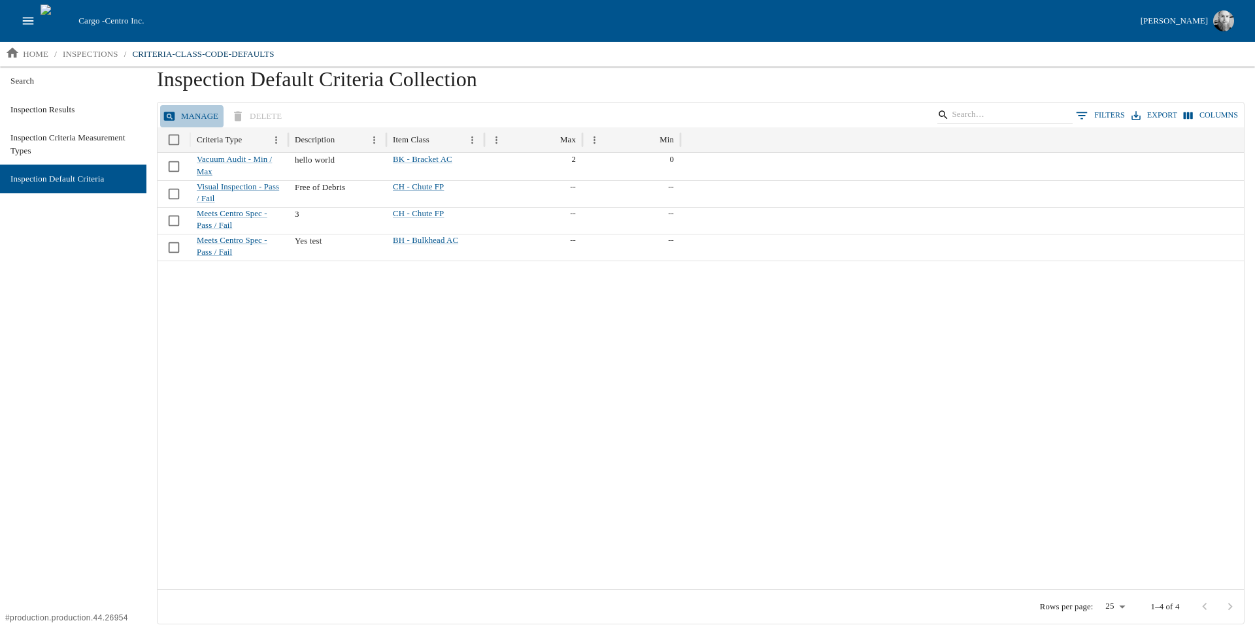
click at [186, 120] on button "Manage" at bounding box center [191, 116] width 63 height 23
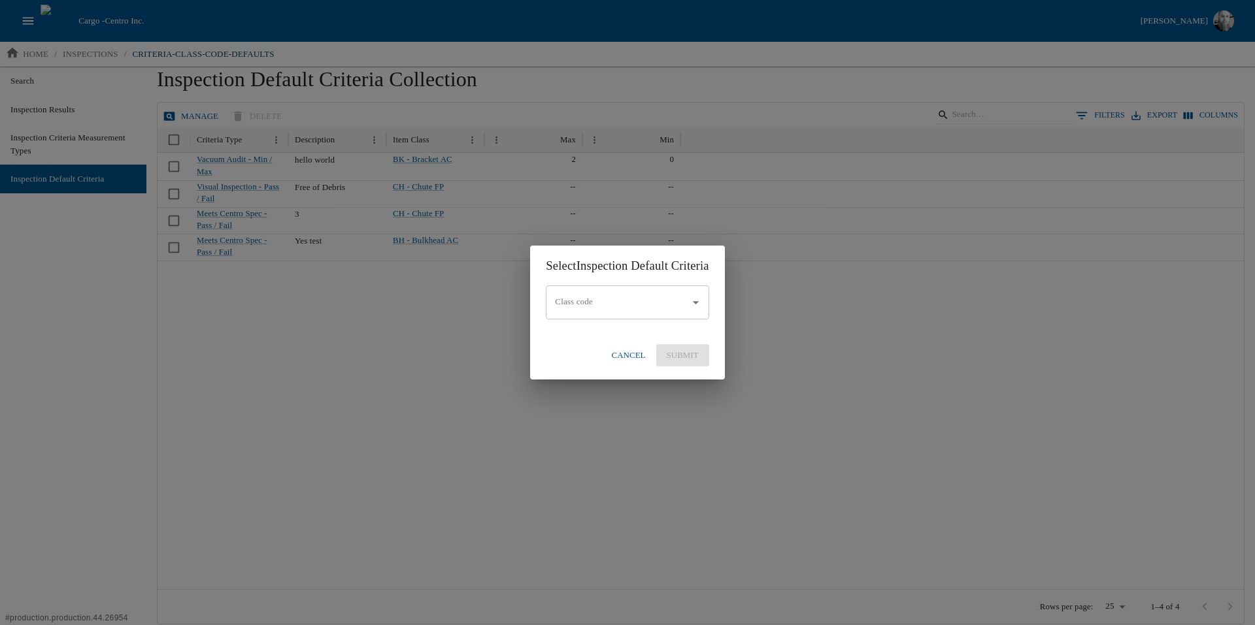
click at [634, 356] on button "Cancel" at bounding box center [628, 355] width 44 height 23
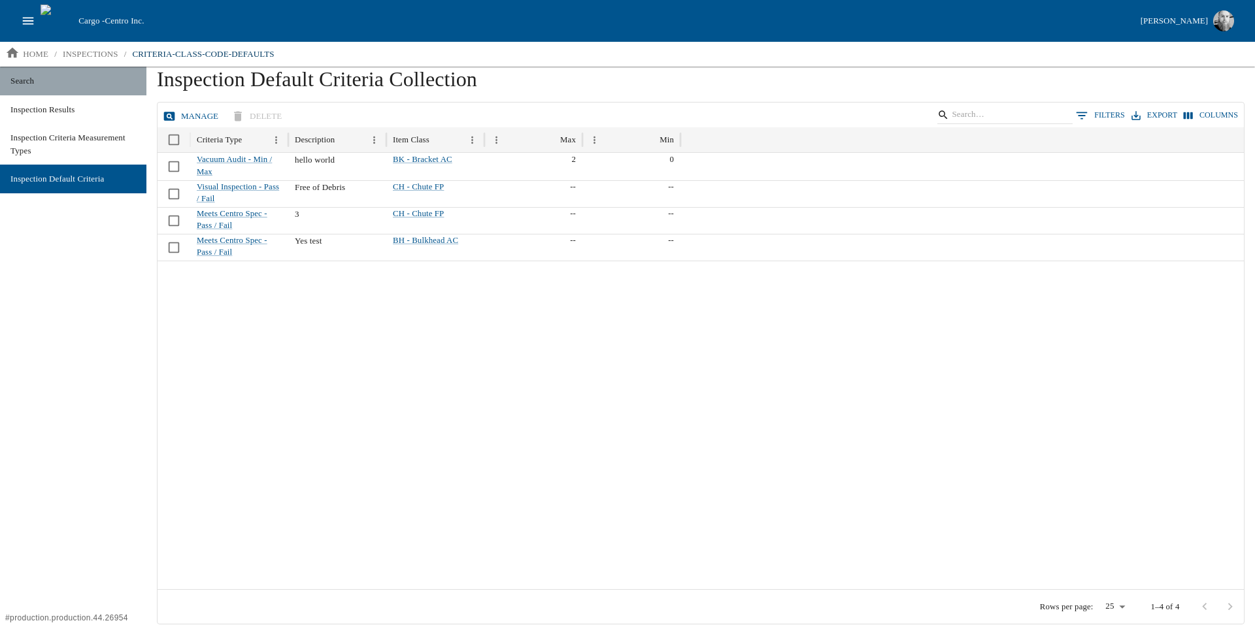
click at [22, 80] on span "Search" at bounding box center [72, 81] width 125 height 13
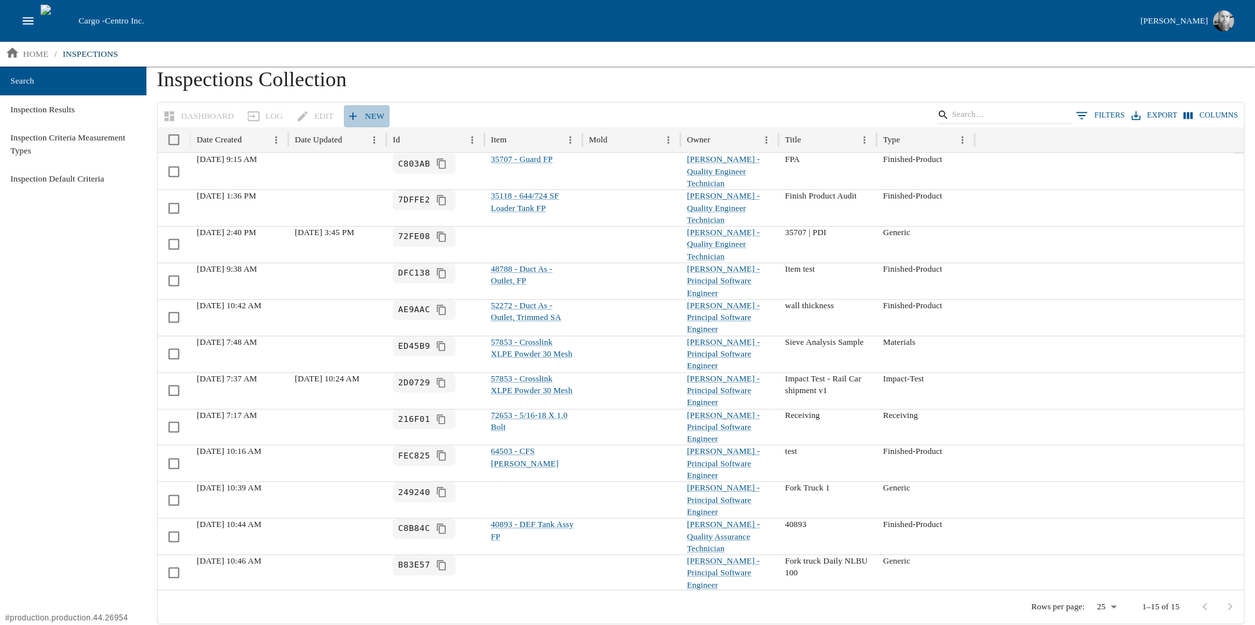
click at [369, 112] on link "New" at bounding box center [367, 116] width 46 height 23
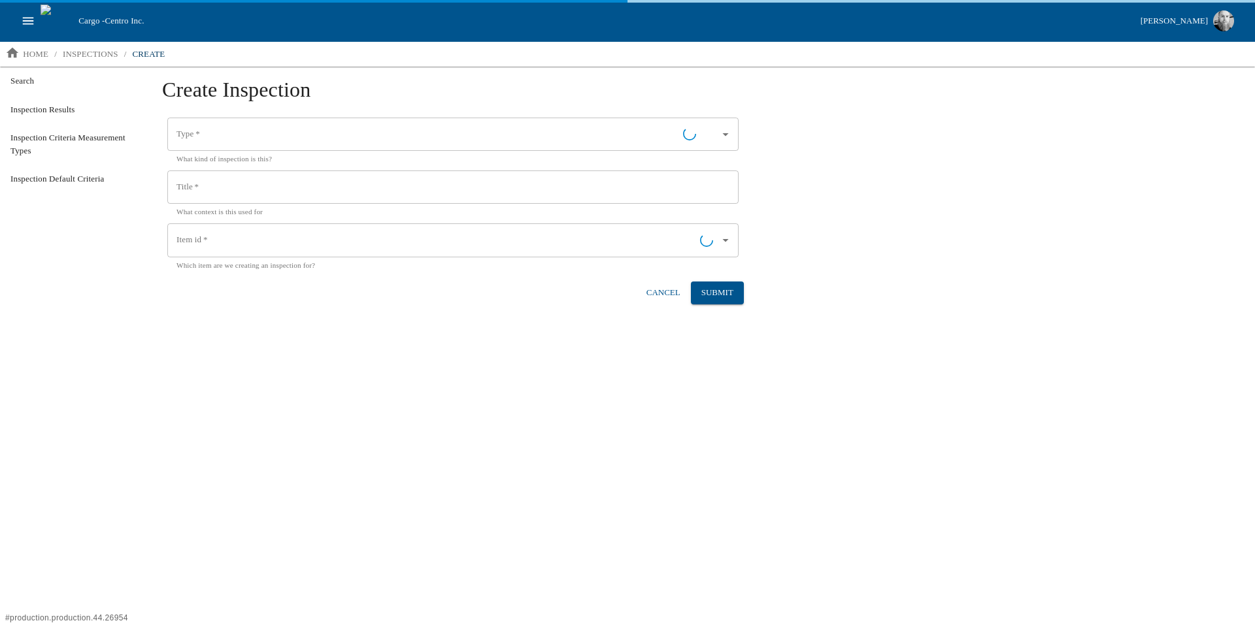
type input "Finished-Product"
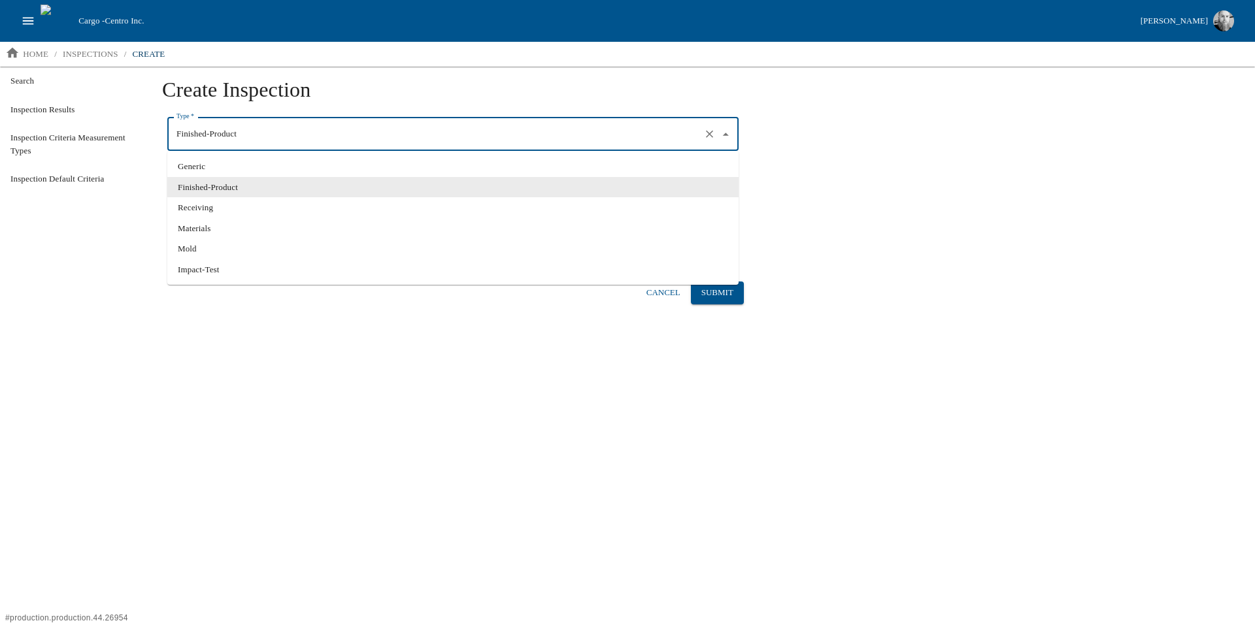
click at [342, 144] on input "Finished-Product" at bounding box center [434, 135] width 523 height 22
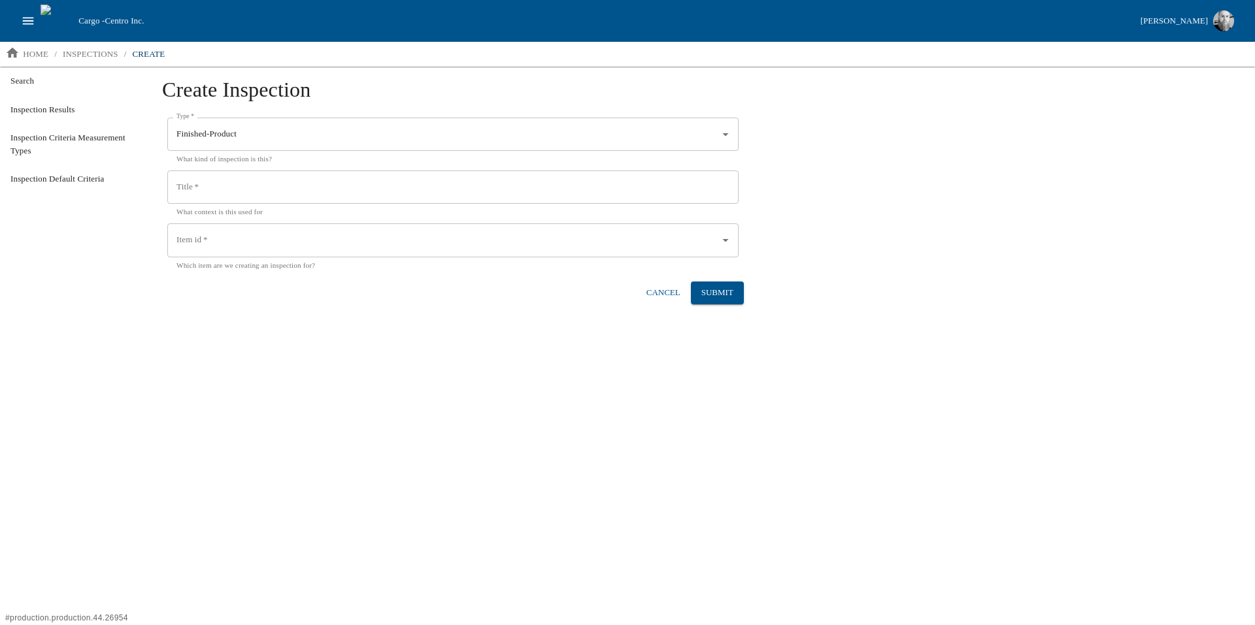
click at [51, 248] on div "Search Inspection Results Inspection Criteria Measurement Types Inspection Defa…" at bounding box center [73, 346] width 146 height 558
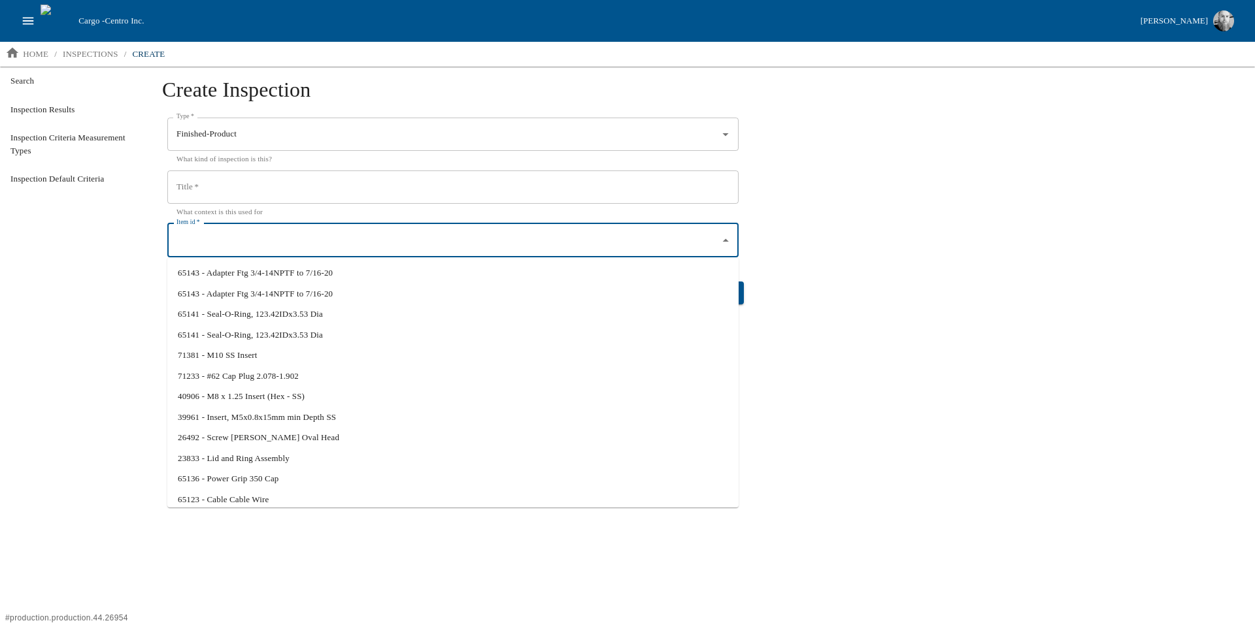
click at [359, 233] on input "Item id   *" at bounding box center [443, 240] width 540 height 22
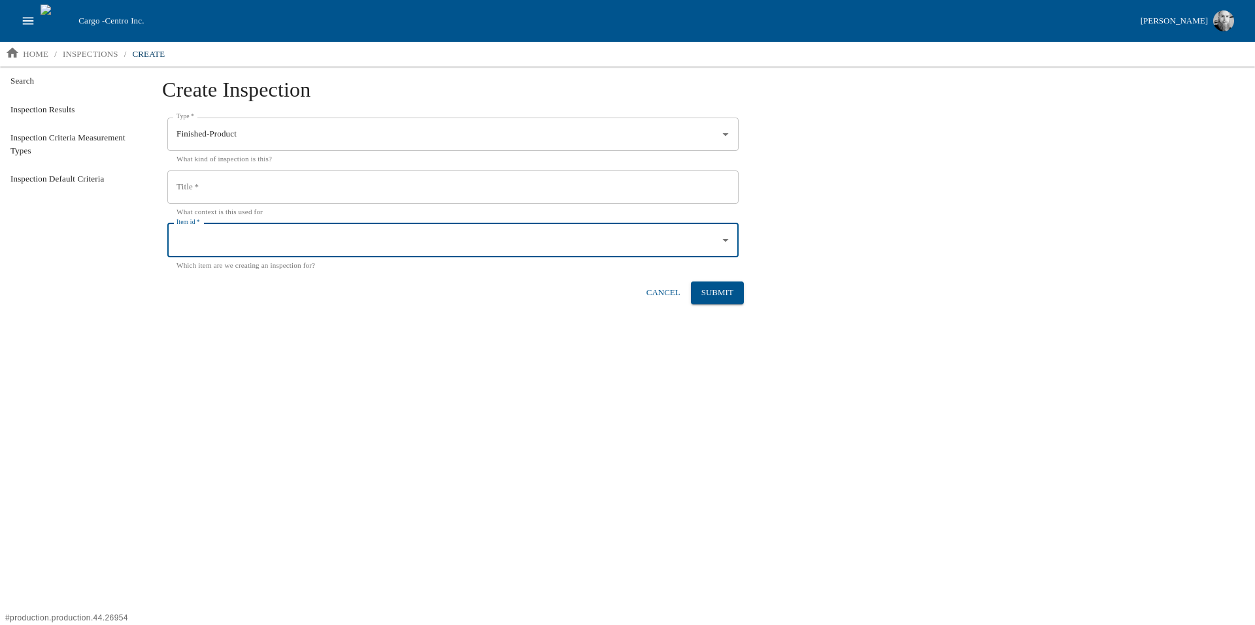
click at [359, 233] on input "Item id   *" at bounding box center [443, 240] width 540 height 22
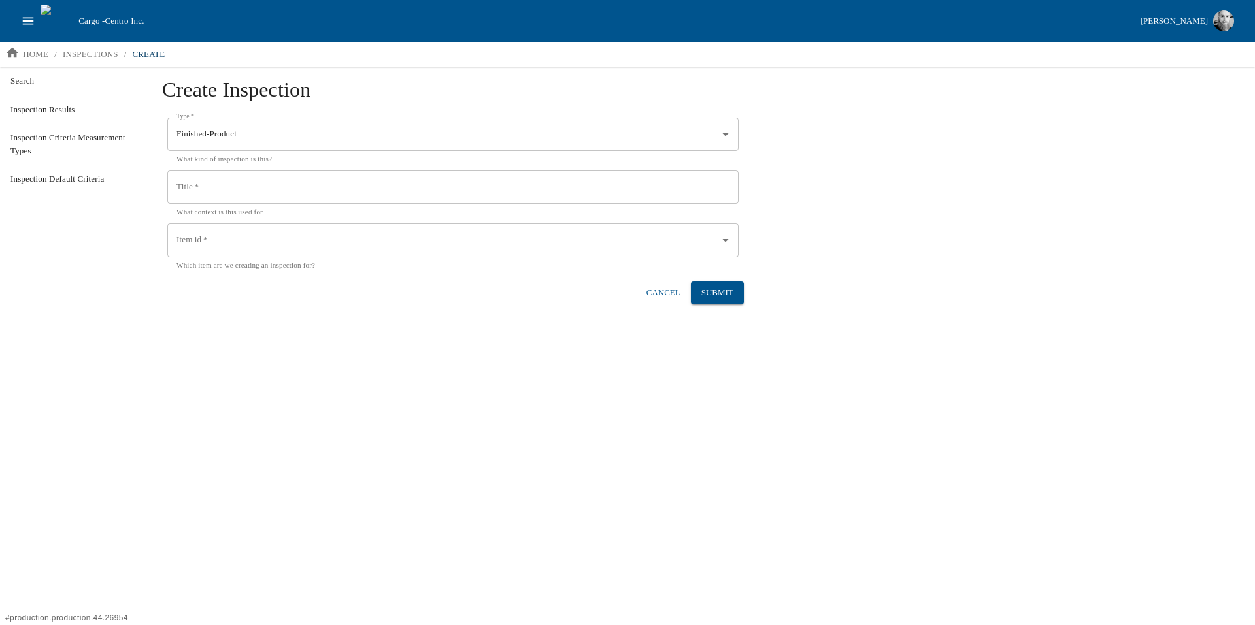
click at [137, 271] on div "Search Inspection Results Inspection Criteria Measurement Types Inspection Defa…" at bounding box center [73, 346] width 146 height 558
click at [92, 61] on link "inspections" at bounding box center [91, 54] width 66 height 21
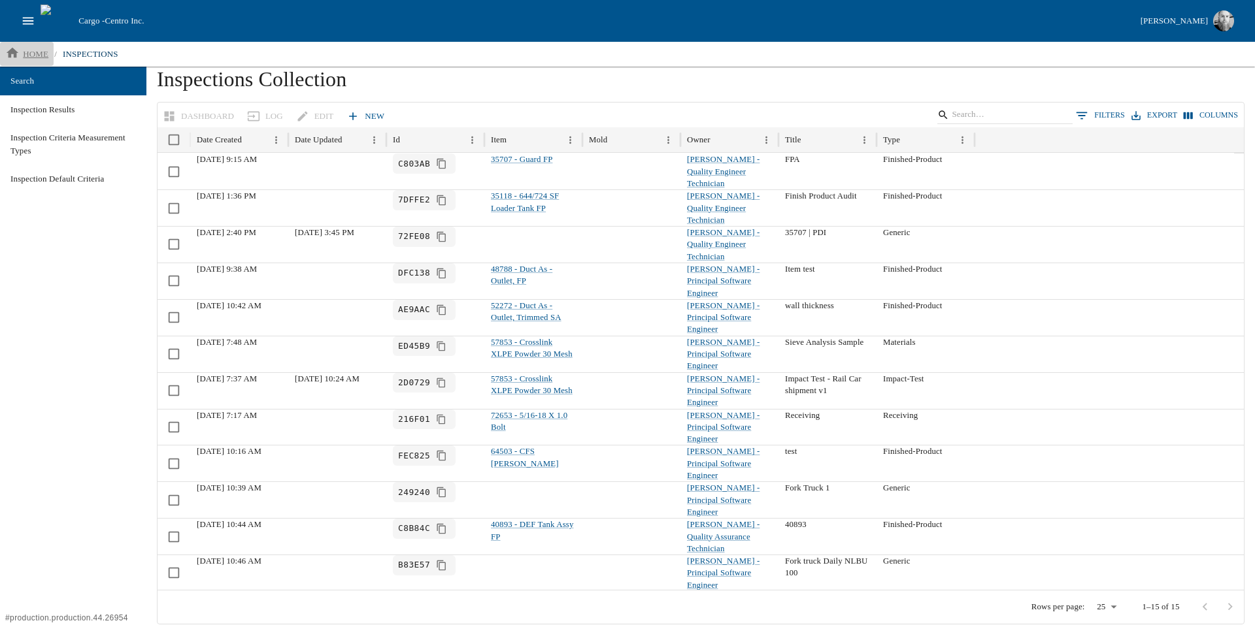
click at [31, 54] on p "home" at bounding box center [35, 54] width 25 height 13
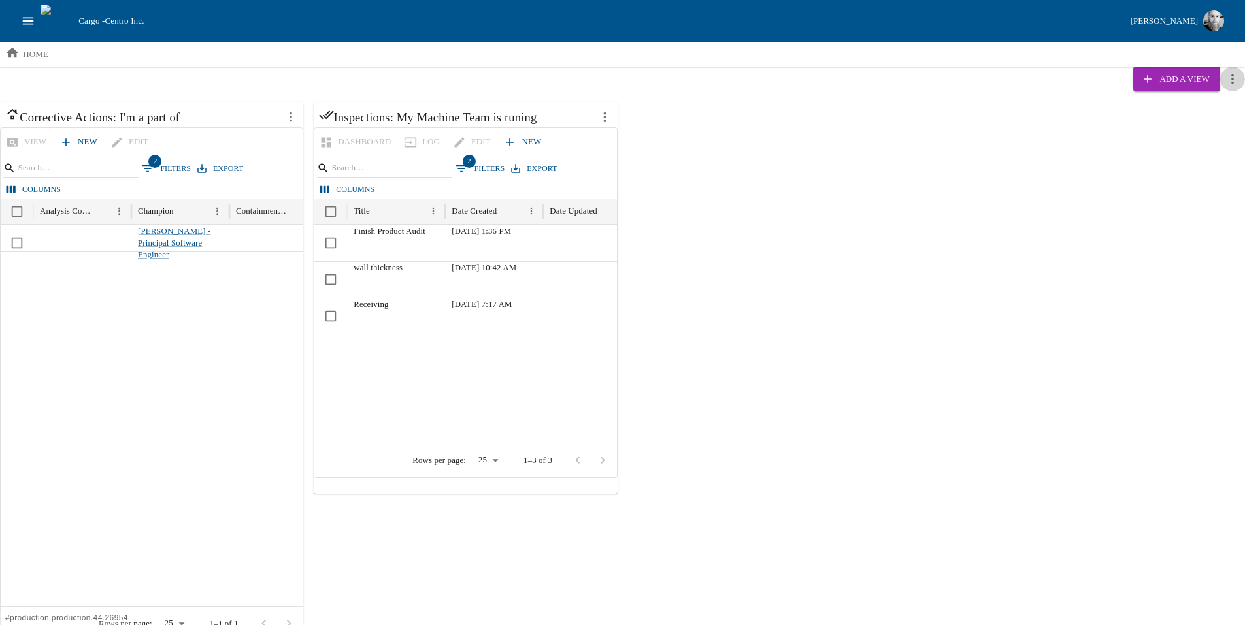
click at [1240, 88] on button "more actions" at bounding box center [1232, 79] width 25 height 25
click at [814, 273] on div at bounding box center [627, 312] width 1255 height 625
click at [1153, 75] on icon "button" at bounding box center [1147, 79] width 13 height 13
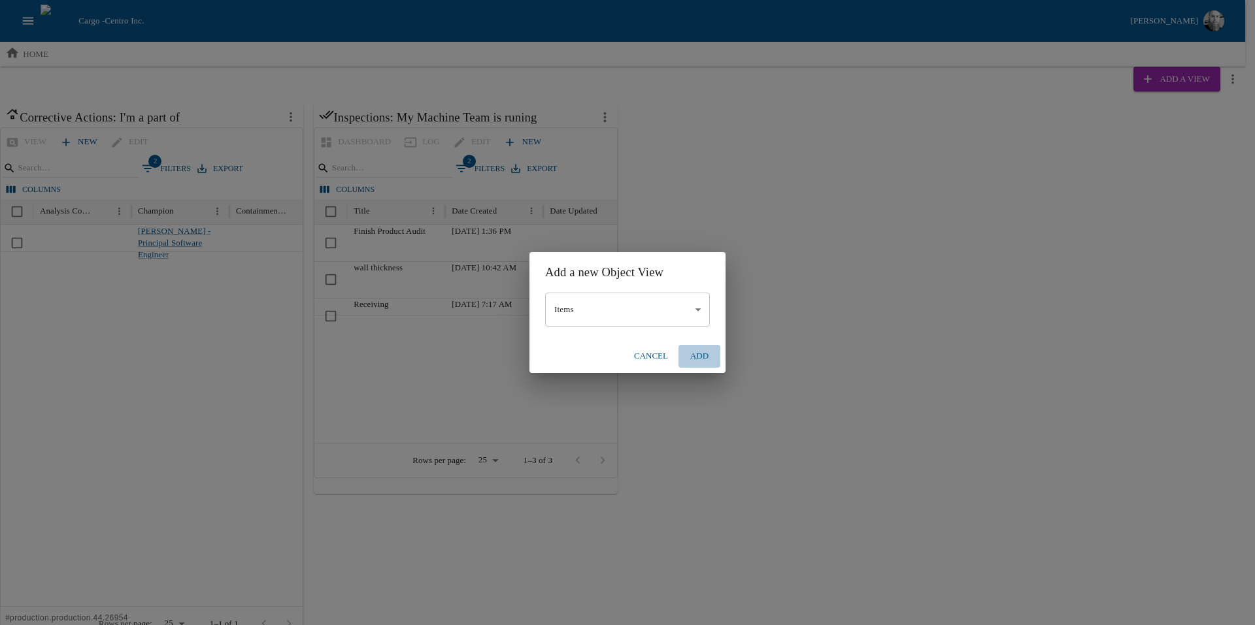
click at [701, 357] on button "Add" at bounding box center [699, 356] width 42 height 23
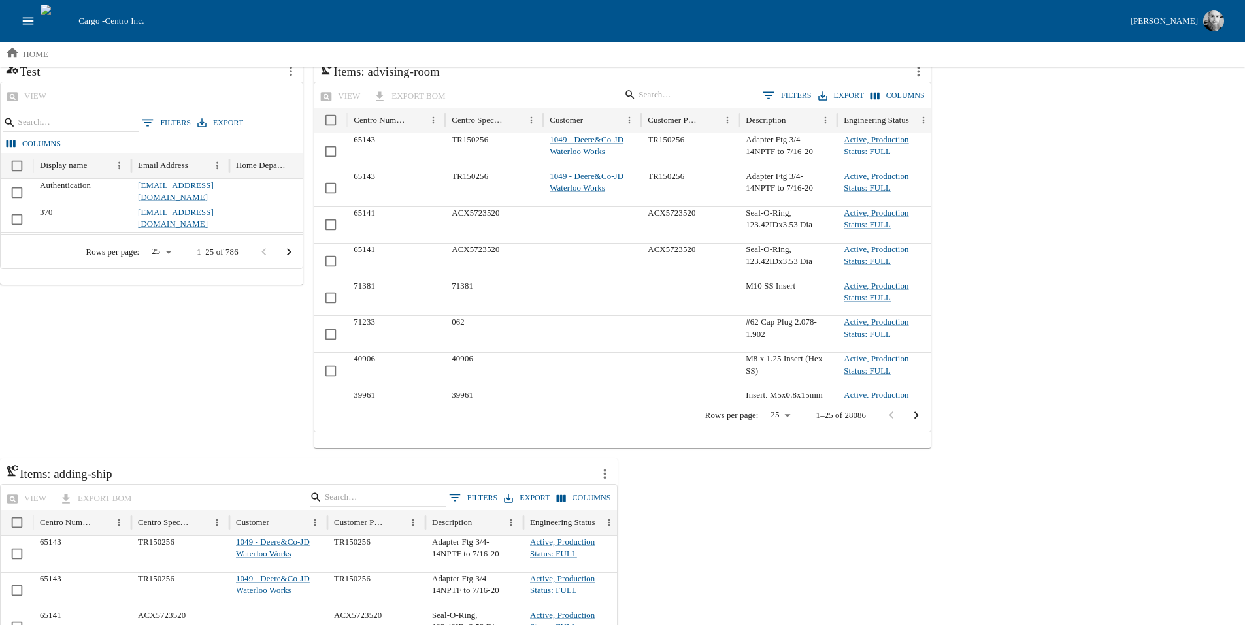
scroll to position [1013, 0]
drag, startPoint x: 992, startPoint y: 552, endPoint x: 405, endPoint y: 436, distance: 598.3
click at [405, 436] on div "view export BOM 0 Filters Export Columns Centro Number Centro Specification Cus…" at bounding box center [623, 266] width 618 height 367
click at [604, 471] on icon "more actions" at bounding box center [605, 476] width 3 height 10
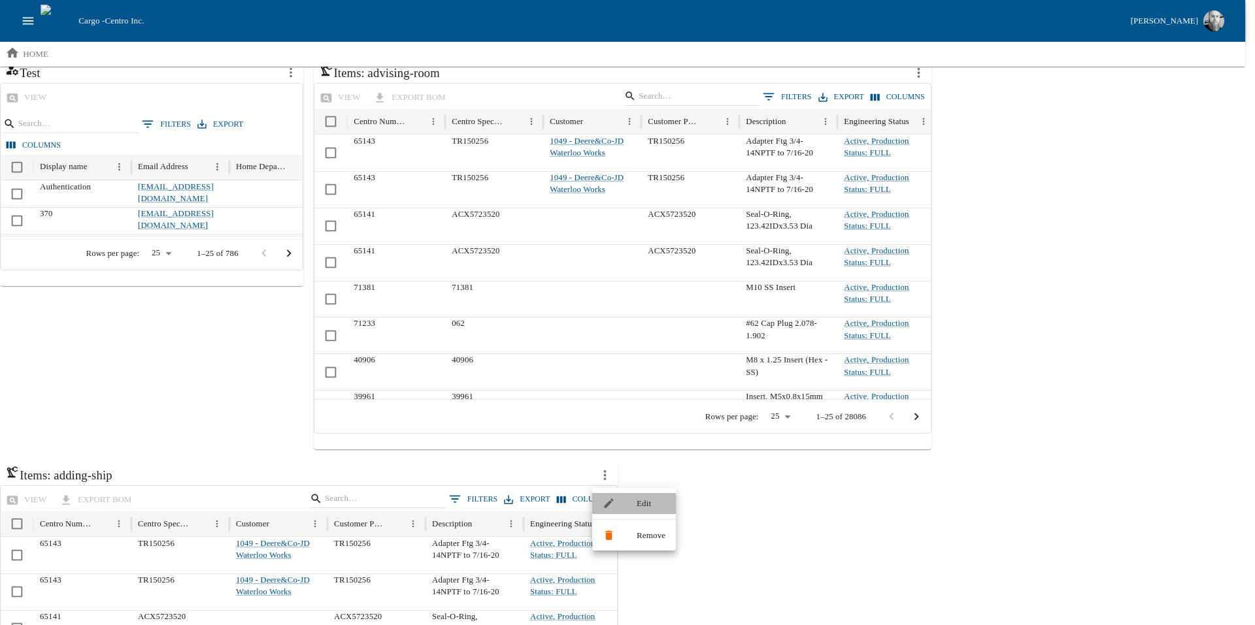
click at [625, 504] on div at bounding box center [615, 503] width 24 height 12
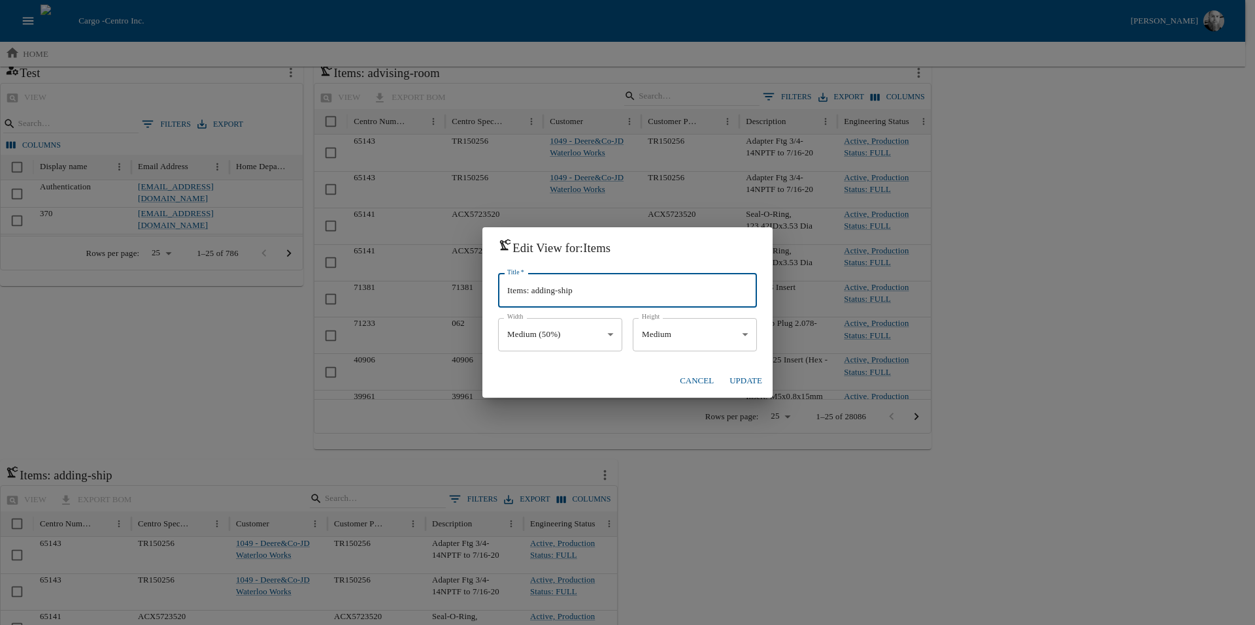
click at [586, 285] on input "Items: adding-ship" at bounding box center [627, 291] width 259 height 34
type input "="
type input "eng"
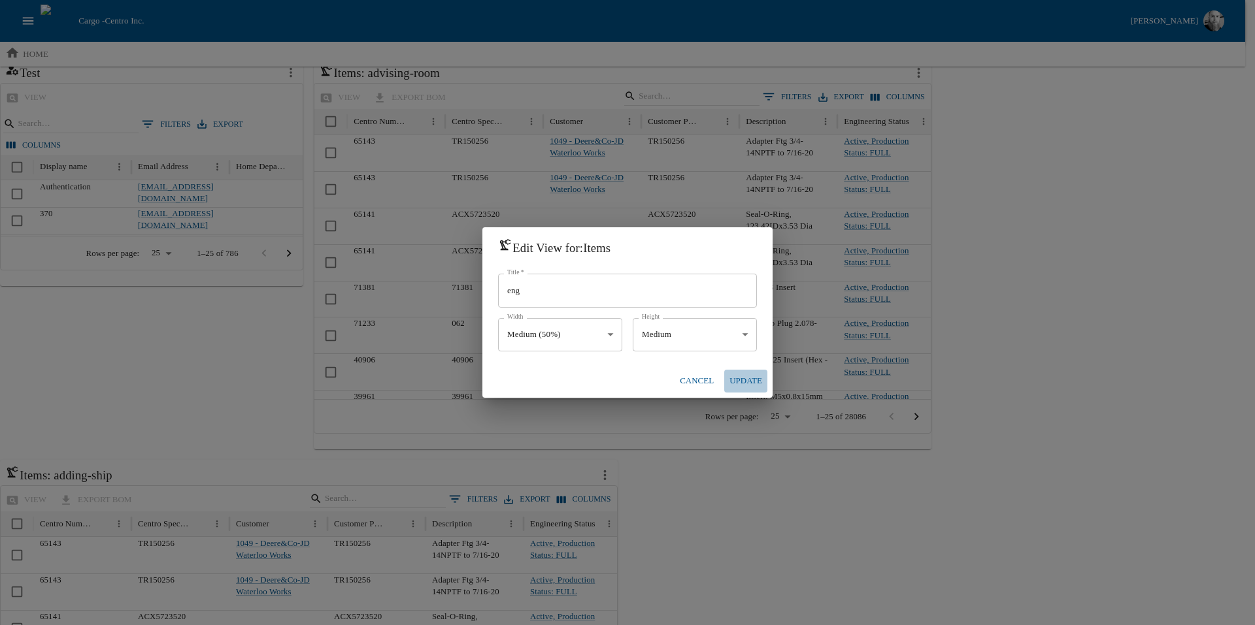
click at [739, 386] on button "Update" at bounding box center [745, 381] width 43 height 23
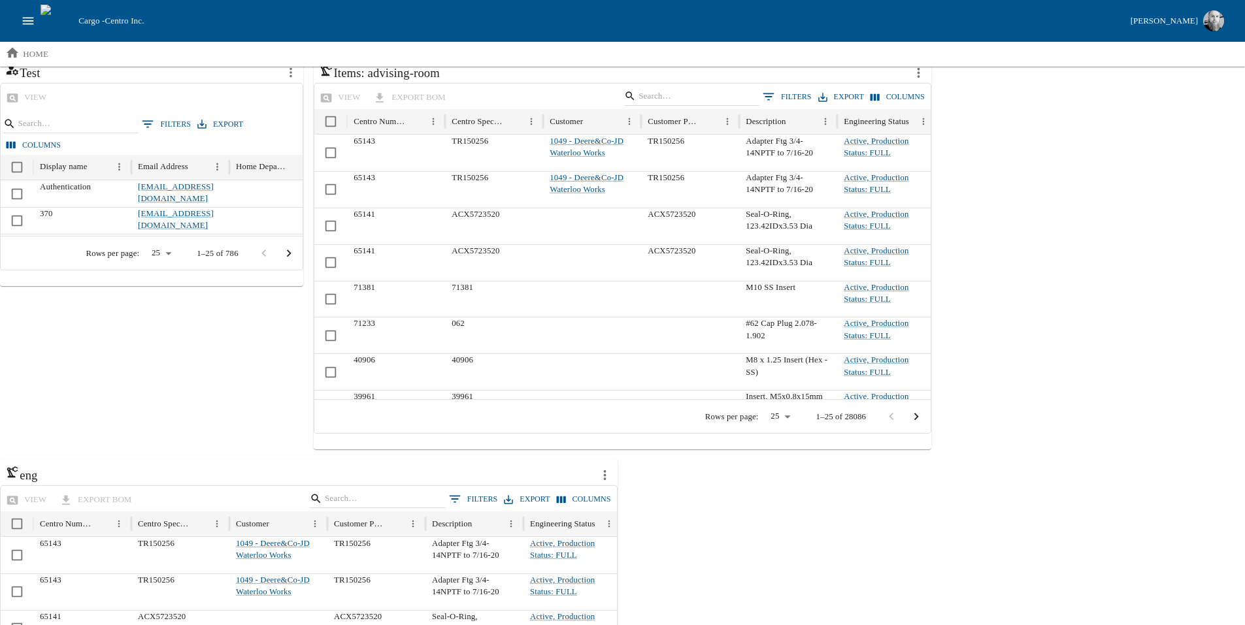
click at [231, 491] on div "view export BOM 0 Filters Export Columns" at bounding box center [309, 498] width 616 height 25
drag, startPoint x: 17, startPoint y: 29, endPoint x: 35, endPoint y: 23, distance: 19.2
click at [35, 23] on div "Cargo - Centro Inc. [PERSON_NAME]" at bounding box center [622, 21] width 1245 height 42
click at [35, 23] on icon "open drawer" at bounding box center [28, 21] width 14 height 14
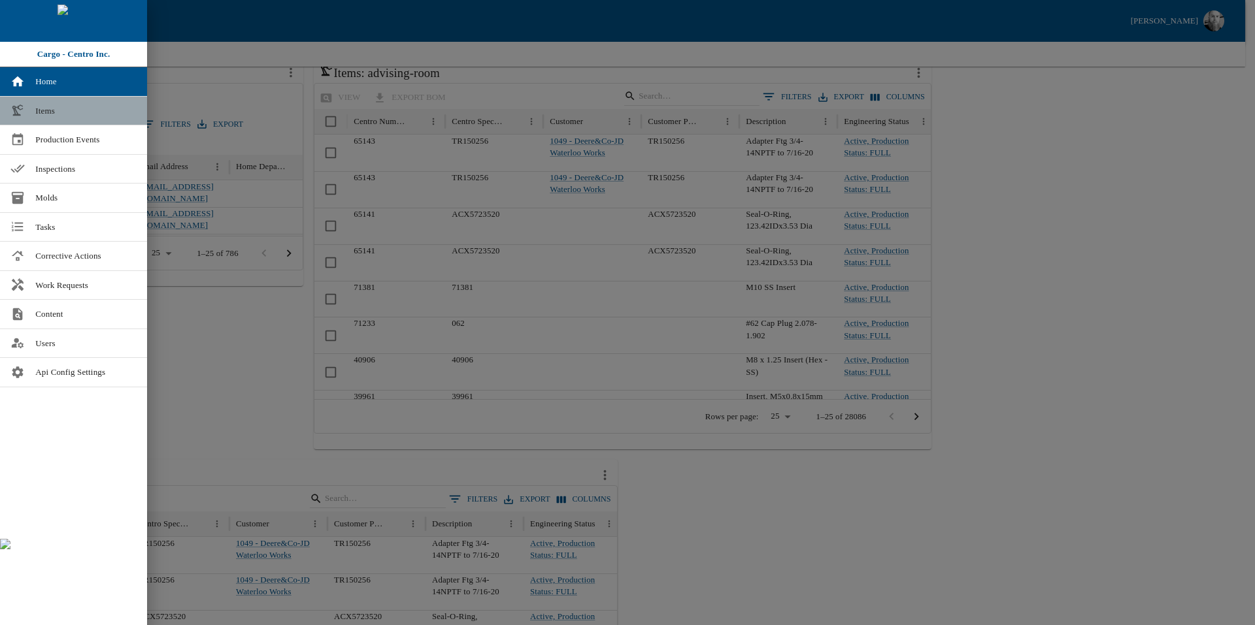
click at [64, 123] on link "Items" at bounding box center [73, 111] width 147 height 29
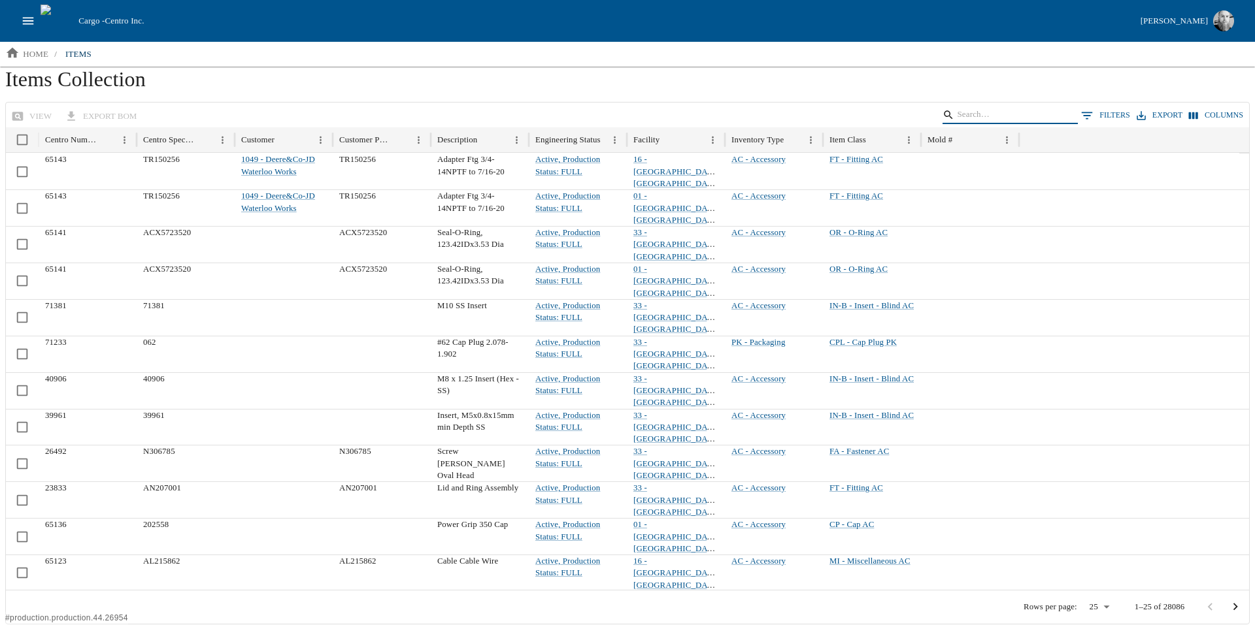
click at [1030, 112] on input "Search" at bounding box center [1008, 115] width 102 height 18
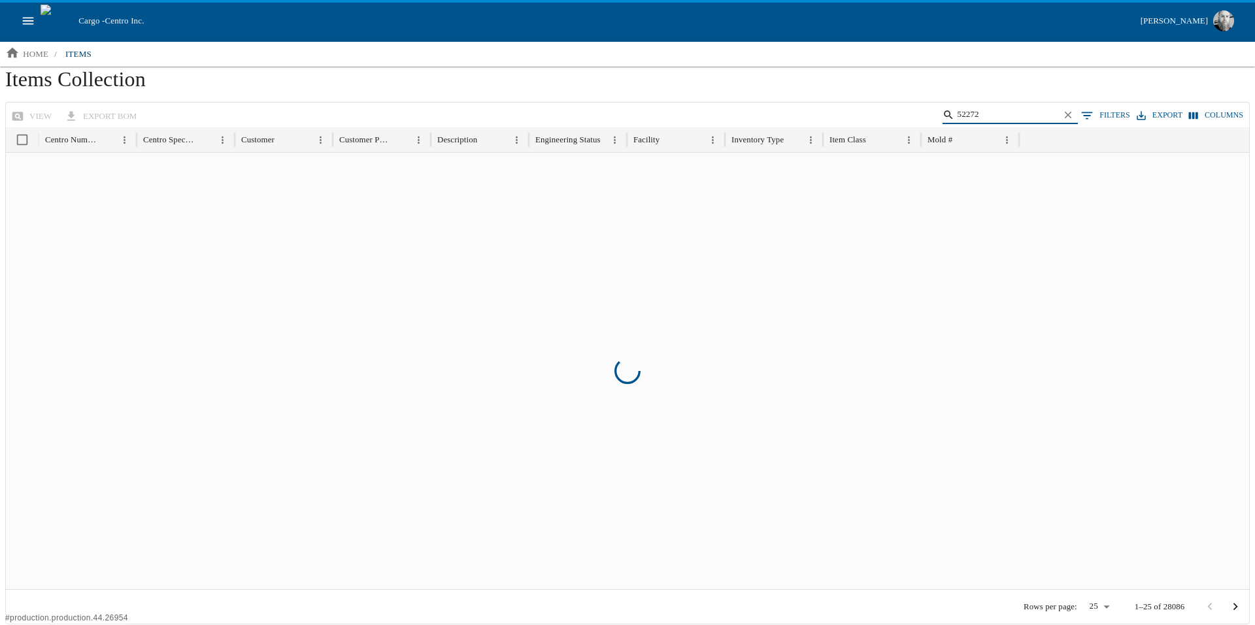
type input "52272"
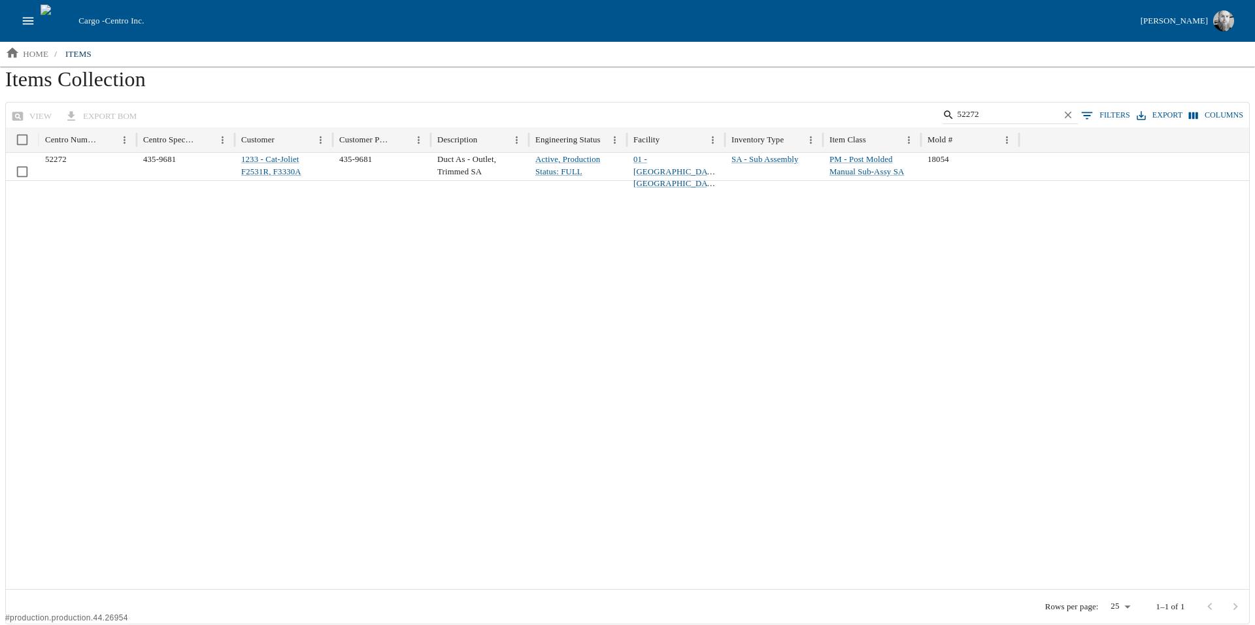
click at [390, 87] on h1 "Items Collection" at bounding box center [627, 84] width 1244 height 35
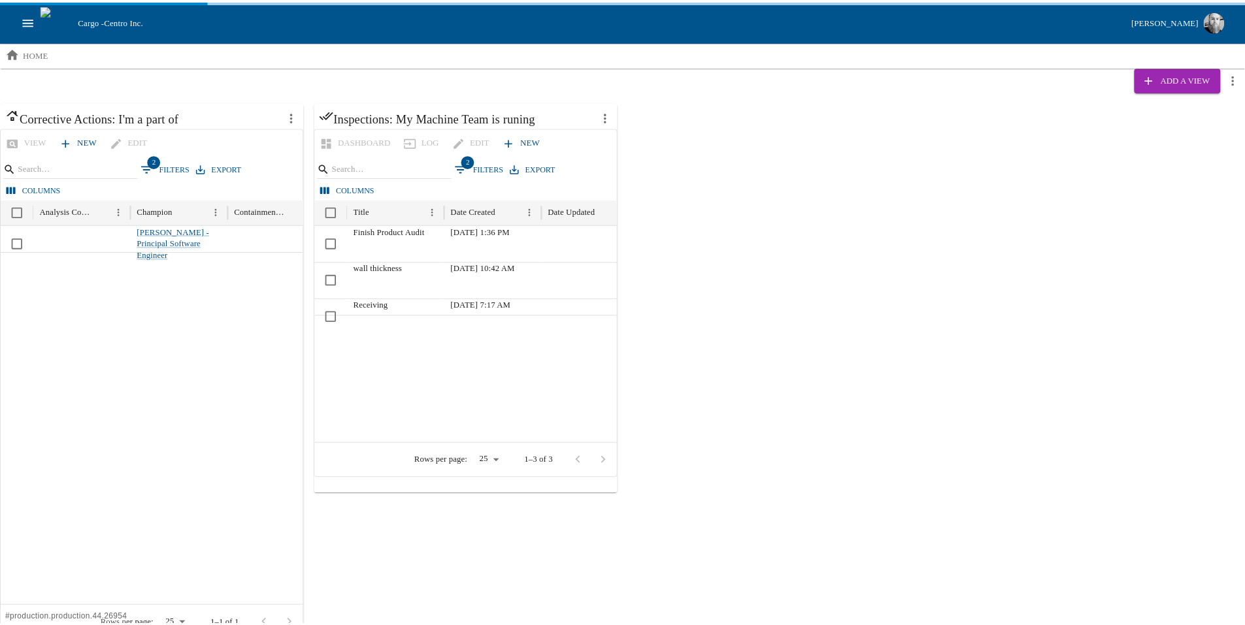
scroll to position [1013, 0]
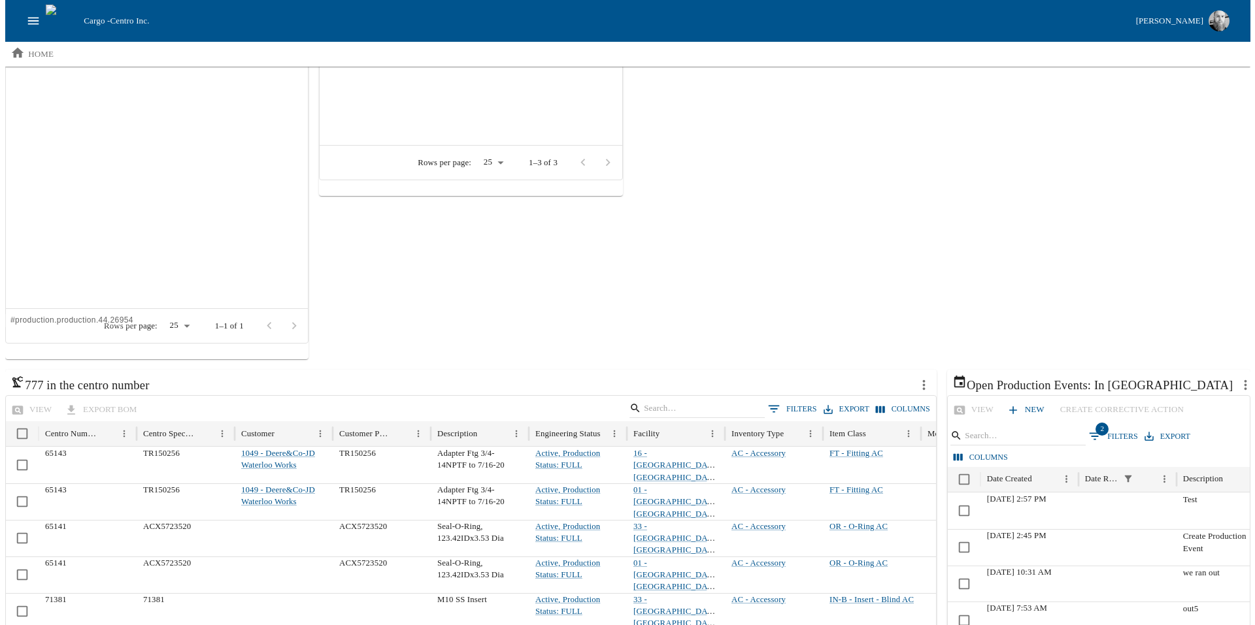
scroll to position [0, 0]
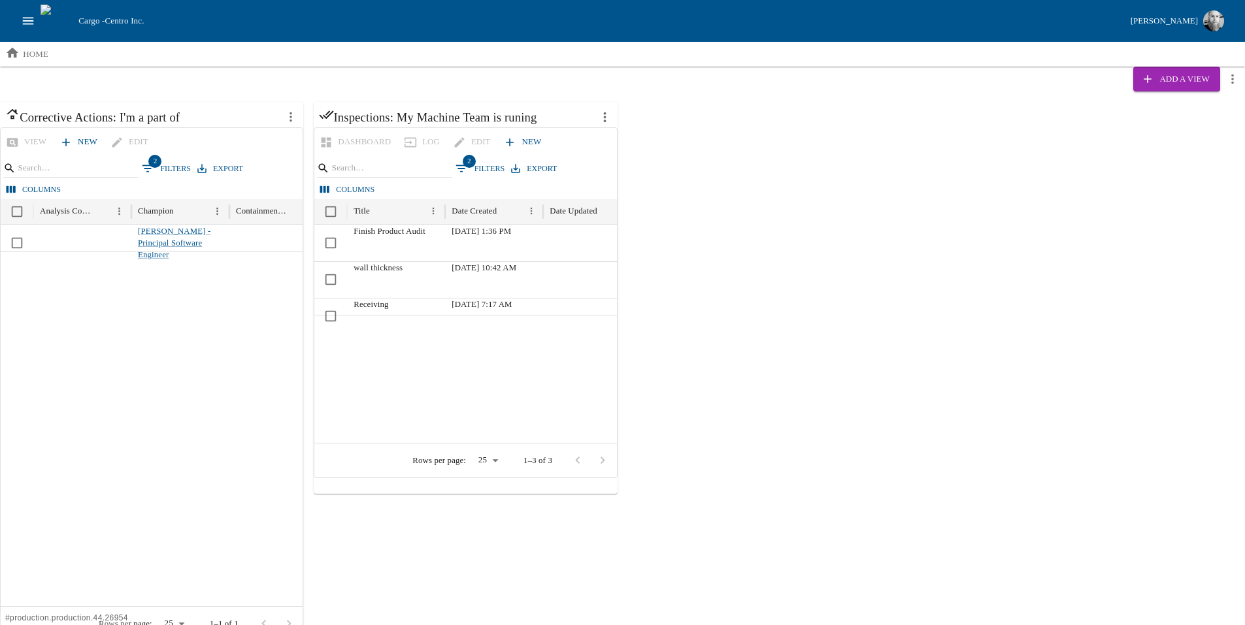
click at [27, 16] on icon "open drawer" at bounding box center [28, 21] width 14 height 14
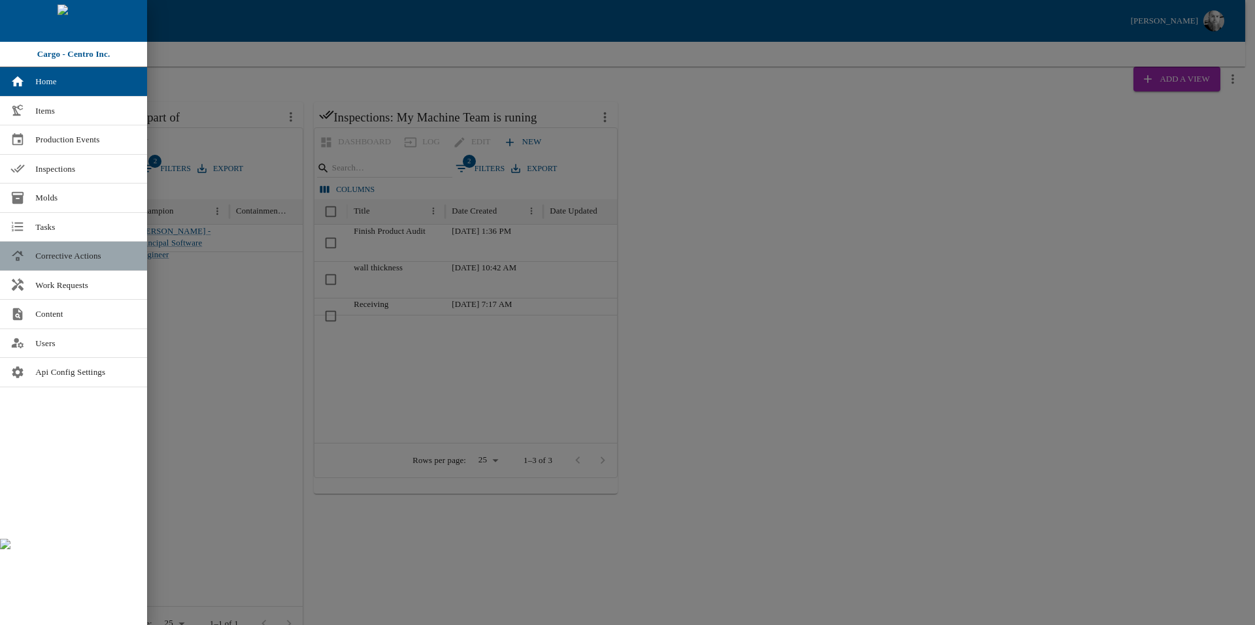
click at [63, 255] on span "Corrective Actions" at bounding box center [85, 256] width 101 height 13
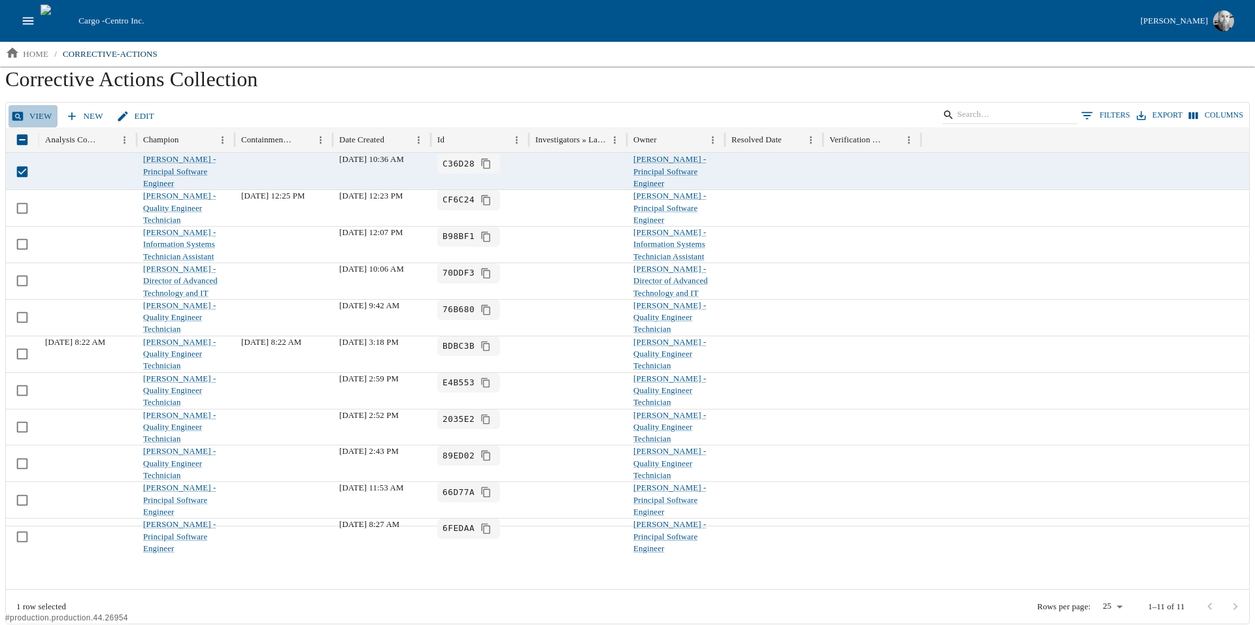
click at [27, 110] on link "View" at bounding box center [32, 116] width 49 height 23
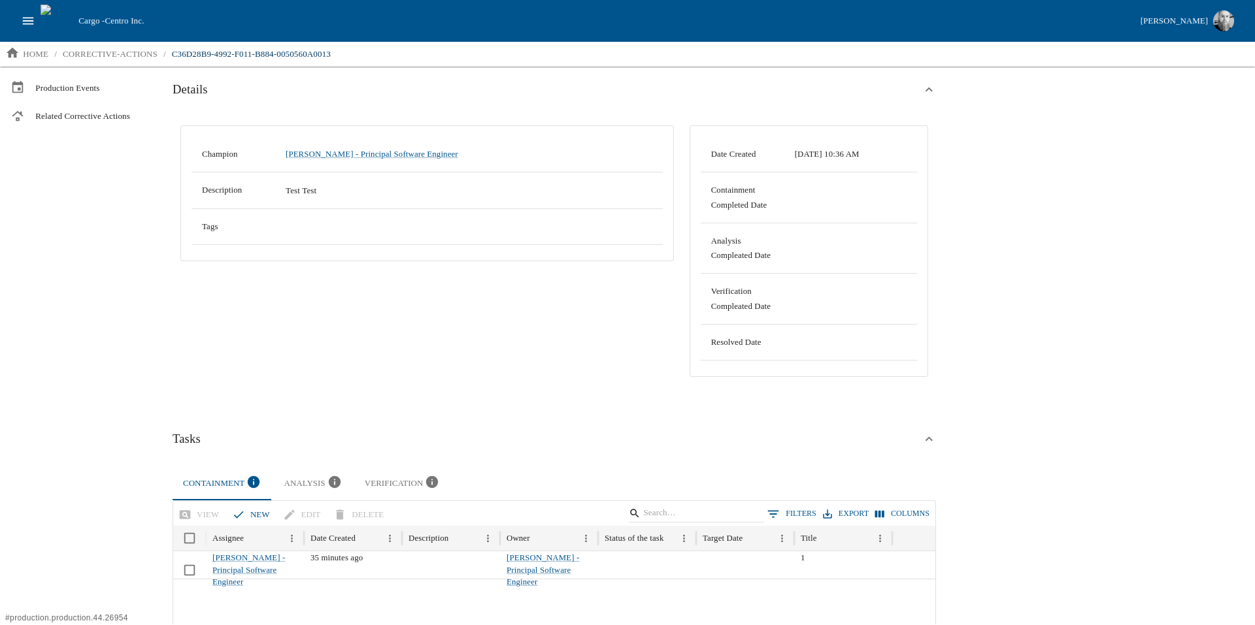
scroll to position [78, 0]
click at [245, 520] on button "new" at bounding box center [252, 516] width 46 height 23
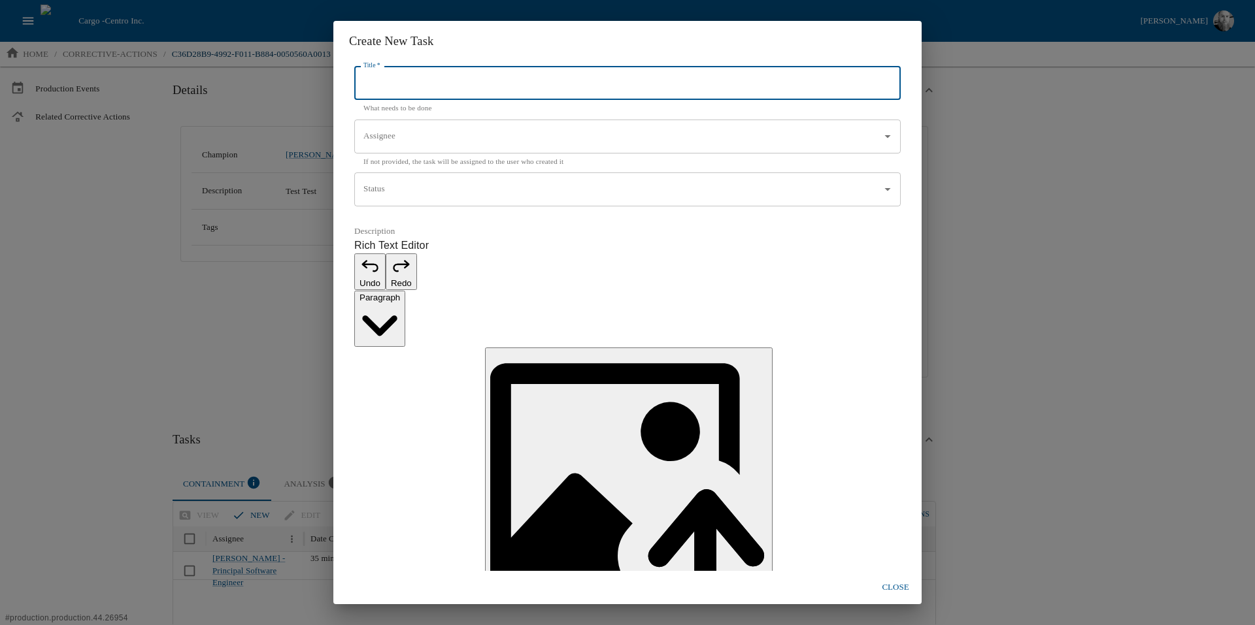
click at [398, 101] on input "Title   *" at bounding box center [627, 84] width 546 height 34
type input "jj"
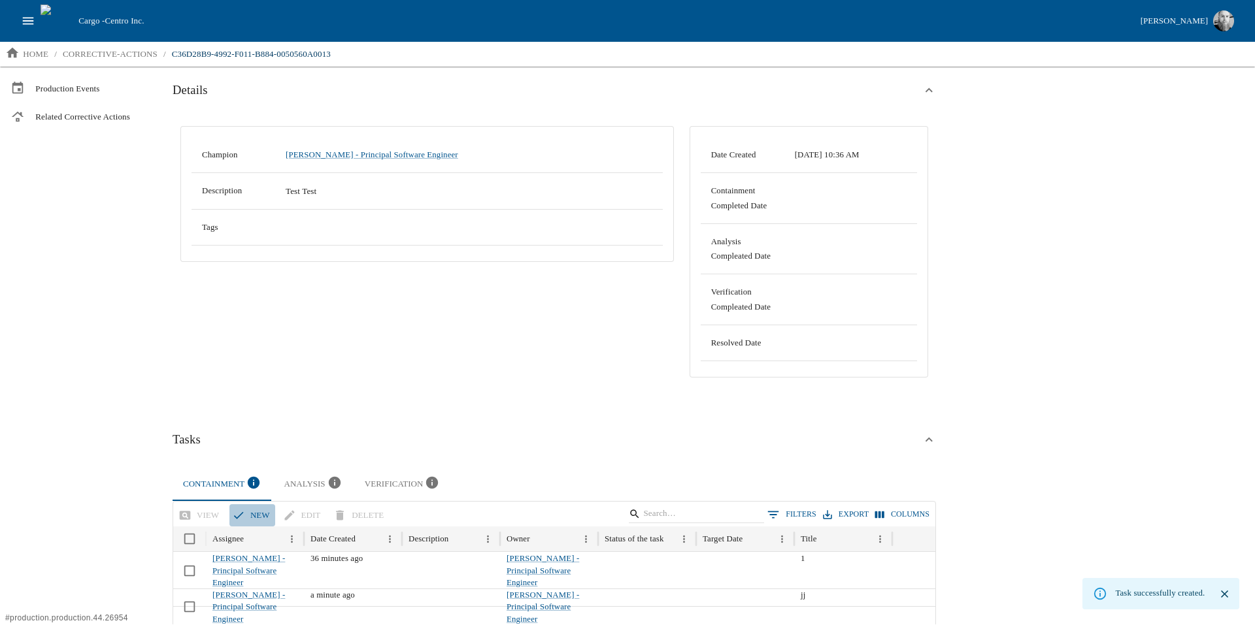
click at [248, 513] on button "new" at bounding box center [252, 516] width 46 height 23
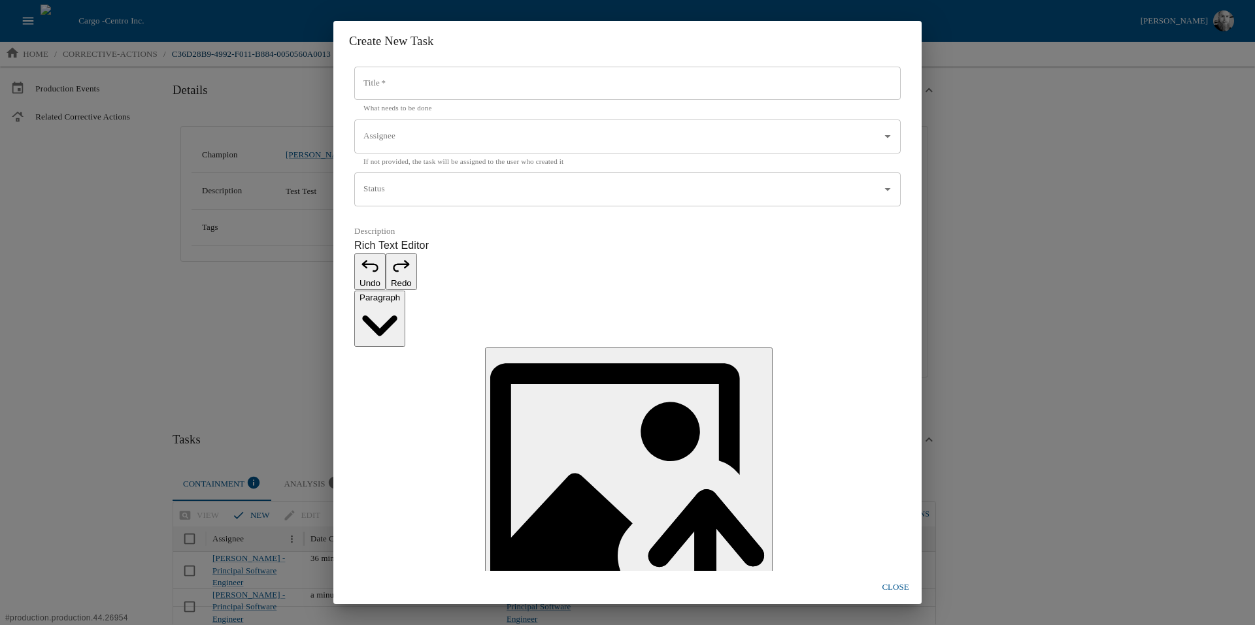
click at [989, 480] on div "Create New Task Title   * Title   * What needs to be done Assignee Assignee If …" at bounding box center [627, 312] width 1255 height 625
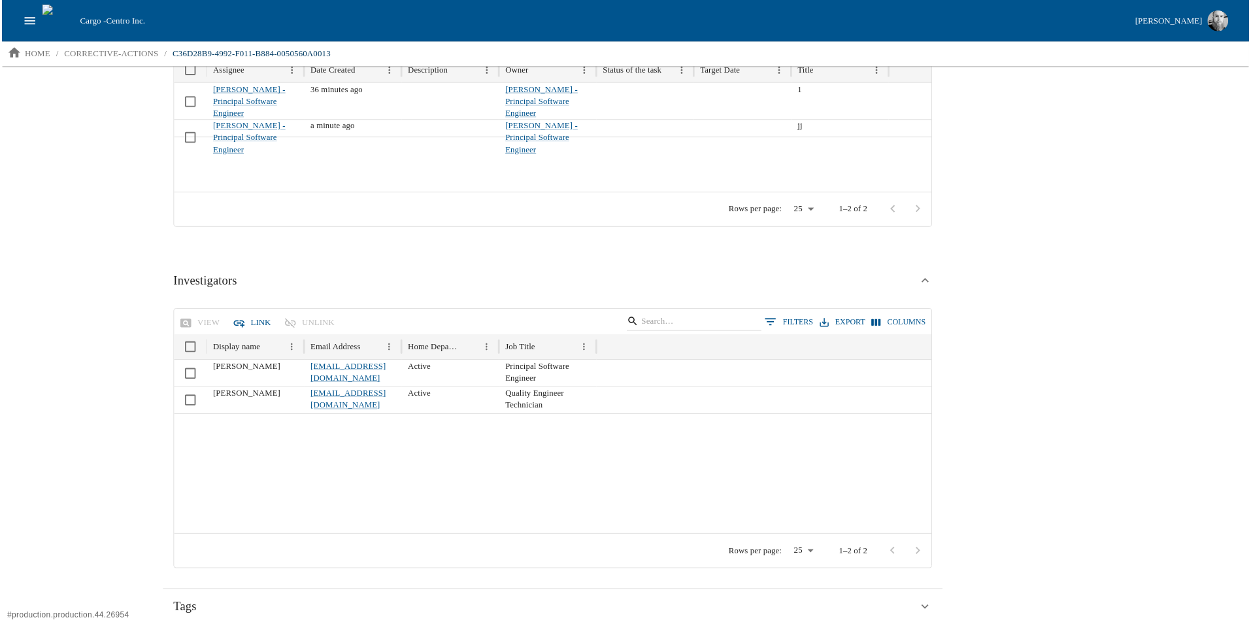
scroll to position [548, 0]
click at [1072, 244] on div "View Corrective Action Edit Delete Containment Complete Details Champion [PERSO…" at bounding box center [701, 390] width 1098 height 1742
